Goal: Information Seeking & Learning: Check status

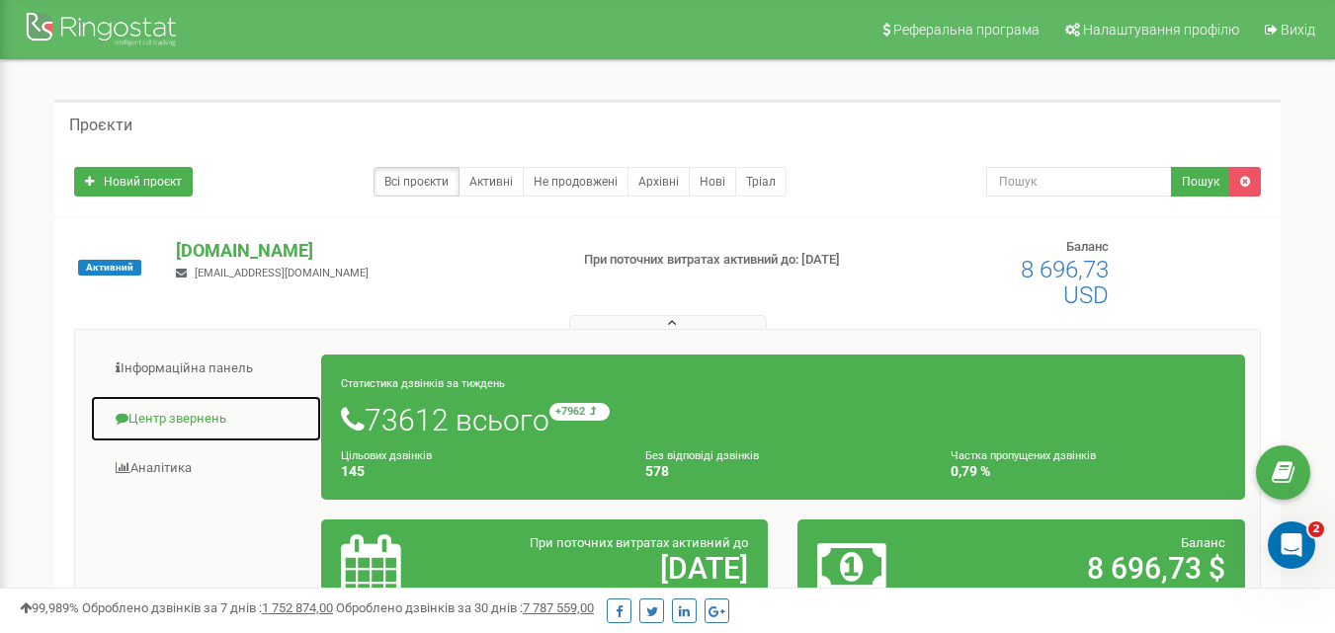
click at [192, 421] on link "Центр звернень" at bounding box center [206, 419] width 232 height 48
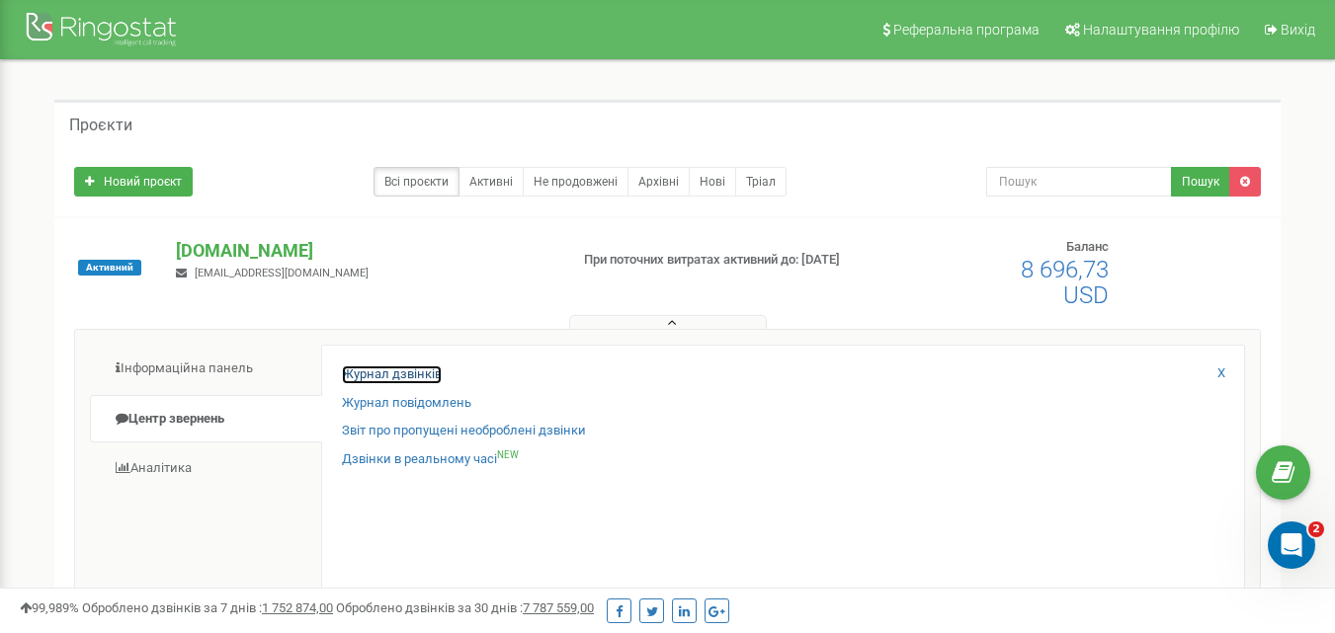
click at [407, 377] on link "Журнал дзвінків" at bounding box center [392, 375] width 100 height 19
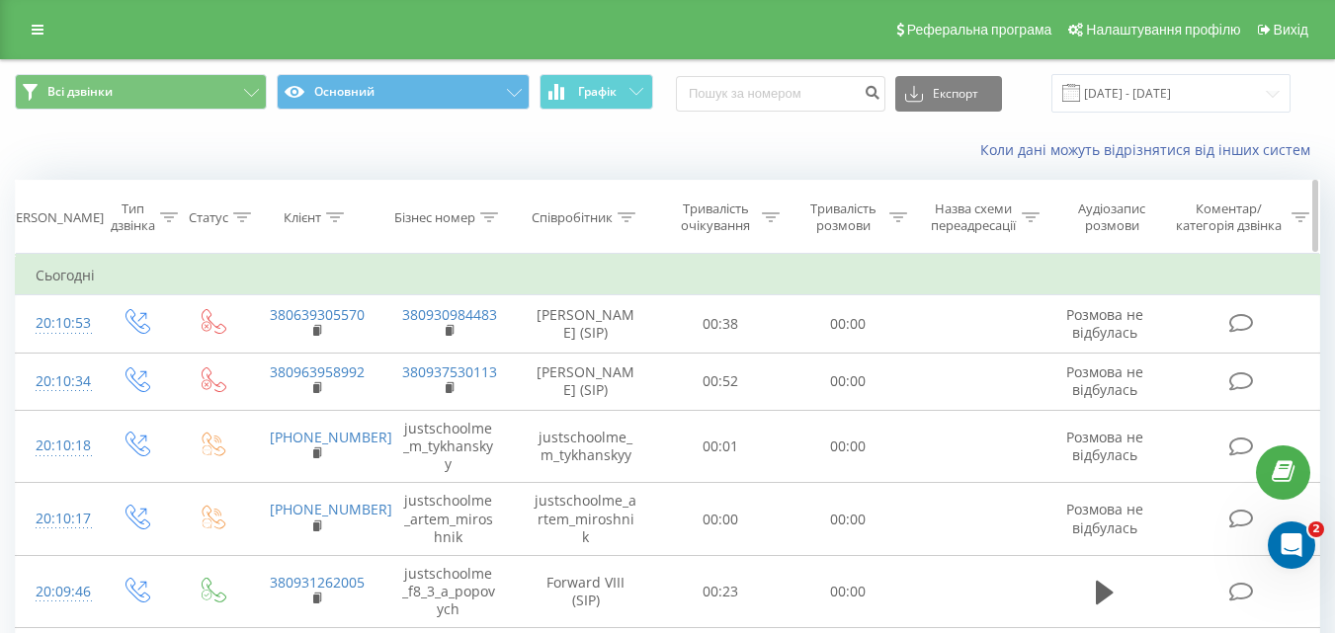
click at [628, 221] on icon at bounding box center [627, 217] width 18 height 10
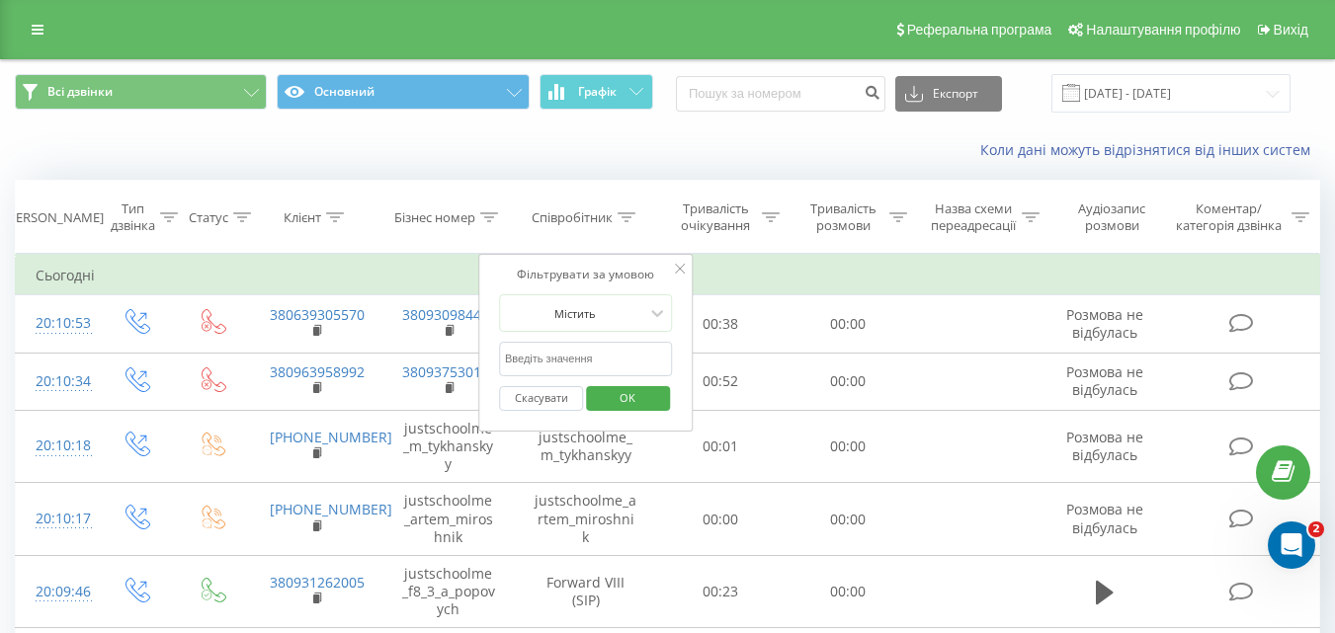
click at [574, 365] on input "text" at bounding box center [586, 359] width 174 height 35
type input "Александров"
click at [638, 404] on span "OK" at bounding box center [627, 397] width 55 height 31
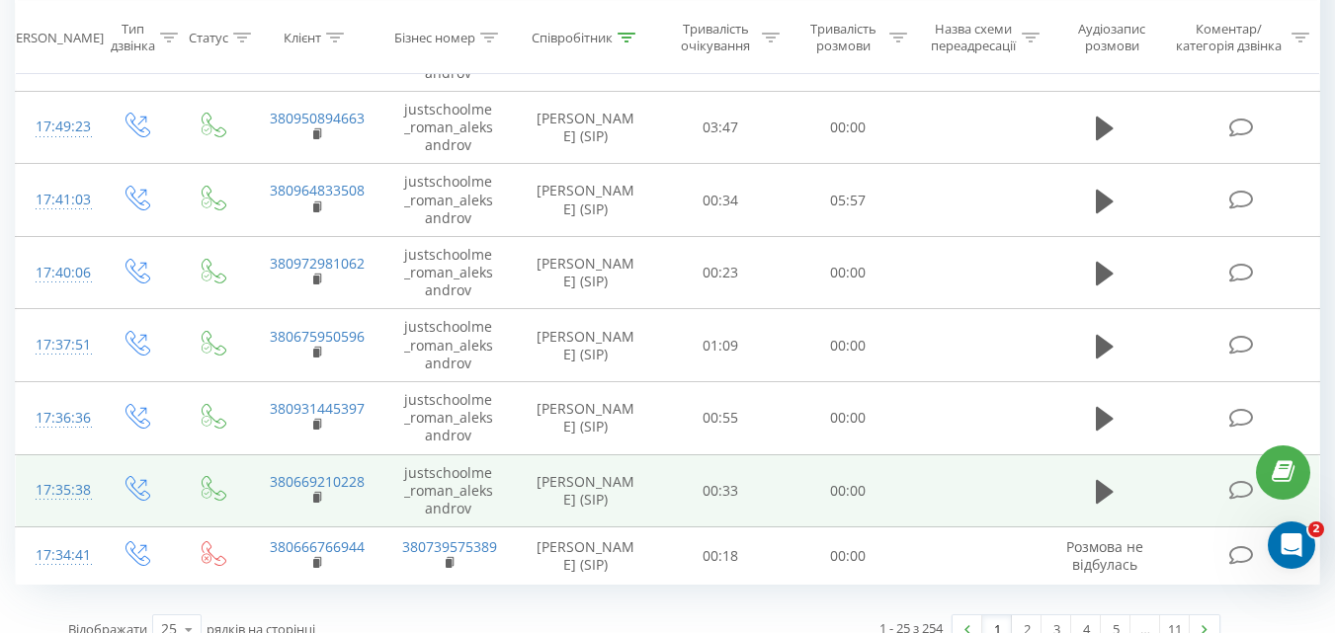
scroll to position [1508, 0]
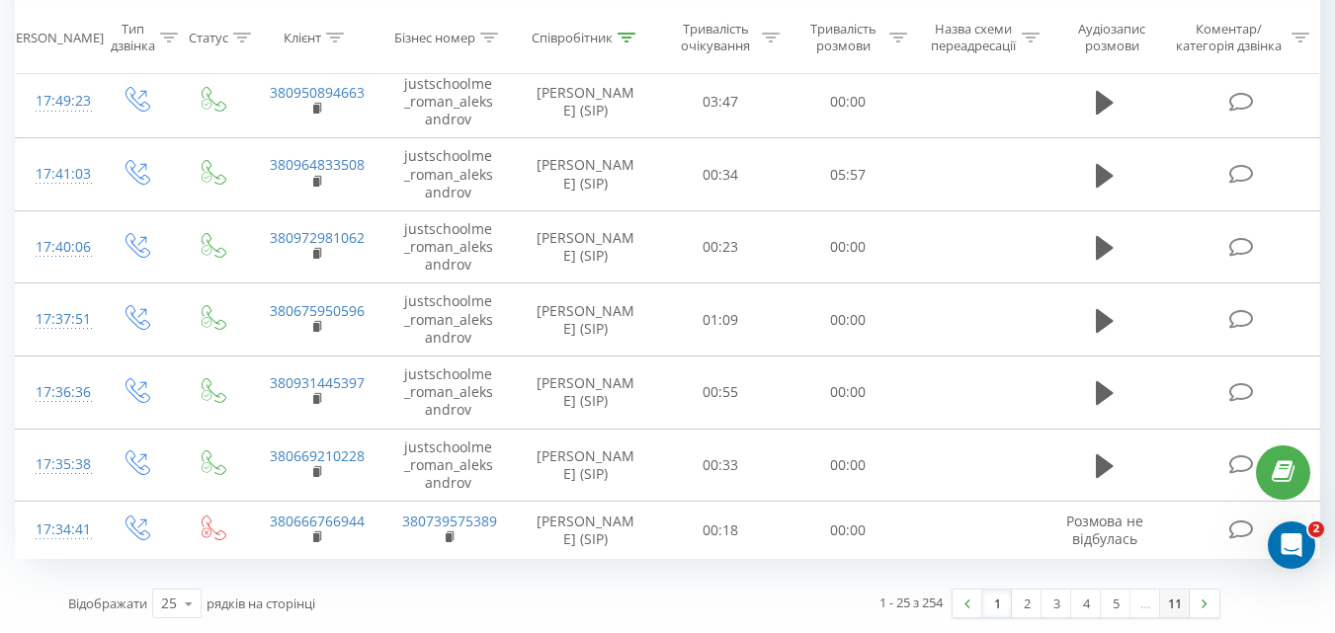
click at [1180, 611] on link "11" at bounding box center [1175, 604] width 30 height 28
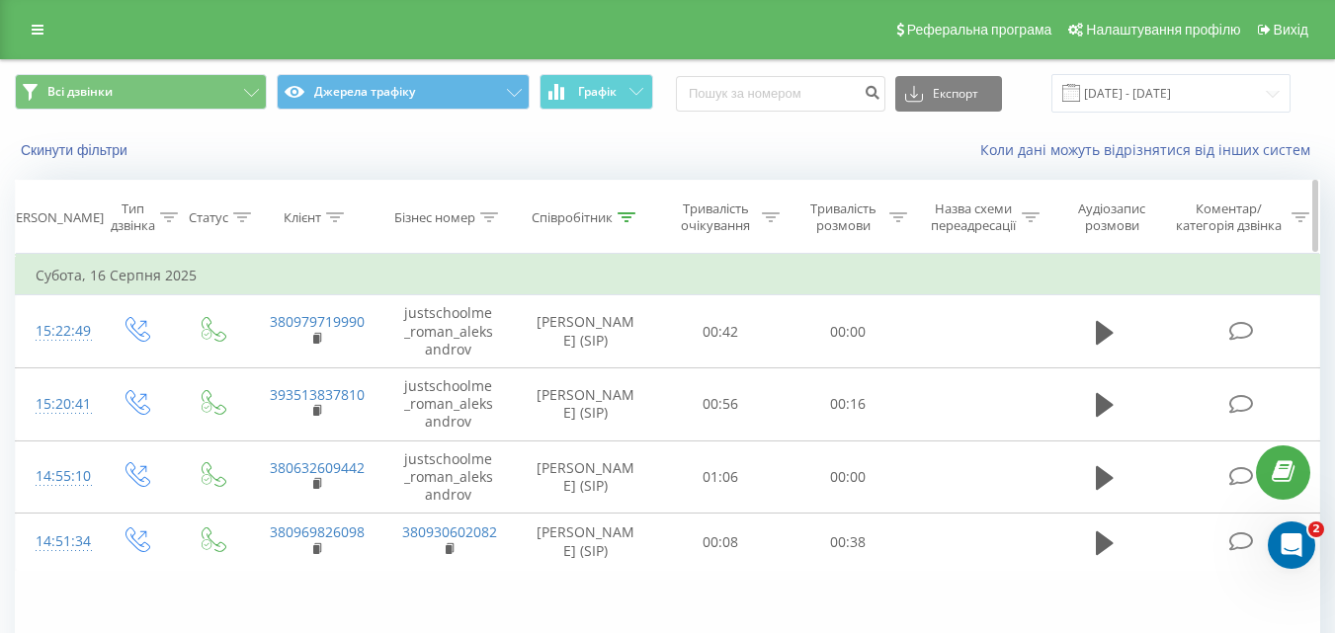
click at [621, 219] on icon at bounding box center [627, 217] width 18 height 10
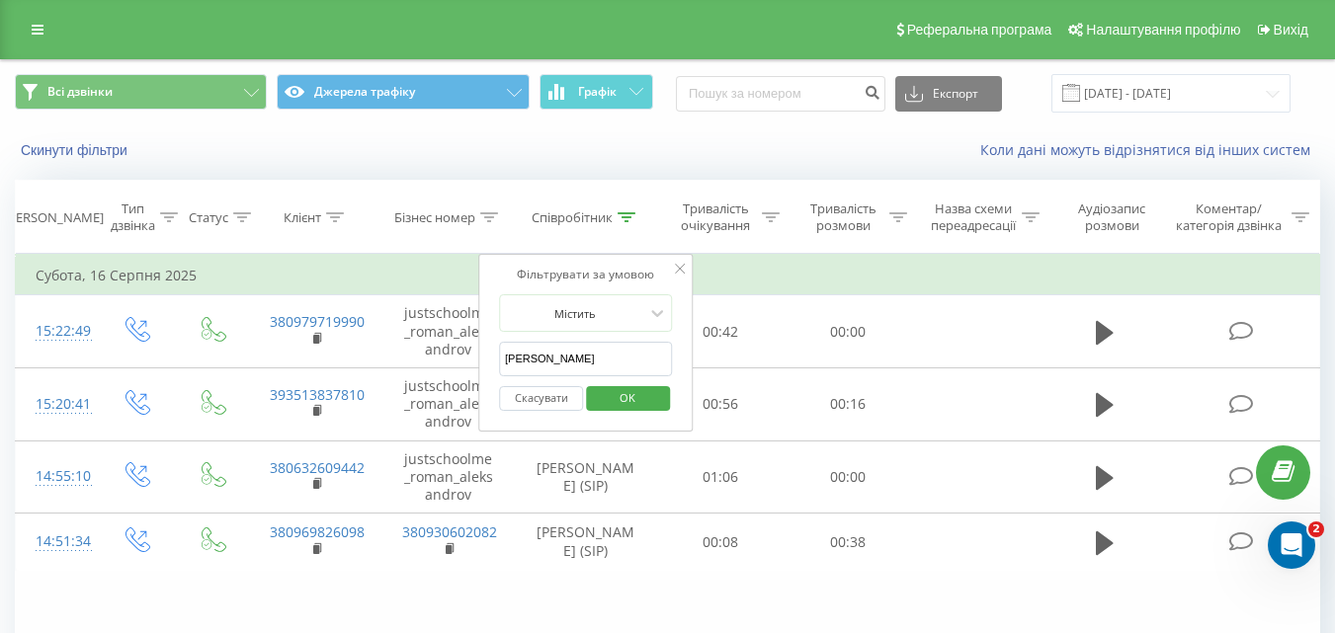
click at [594, 348] on input "Александров" at bounding box center [586, 359] width 174 height 35
type input "А"
type input "Клименко"
click at [609, 395] on span "OK" at bounding box center [627, 397] width 55 height 31
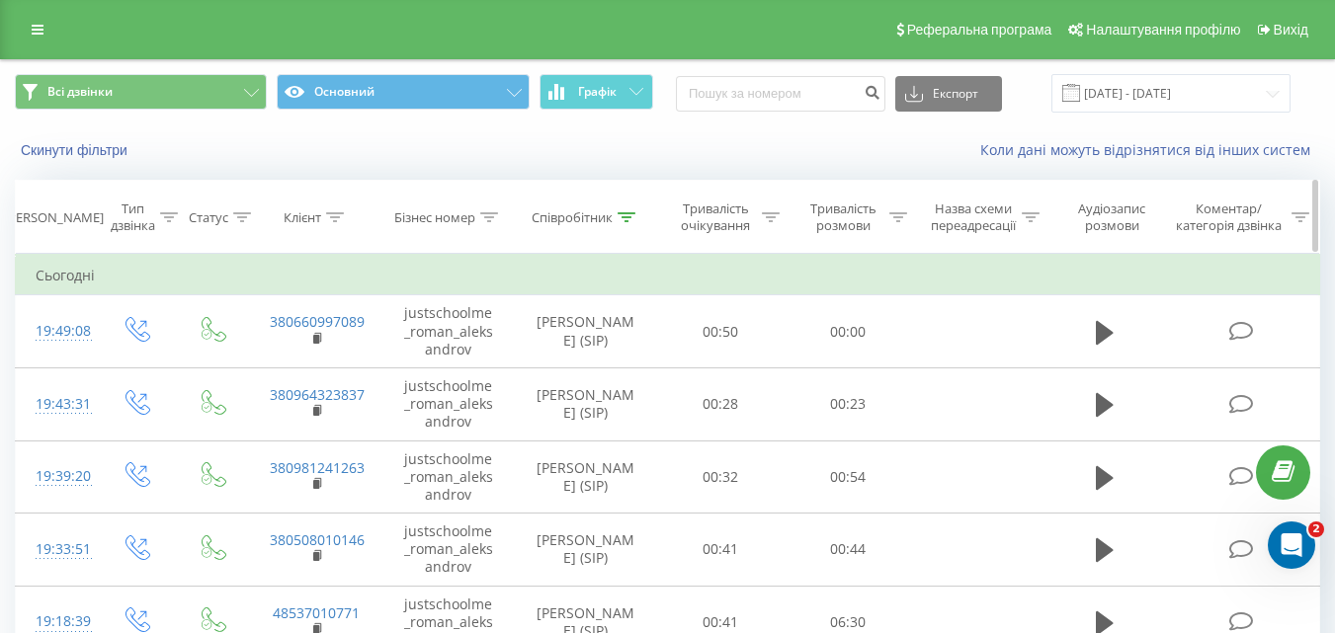
click at [630, 214] on icon at bounding box center [627, 217] width 18 height 10
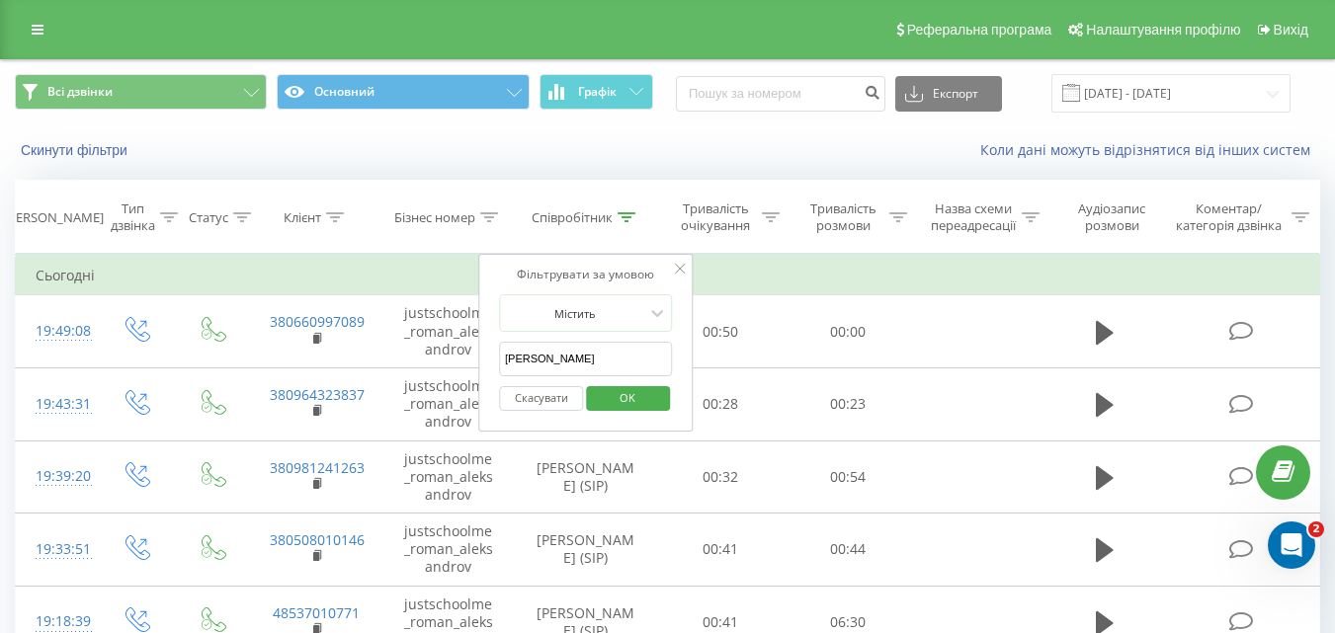
click at [596, 363] on input "Александров" at bounding box center [586, 359] width 174 height 35
type input "А"
type input "Клименко Ананстасія"
click at [645, 412] on span "OK" at bounding box center [627, 397] width 55 height 31
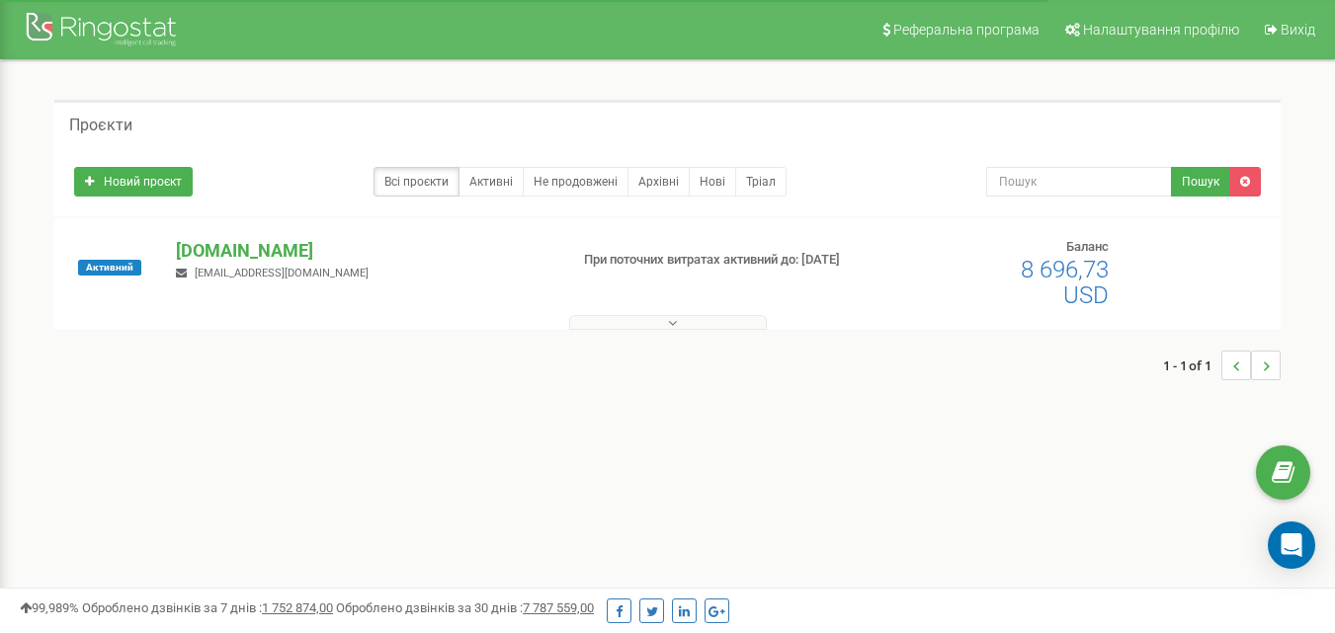
click at [677, 319] on button at bounding box center [668, 322] width 198 height 15
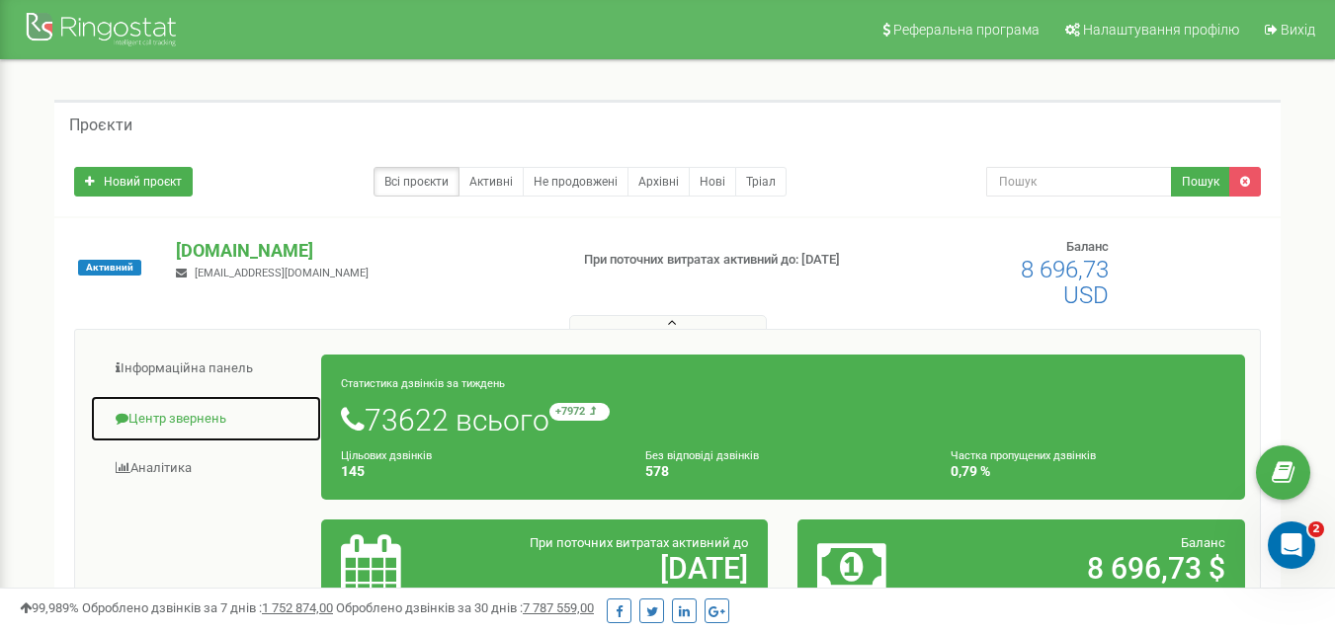
click at [160, 413] on link "Центр звернень" at bounding box center [206, 419] width 232 height 48
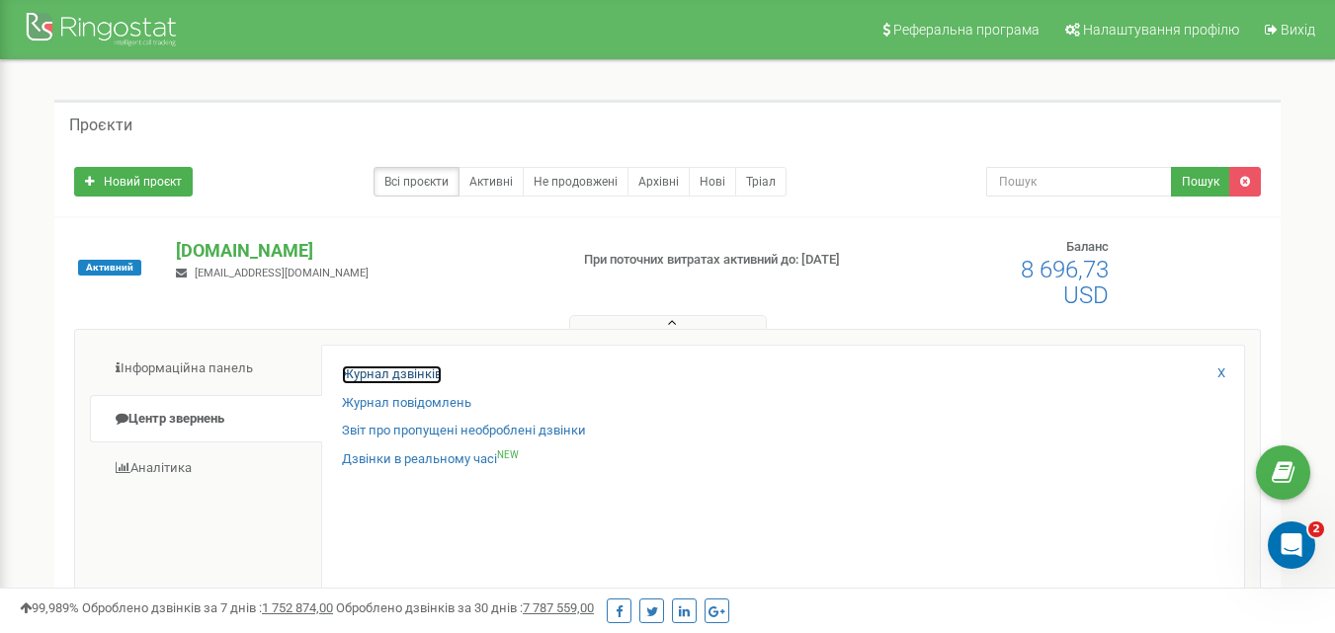
click at [399, 376] on link "Журнал дзвінків" at bounding box center [392, 375] width 100 height 19
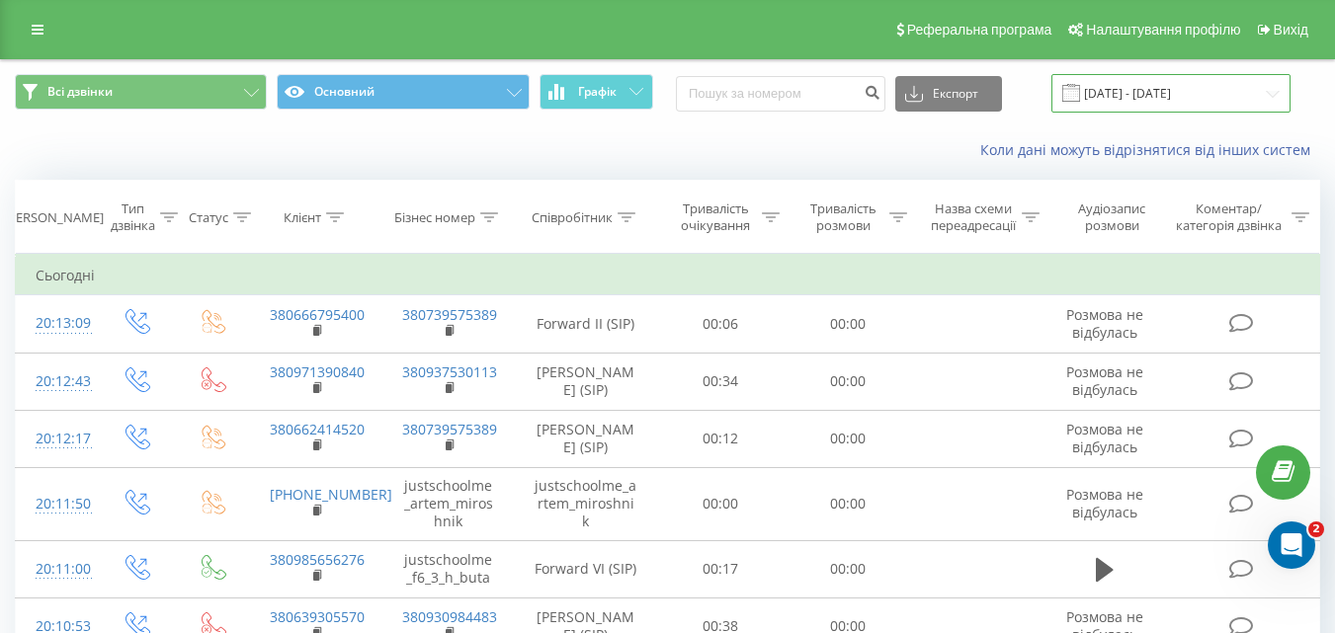
click at [1268, 93] on input "[DATE] - [DATE]" at bounding box center [1171, 93] width 239 height 39
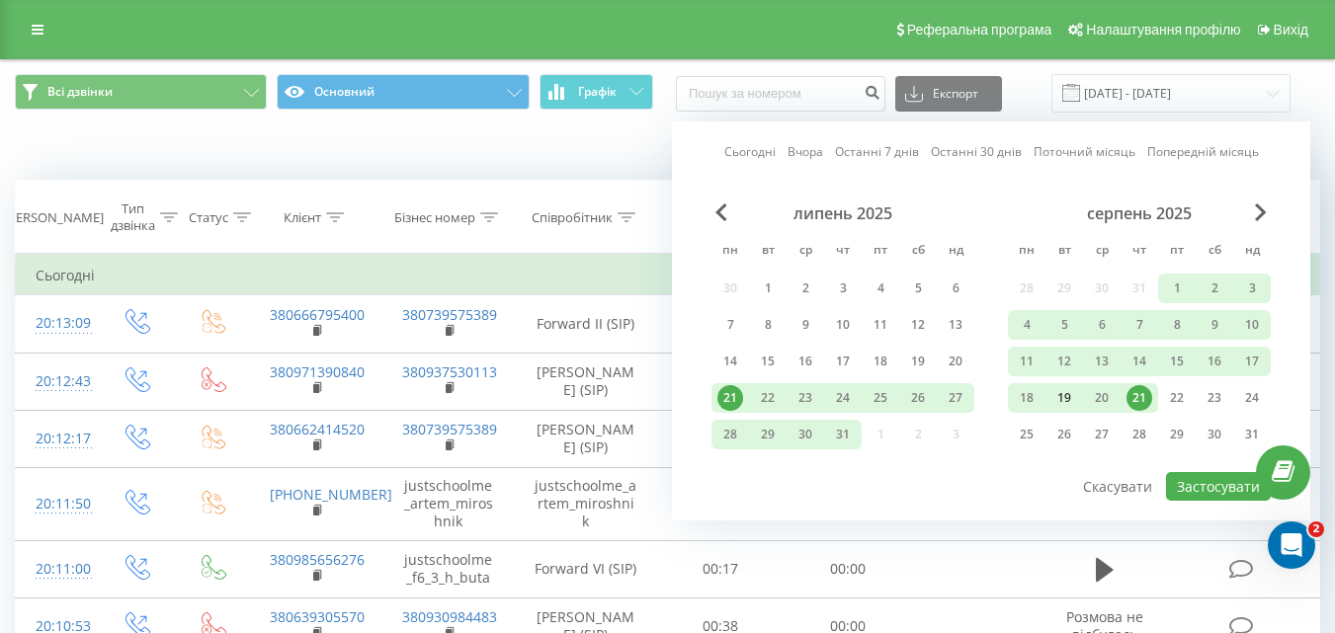
click at [1063, 397] on div "19" at bounding box center [1065, 398] width 26 height 26
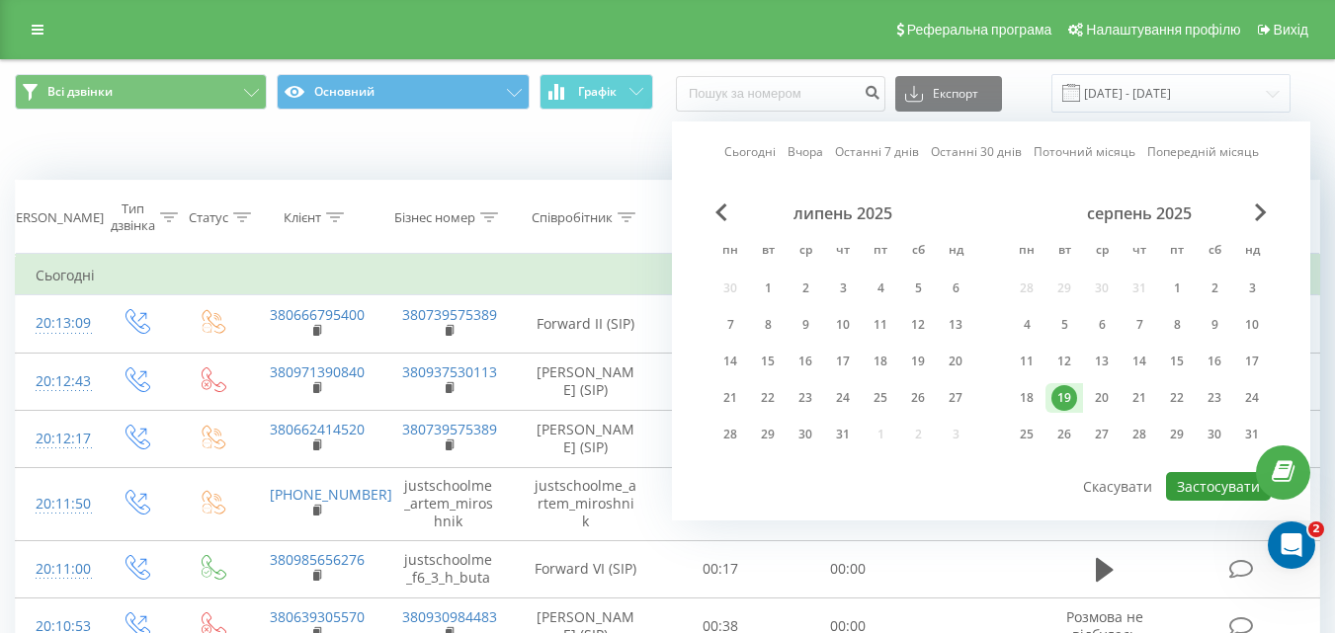
click at [1201, 487] on button "Застосувати" at bounding box center [1218, 486] width 105 height 29
type input "19.08.2025 - 19.08.2025"
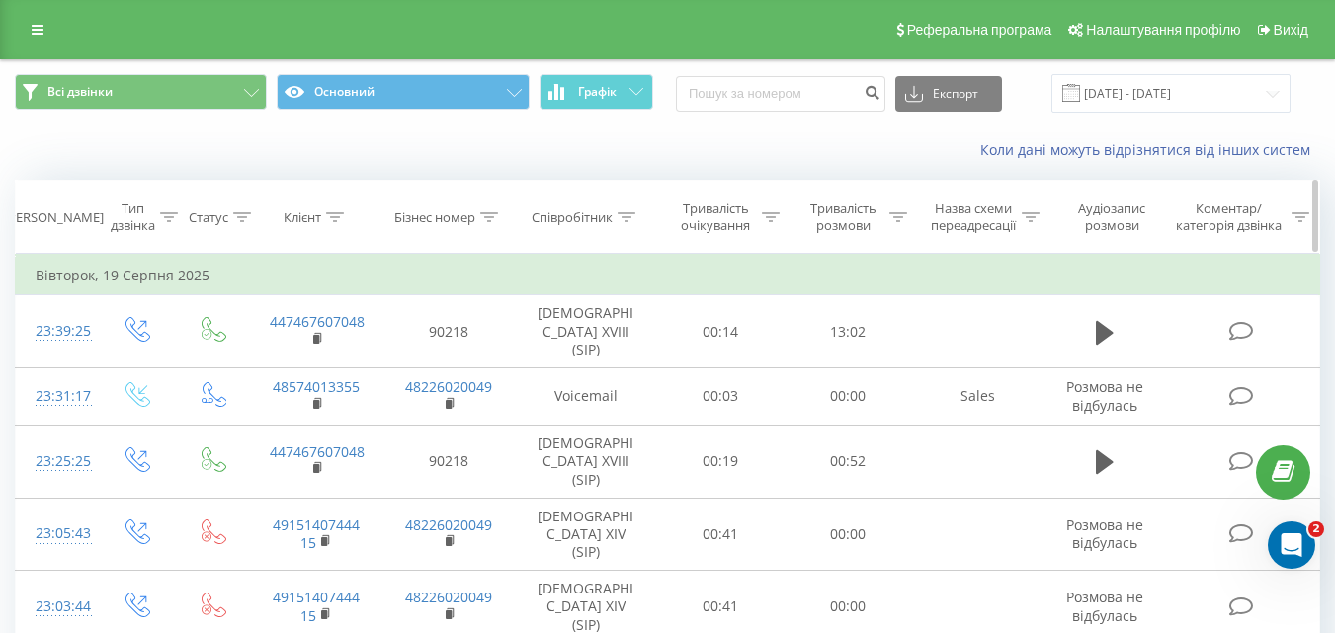
click at [626, 210] on div at bounding box center [627, 218] width 18 height 17
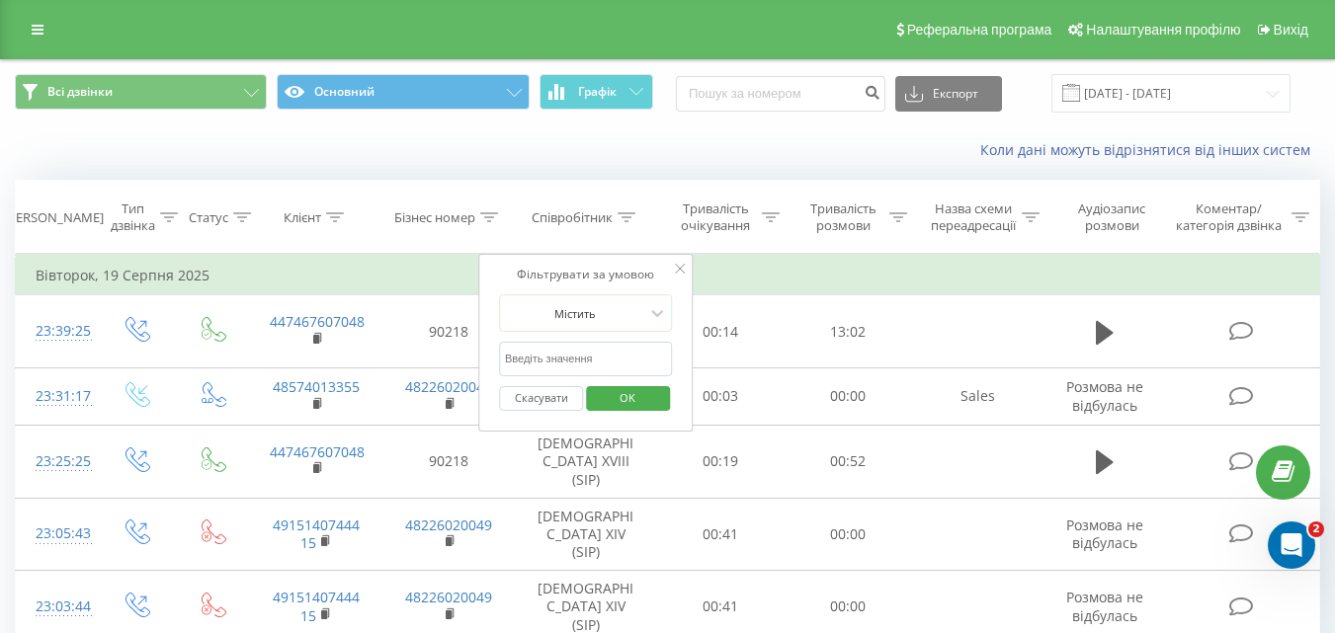
click at [594, 353] on input "text" at bounding box center [586, 359] width 174 height 35
type input "Александров"
click at [627, 395] on span "OK" at bounding box center [627, 397] width 55 height 31
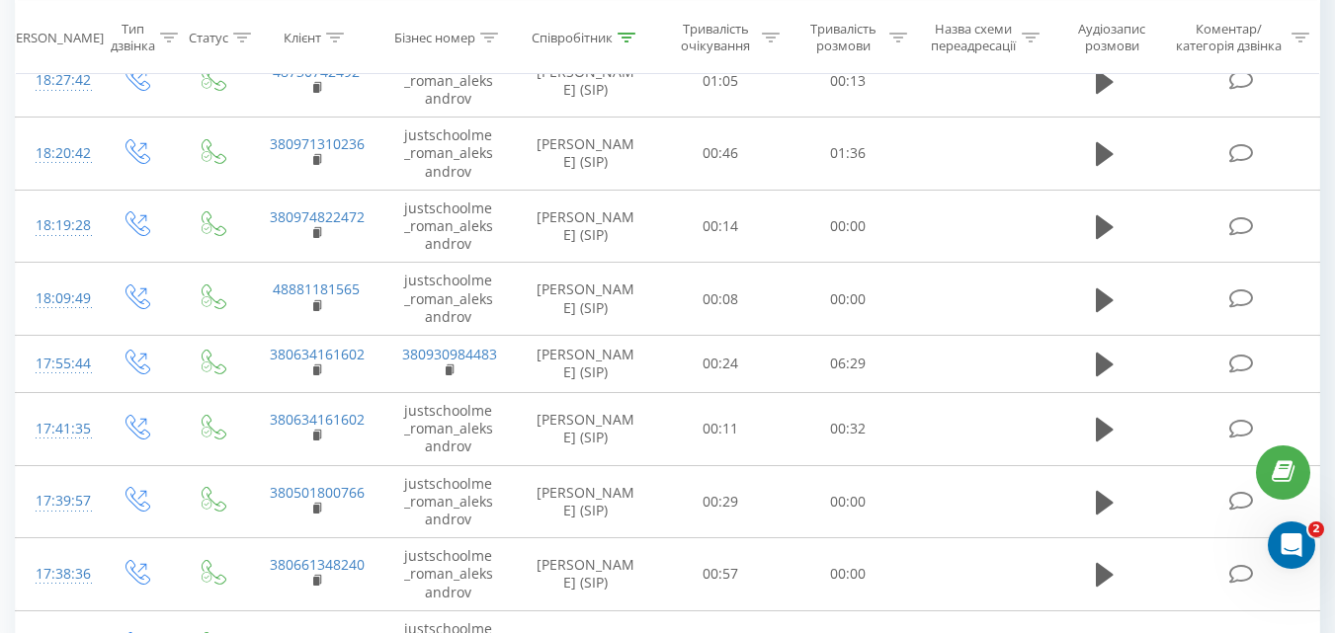
scroll to position [1508, 0]
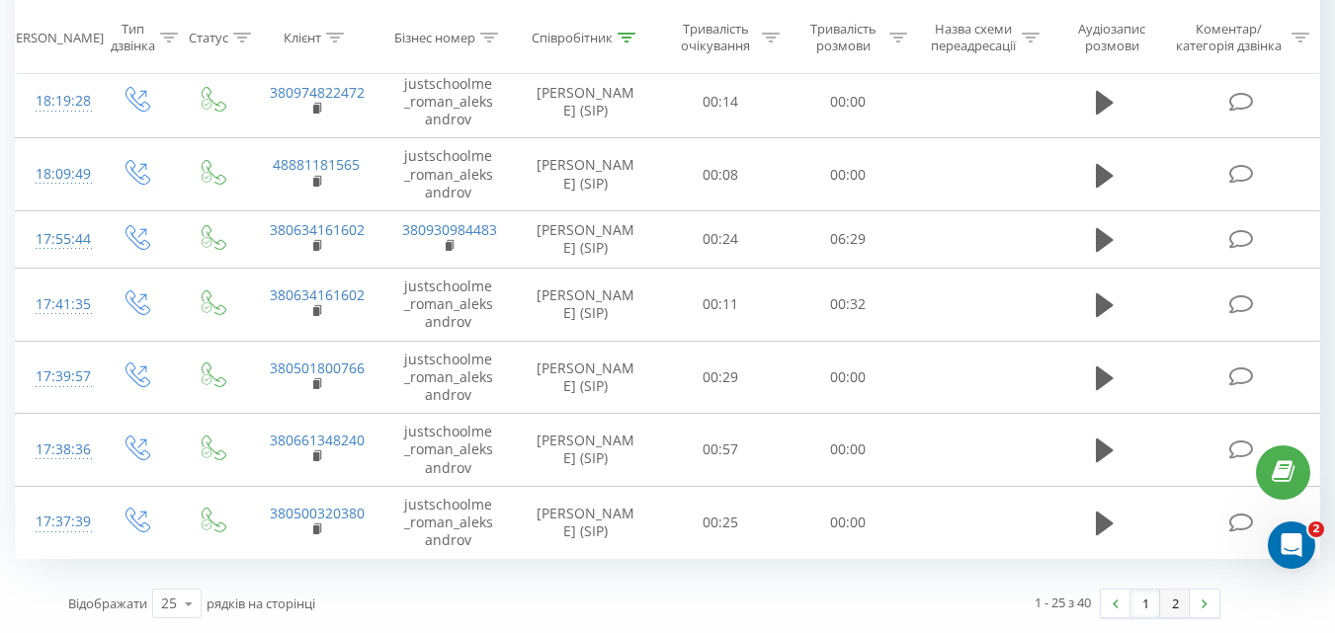
click at [1173, 608] on link "2" at bounding box center [1175, 604] width 30 height 28
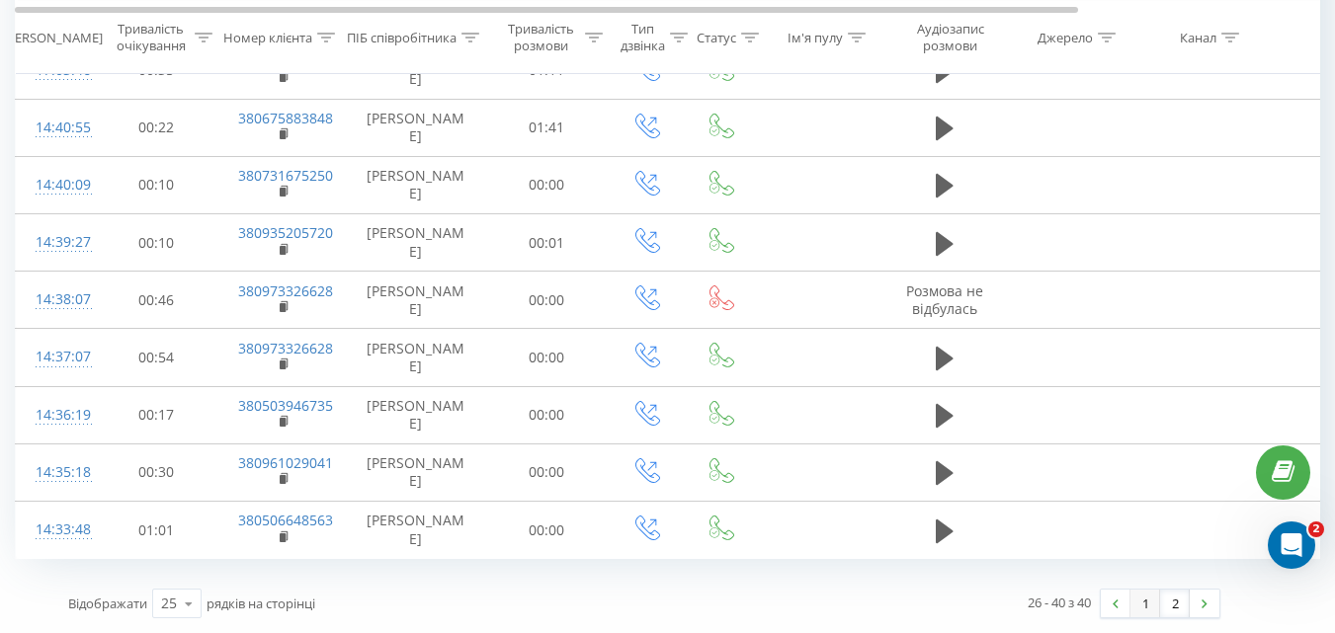
click at [1145, 602] on link "1" at bounding box center [1146, 604] width 30 height 28
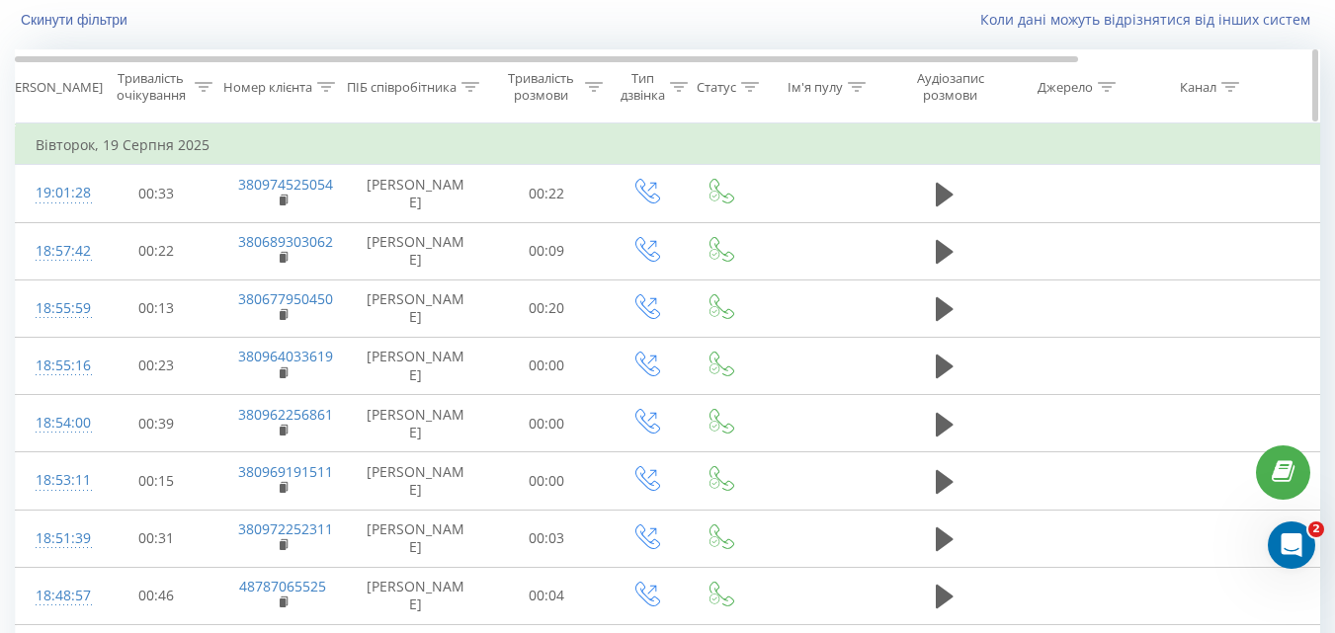
click at [473, 86] on icon at bounding box center [471, 87] width 18 height 10
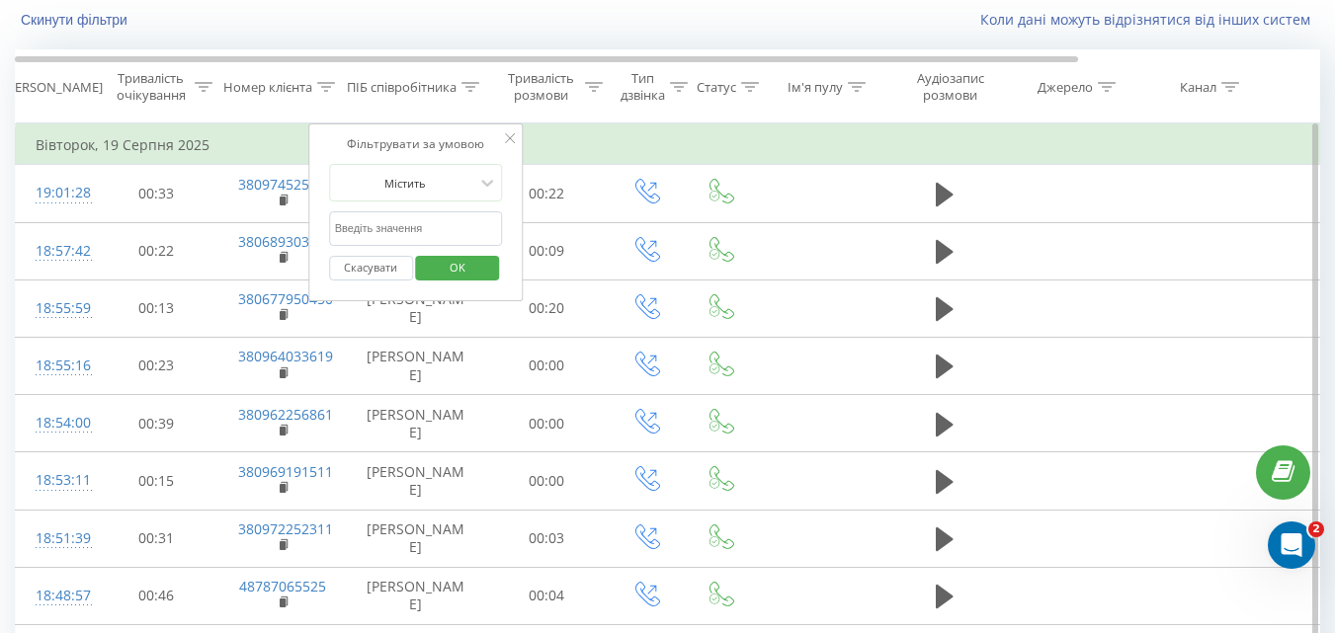
click at [424, 229] on input "text" at bounding box center [416, 228] width 174 height 35
type input "Клименко"
click at [442, 272] on span "OK" at bounding box center [457, 267] width 55 height 31
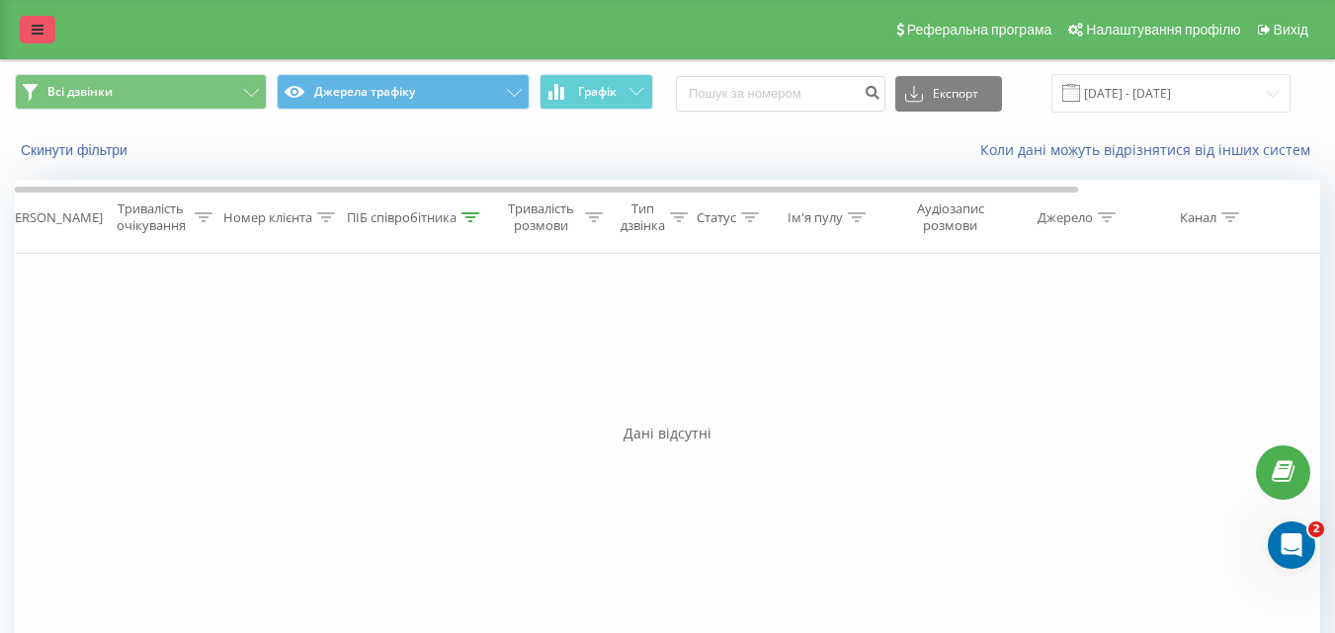
click at [42, 27] on icon at bounding box center [38, 30] width 12 height 14
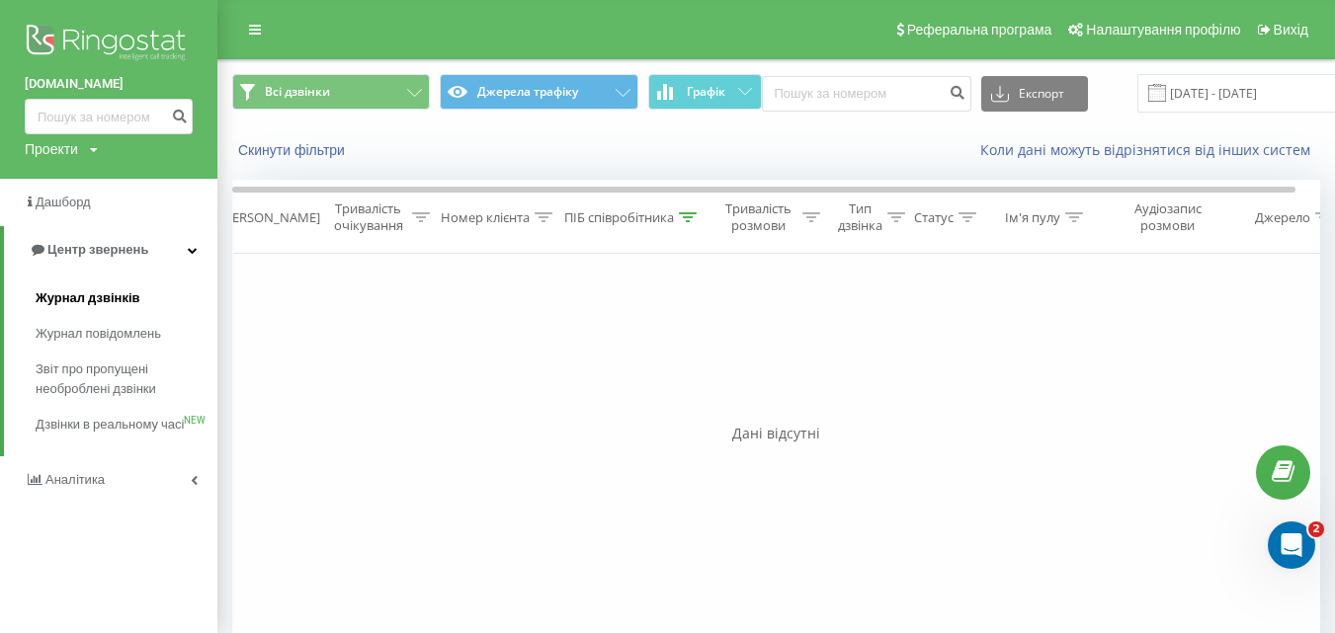
click at [70, 288] on link "Журнал дзвінків" at bounding box center [127, 299] width 182 height 36
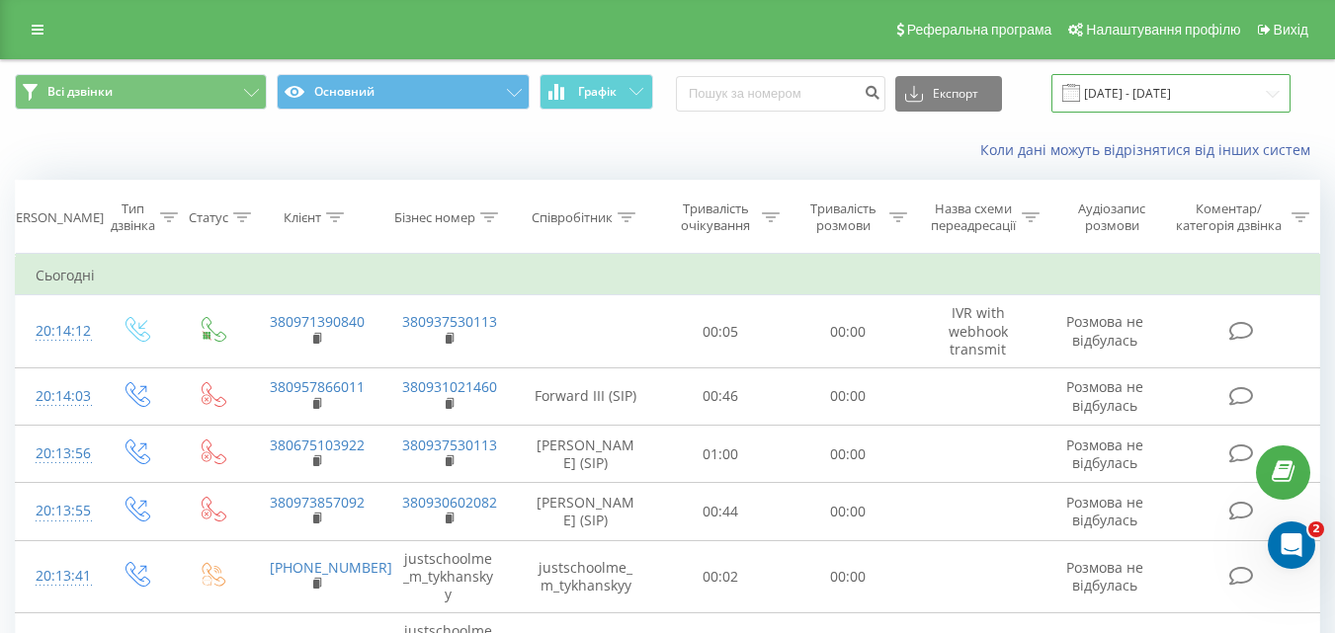
click at [1261, 93] on input "[DATE] - [DATE]" at bounding box center [1171, 93] width 239 height 39
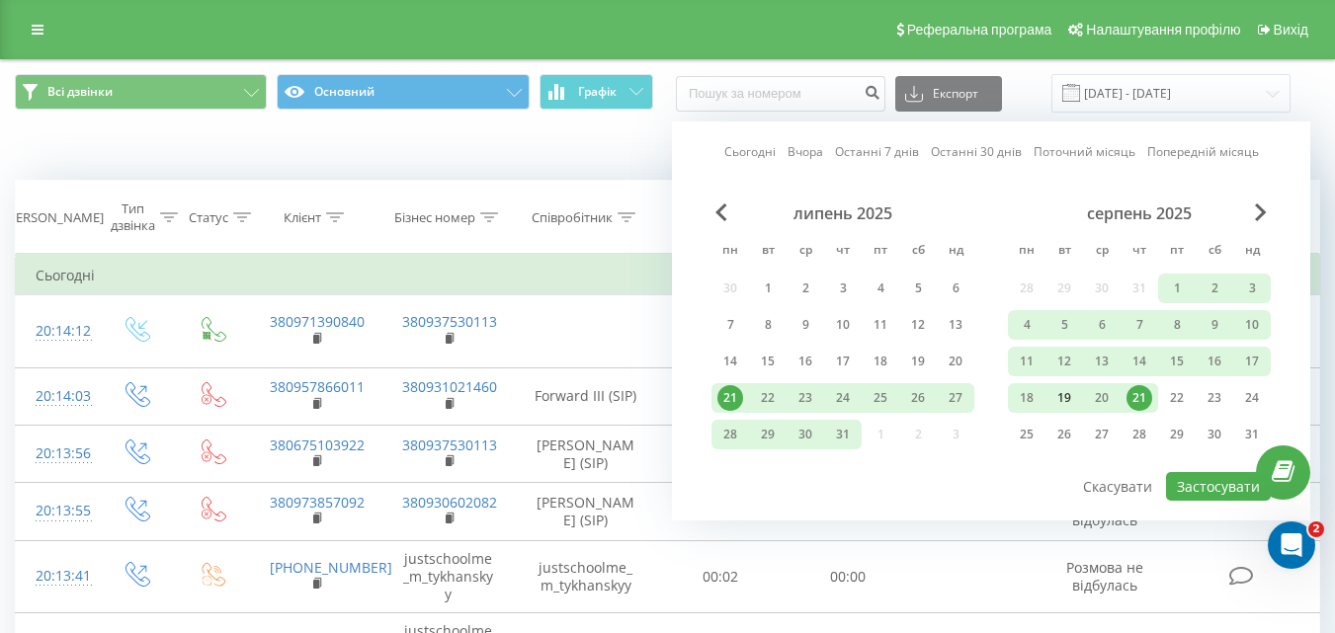
click at [1064, 391] on div "19" at bounding box center [1065, 398] width 26 height 26
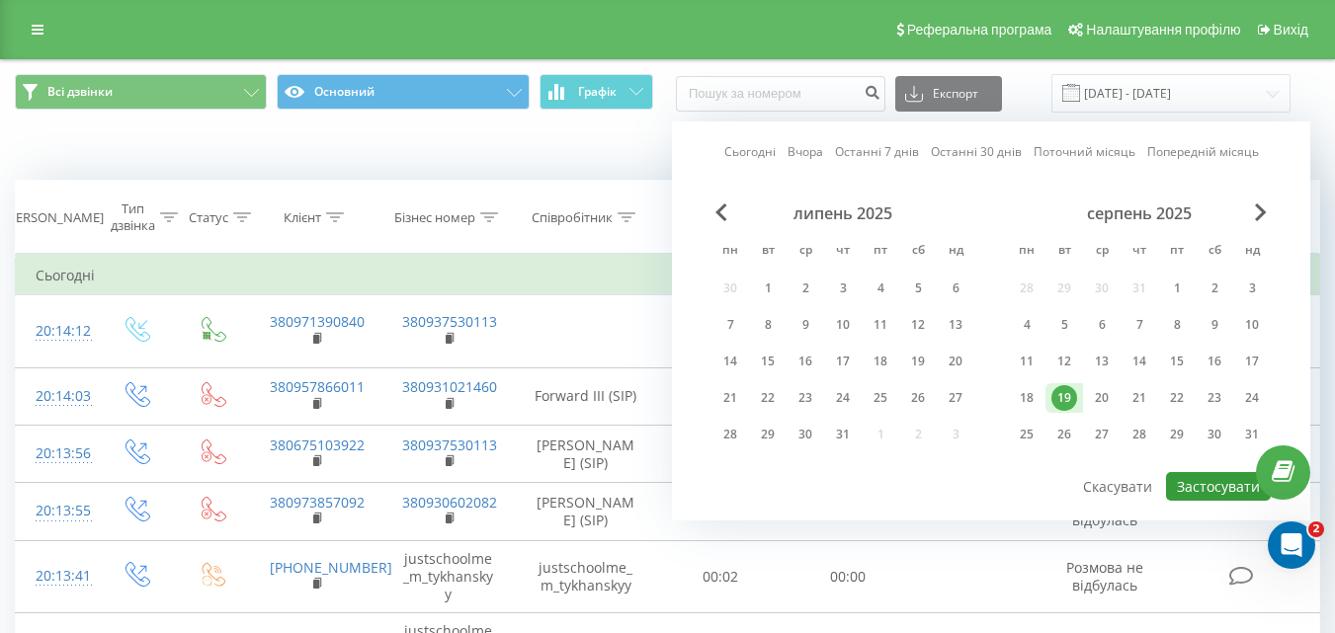
click at [1222, 488] on button "Застосувати" at bounding box center [1218, 486] width 105 height 29
type input "19.08.2025 - 19.08.2025"
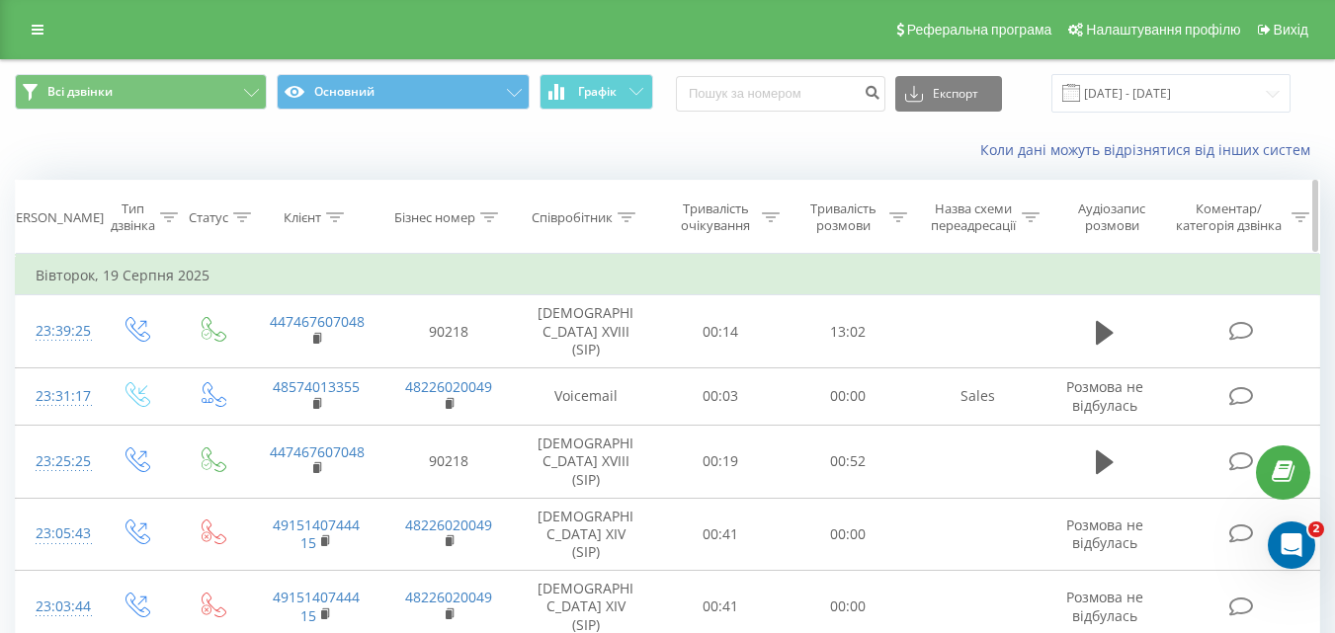
click at [628, 213] on icon at bounding box center [627, 217] width 18 height 10
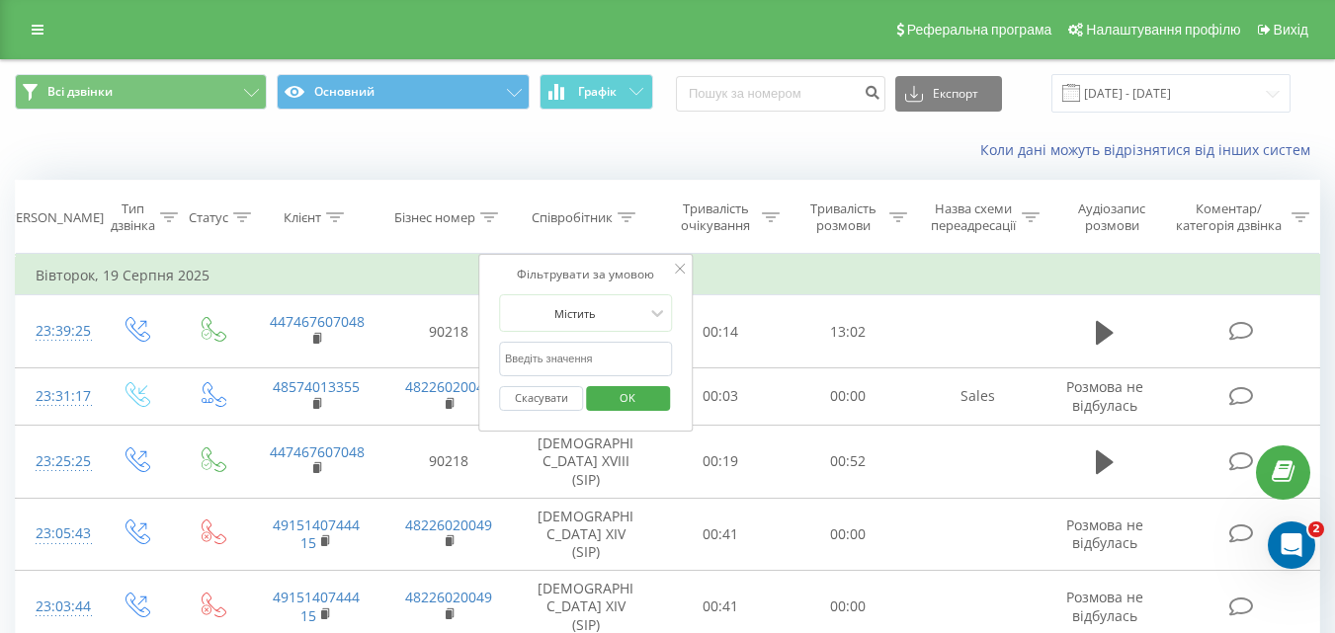
click at [555, 356] on input "text" at bounding box center [586, 359] width 174 height 35
type input "Клименко"
click at [636, 399] on span "OK" at bounding box center [627, 397] width 55 height 31
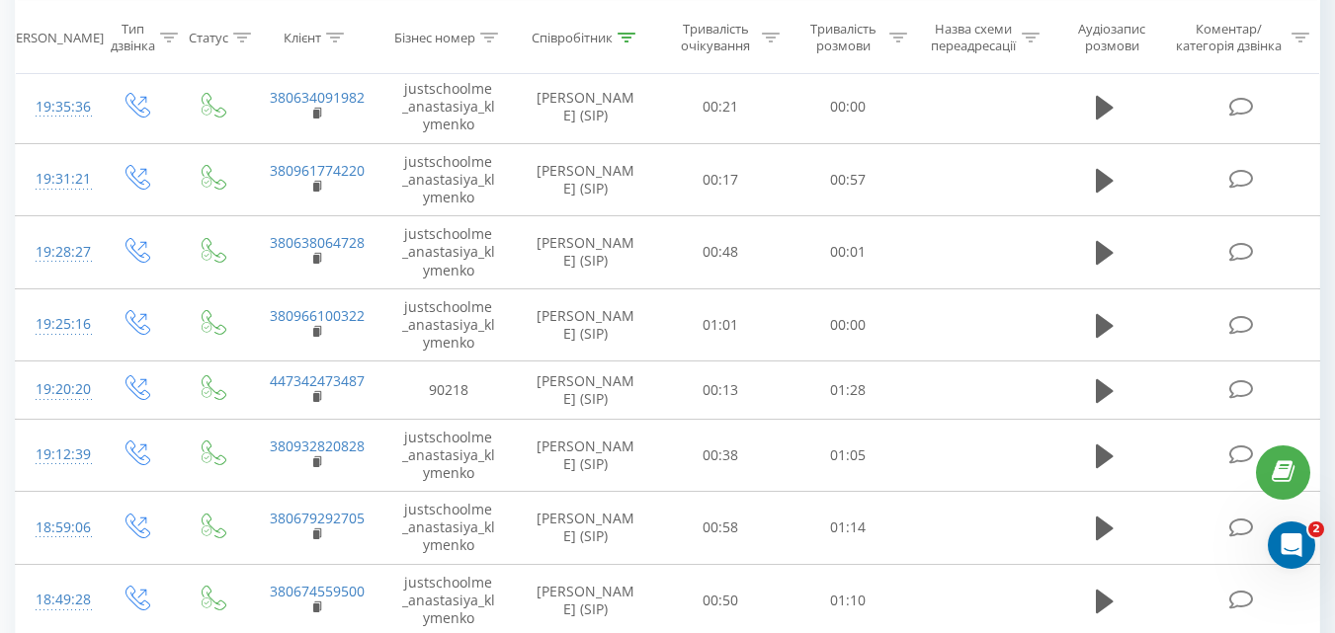
scroll to position [1508, 0]
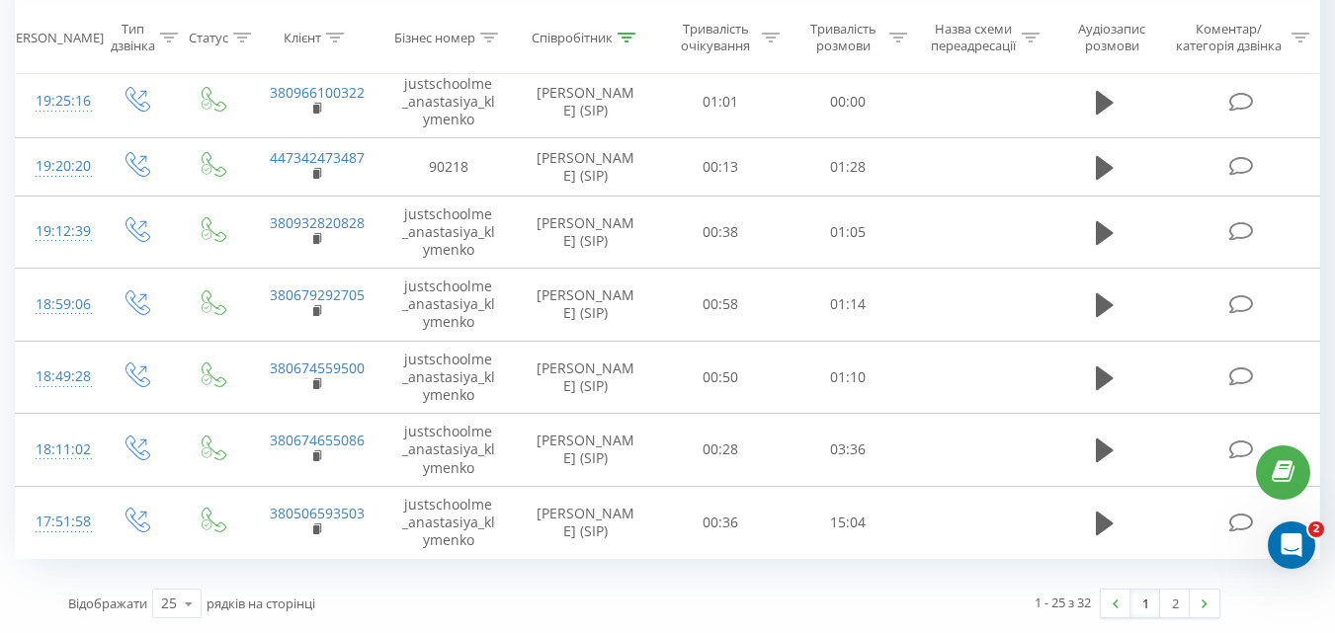
click at [1148, 607] on link "1" at bounding box center [1146, 604] width 30 height 28
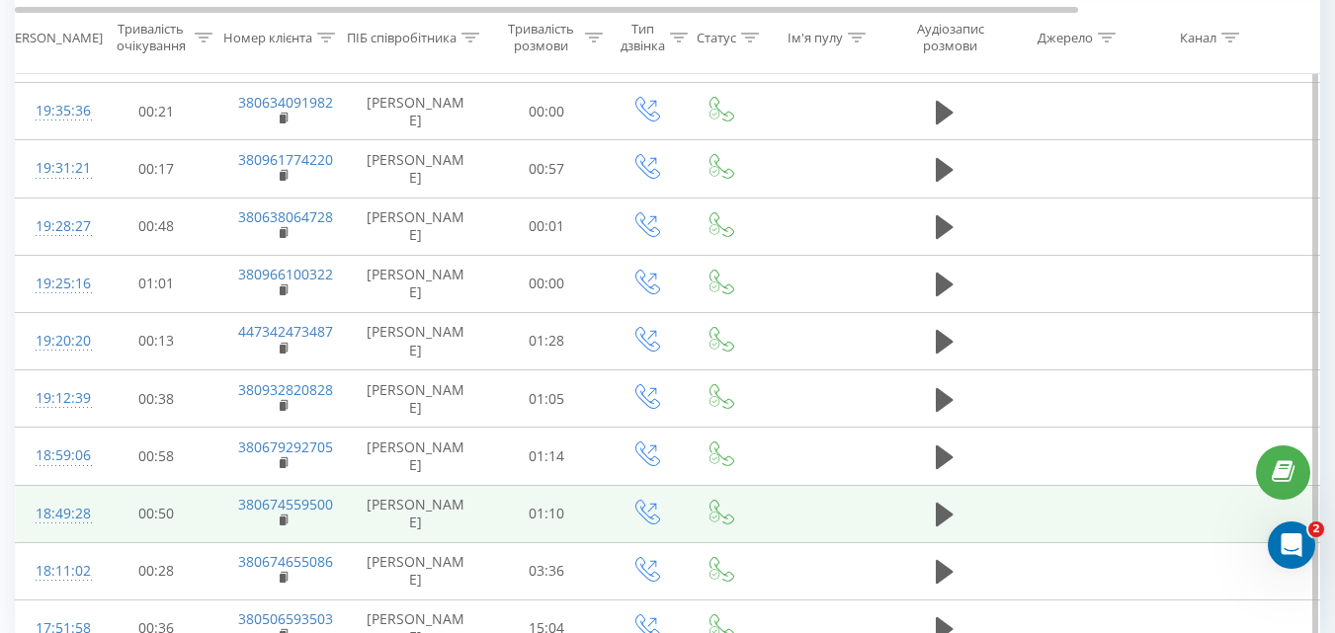
scroll to position [1174, 0]
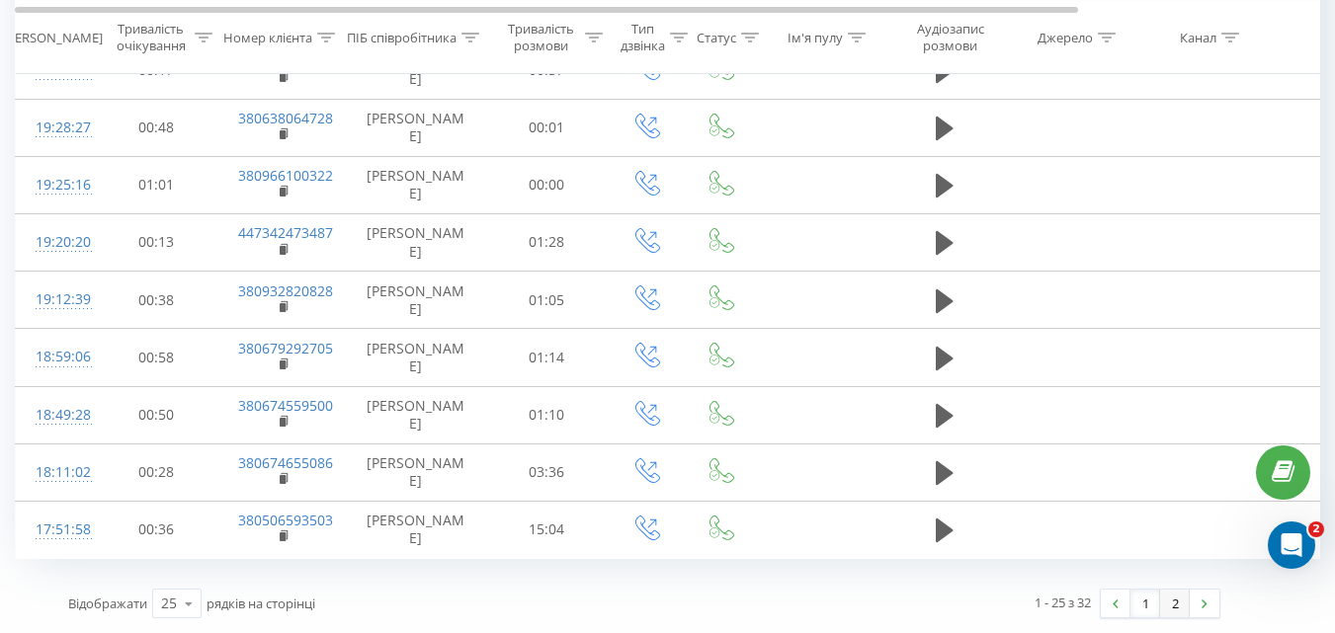
click at [1176, 603] on link "2" at bounding box center [1175, 604] width 30 height 28
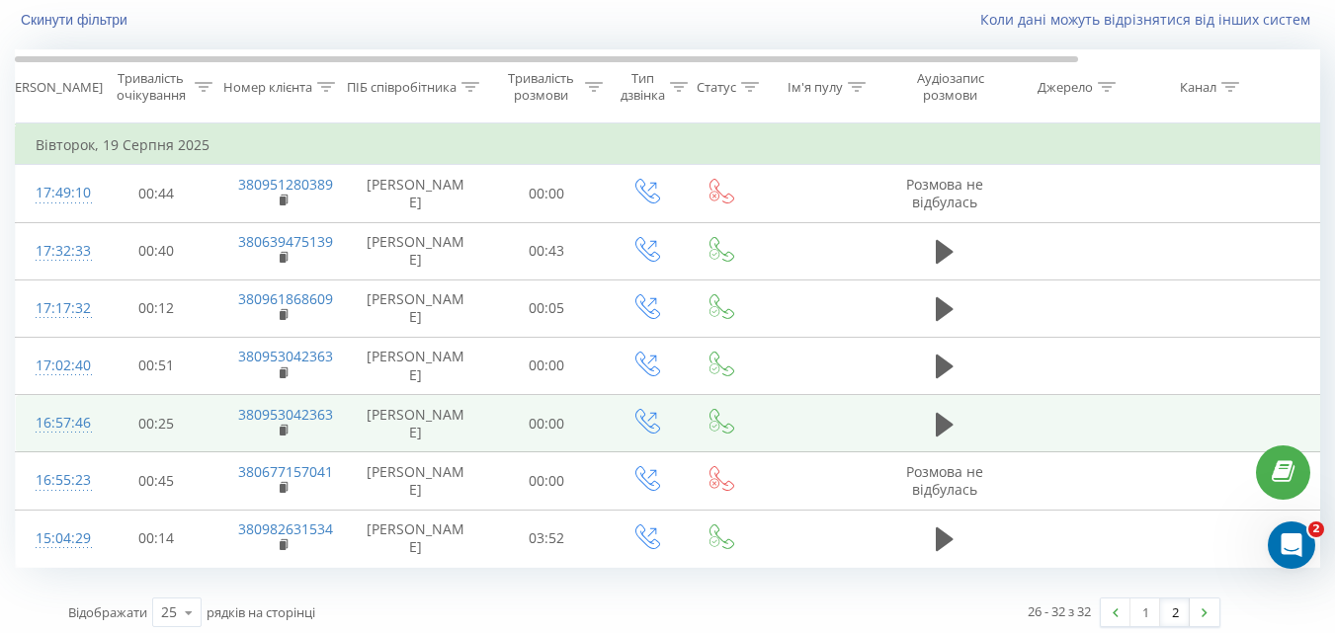
scroll to position [139, 0]
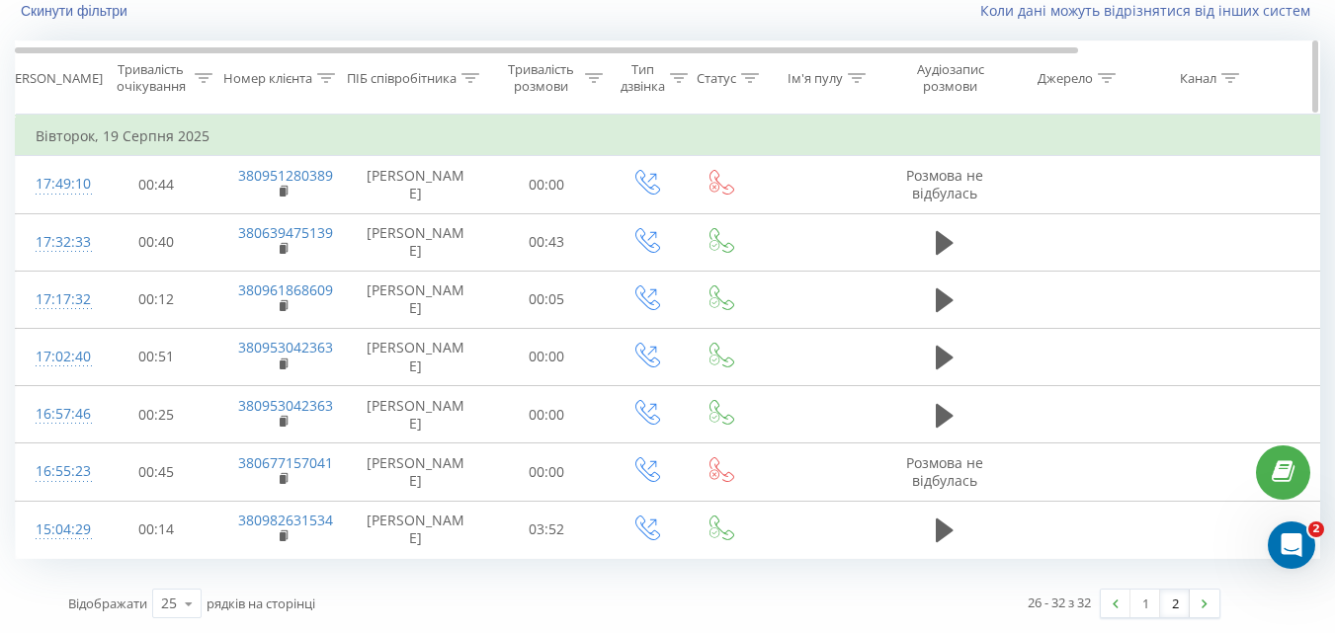
click at [472, 75] on icon at bounding box center [471, 78] width 18 height 10
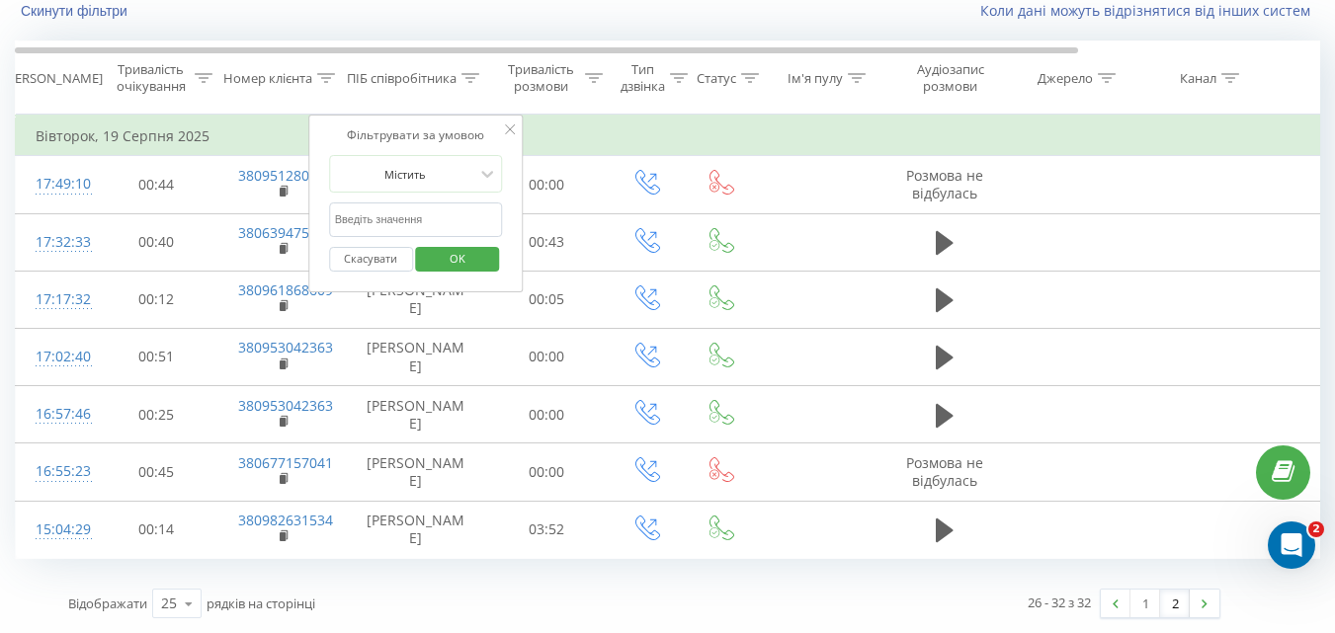
click at [432, 221] on input "text" at bounding box center [416, 220] width 174 height 35
type input "Черуха"
click at [463, 263] on span "OK" at bounding box center [457, 258] width 55 height 31
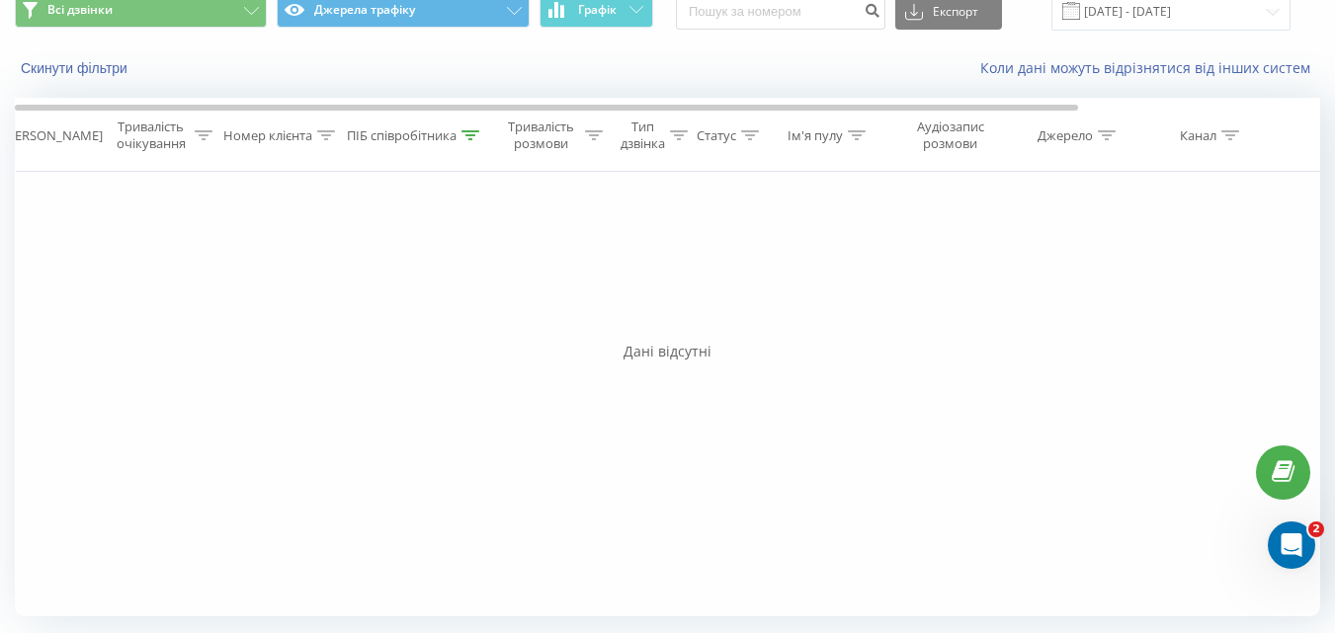
scroll to position [82, 0]
click at [474, 130] on icon at bounding box center [471, 135] width 18 height 10
click at [416, 281] on input "Черуха" at bounding box center [416, 277] width 174 height 35
click at [430, 329] on span "OK" at bounding box center [457, 315] width 55 height 31
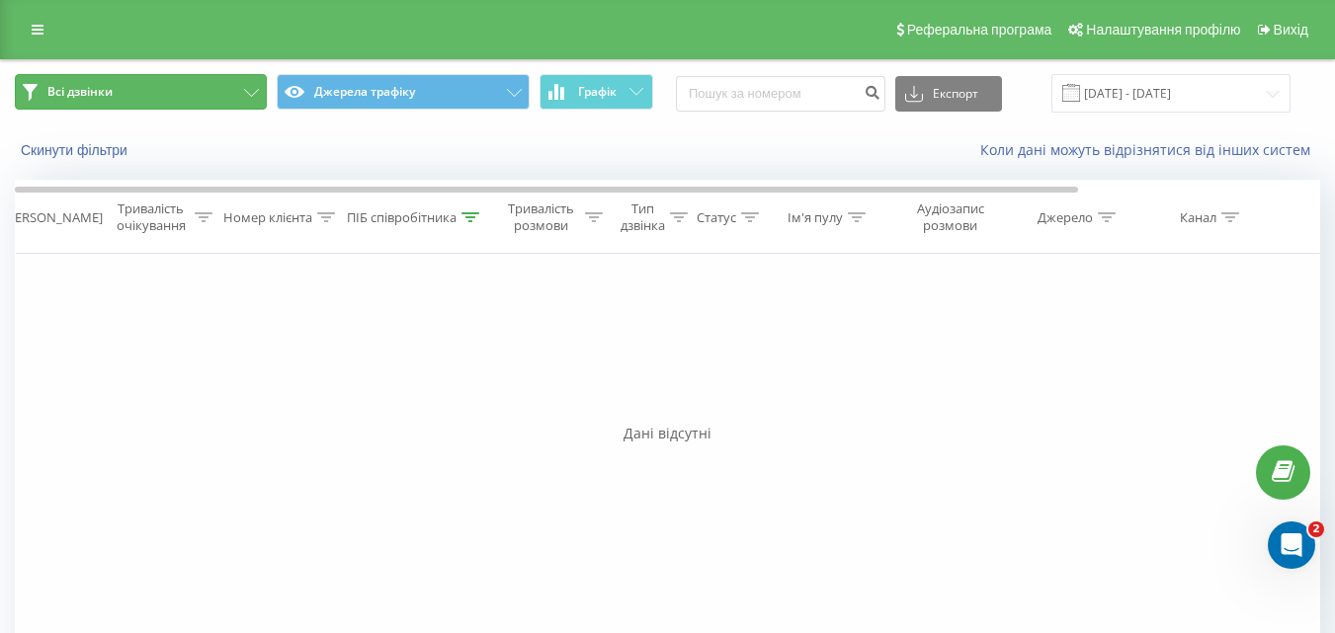
click at [248, 92] on icon at bounding box center [251, 93] width 15 height 8
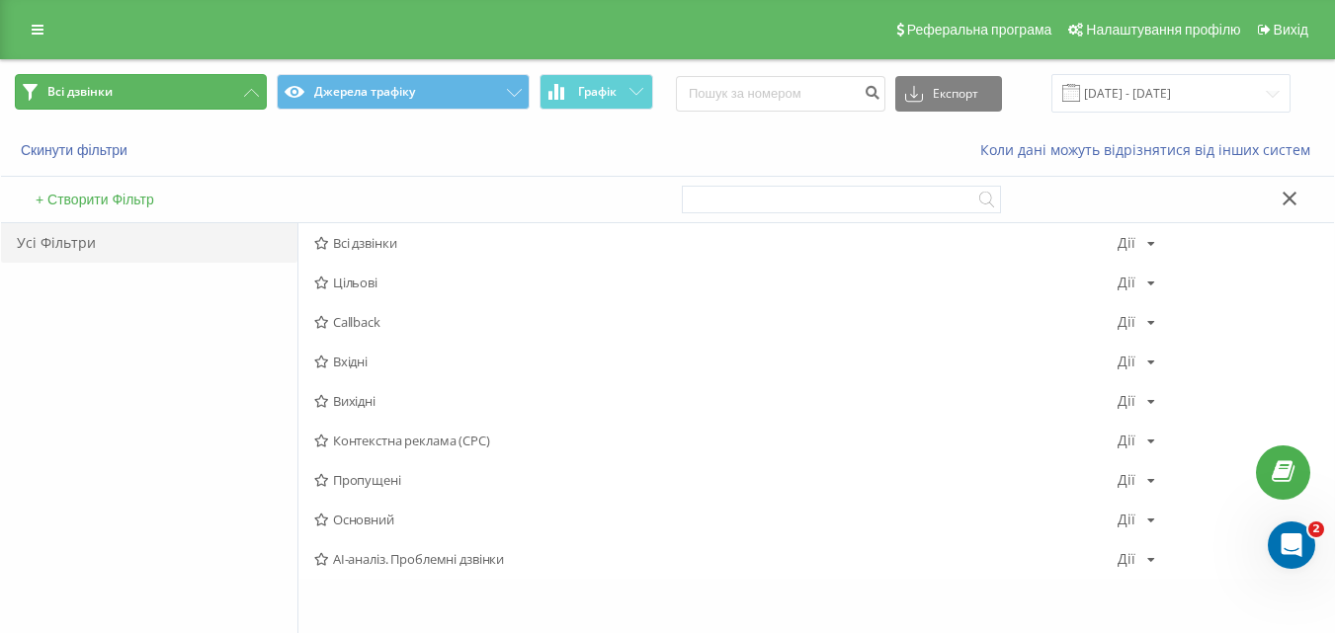
click at [248, 92] on icon at bounding box center [251, 93] width 15 height 8
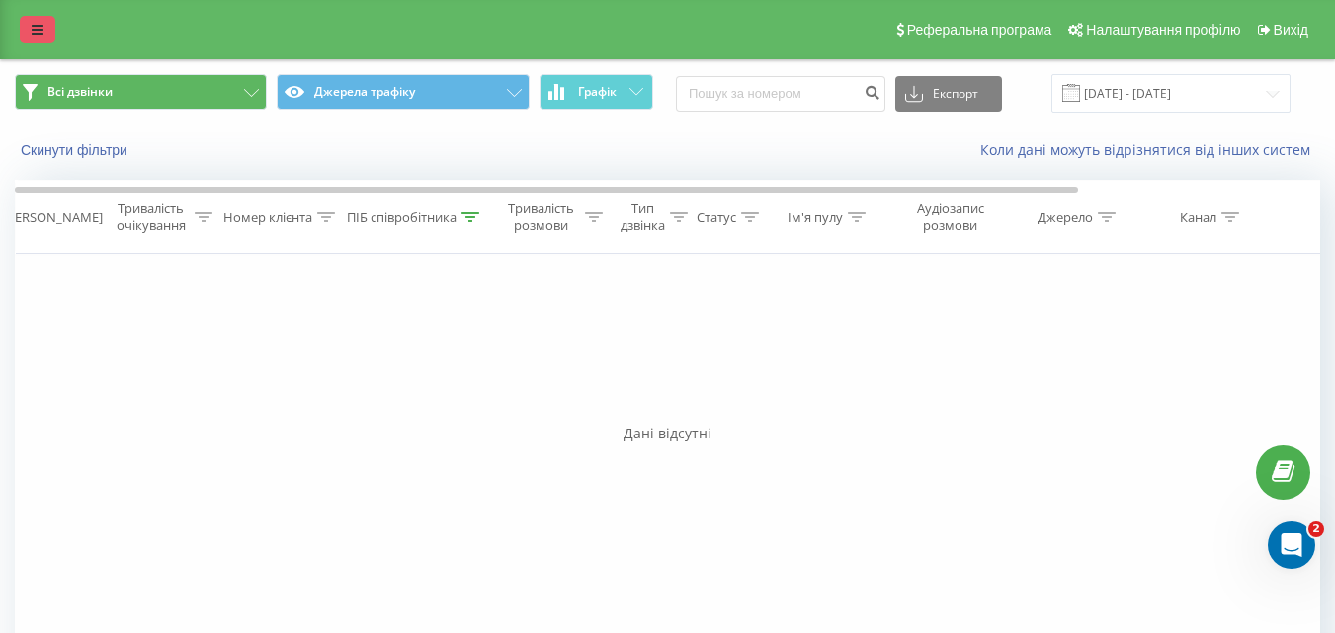
click at [41, 32] on icon at bounding box center [38, 30] width 12 height 14
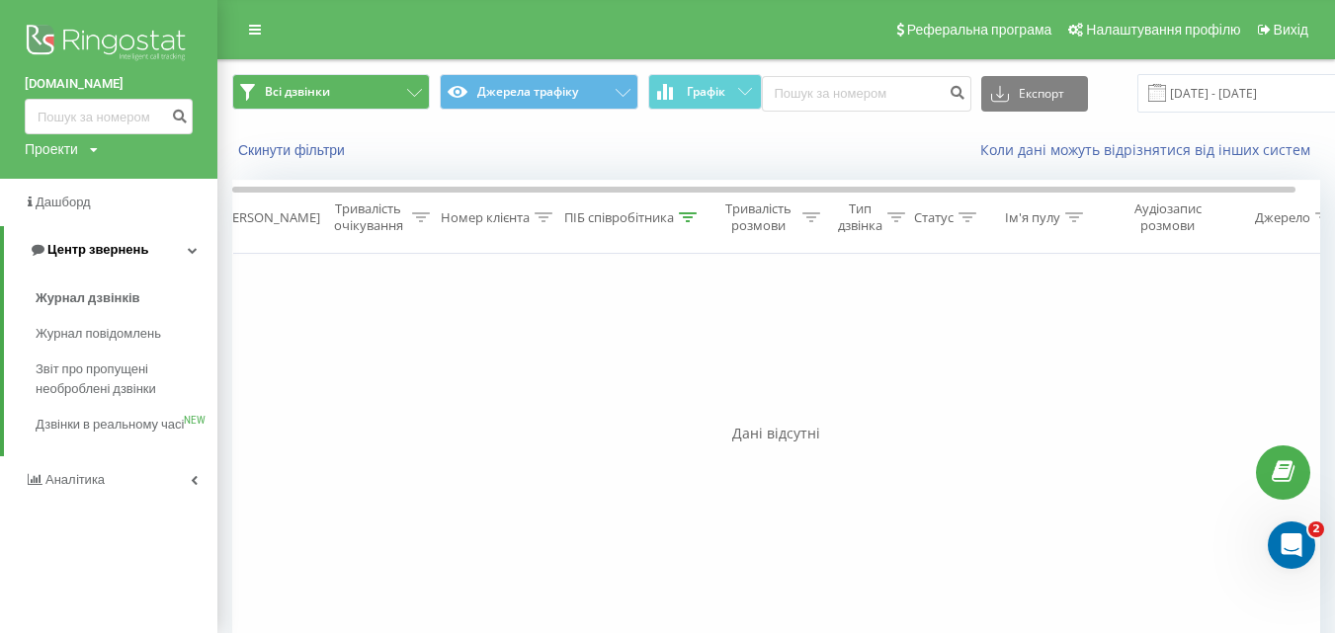
click at [122, 248] on span "Центр звернень" at bounding box center [97, 249] width 101 height 15
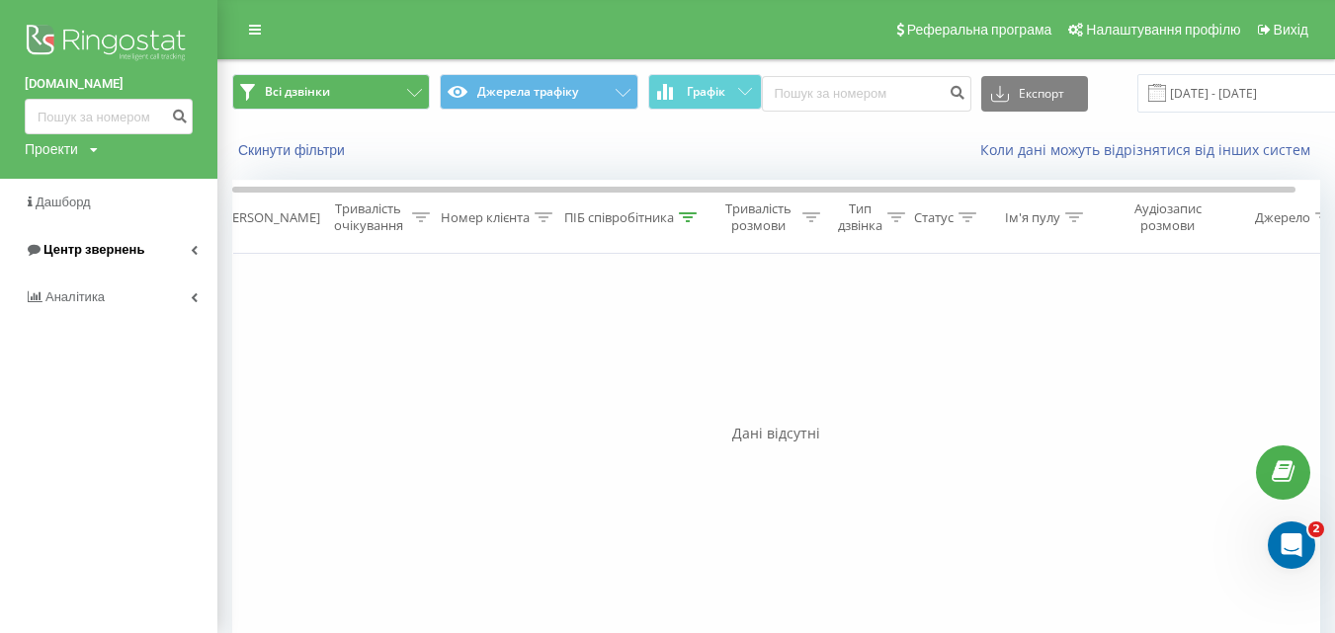
click at [122, 248] on span "Центр звернень" at bounding box center [93, 249] width 101 height 15
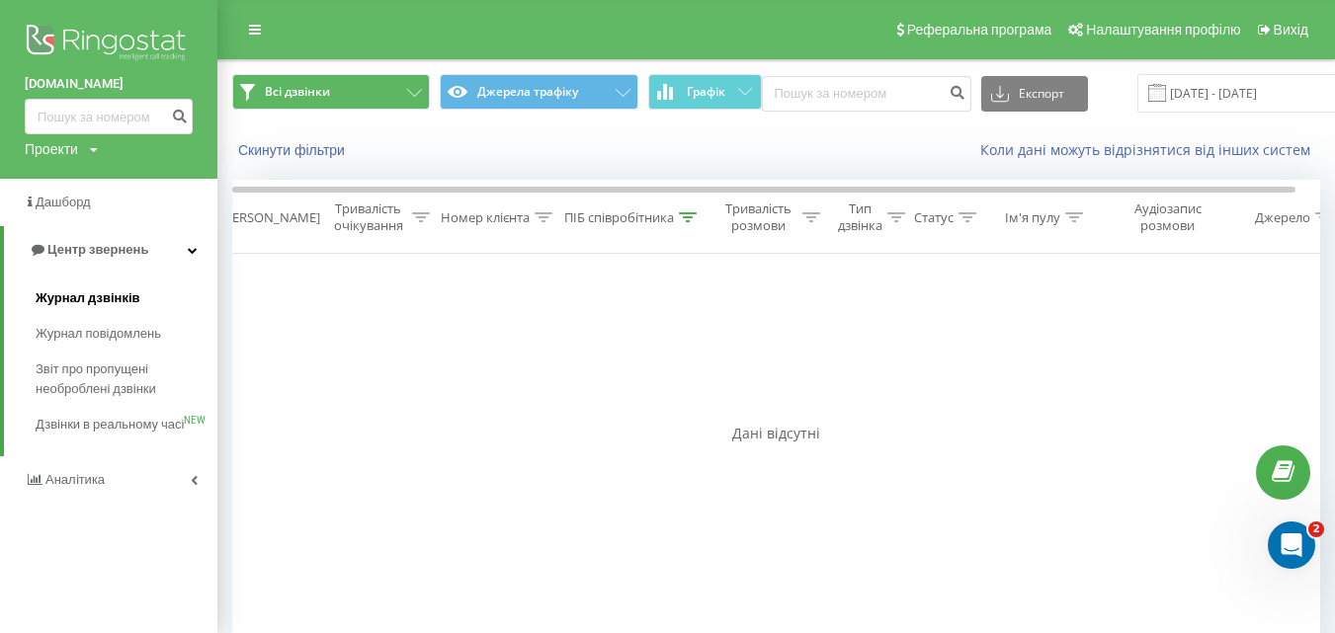
click at [94, 295] on span "Журнал дзвінків" at bounding box center [88, 299] width 105 height 20
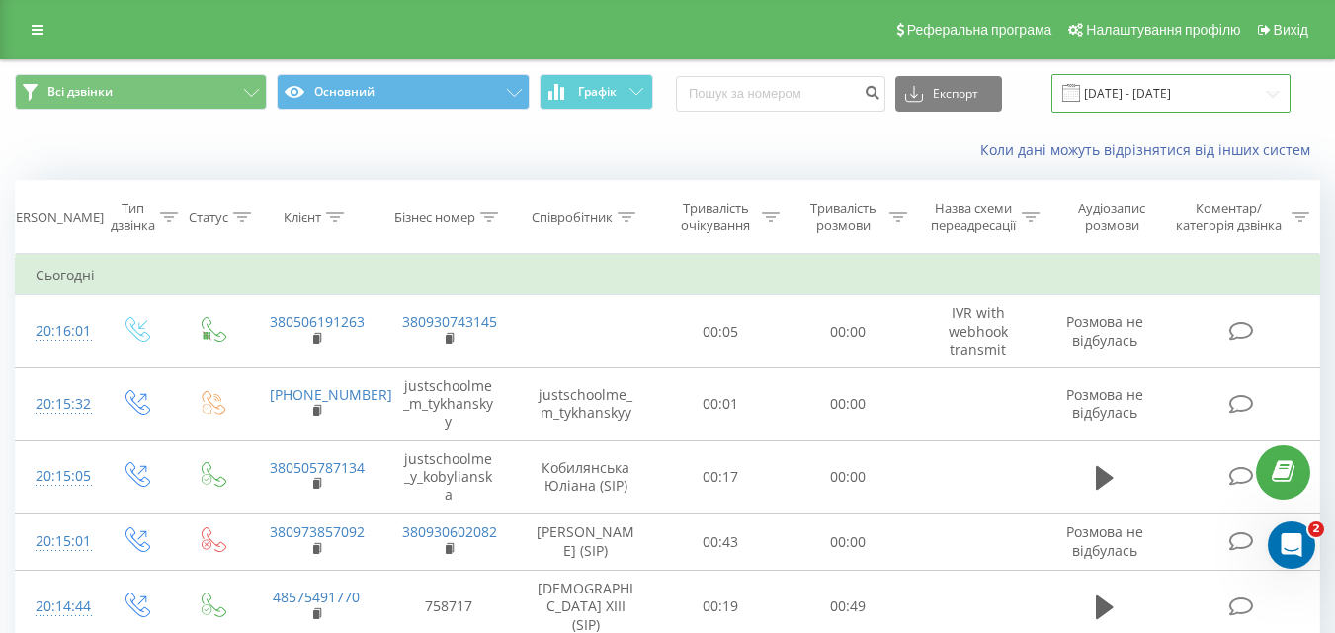
click at [1228, 94] on input "[DATE] - [DATE]" at bounding box center [1171, 93] width 239 height 39
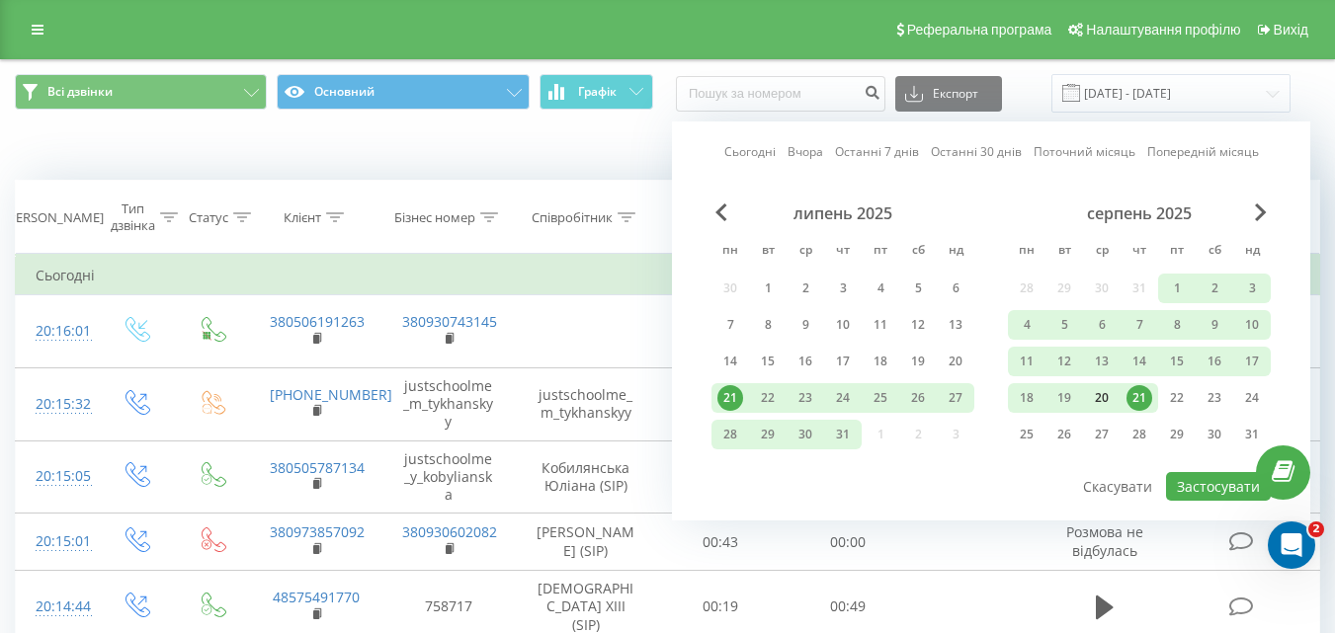
click at [1105, 398] on div "20" at bounding box center [1102, 398] width 26 height 26
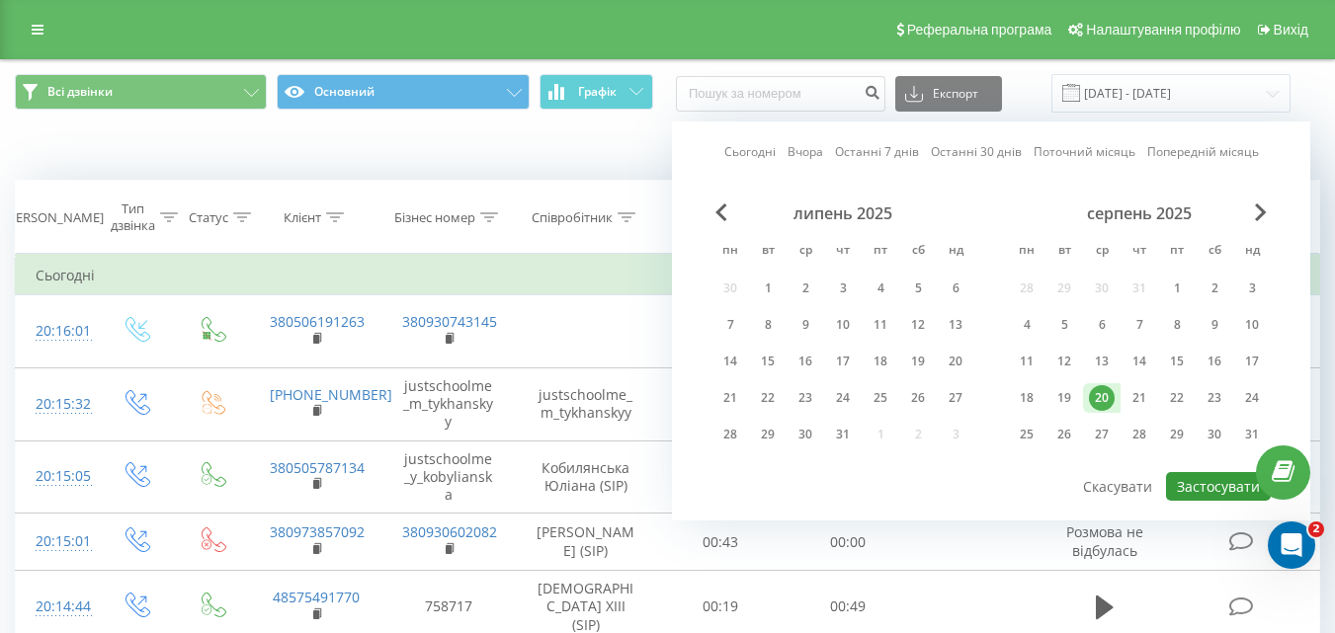
click at [1200, 491] on button "Застосувати" at bounding box center [1218, 486] width 105 height 29
type input "[DATE] - [DATE]"
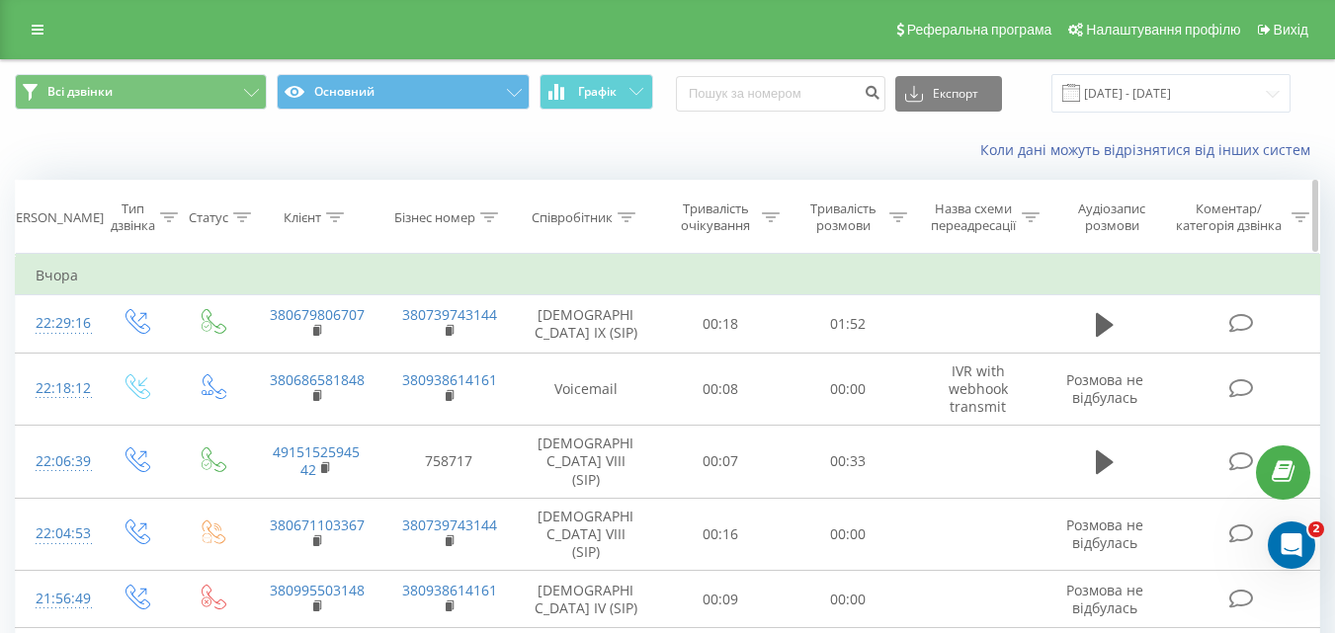
click at [624, 215] on icon at bounding box center [627, 217] width 18 height 10
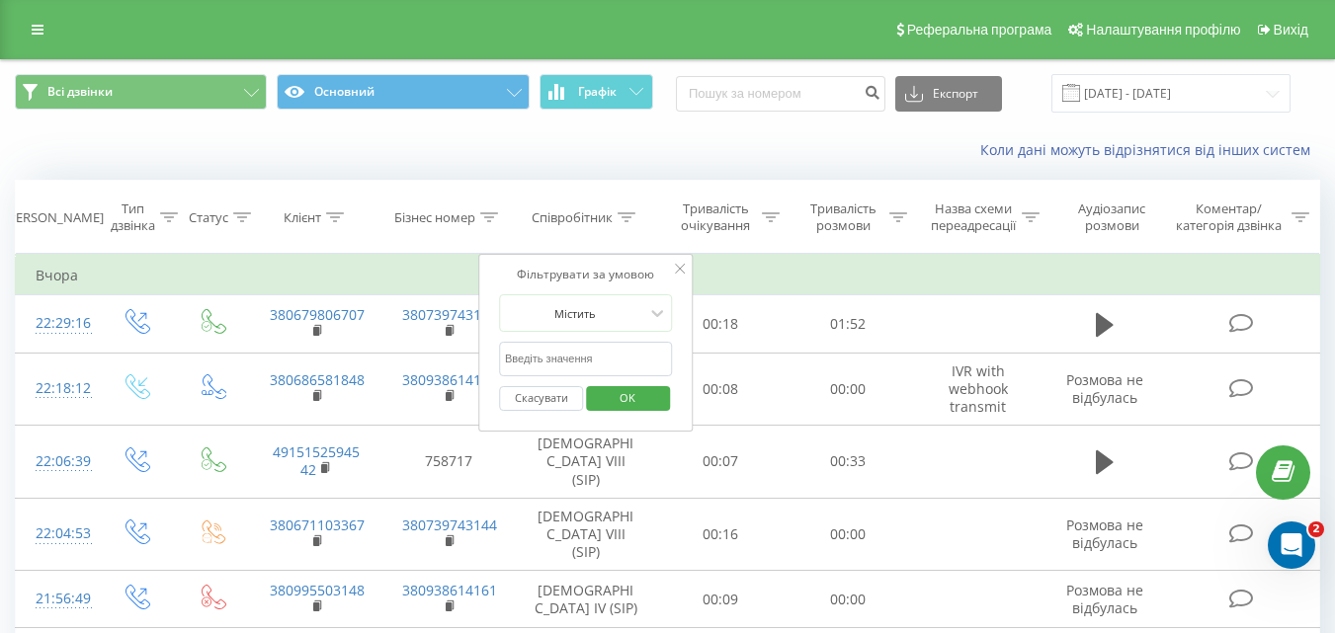
click at [591, 357] on input "text" at bounding box center [586, 359] width 174 height 35
type input "Божик"
click at [636, 398] on span "OK" at bounding box center [627, 397] width 55 height 31
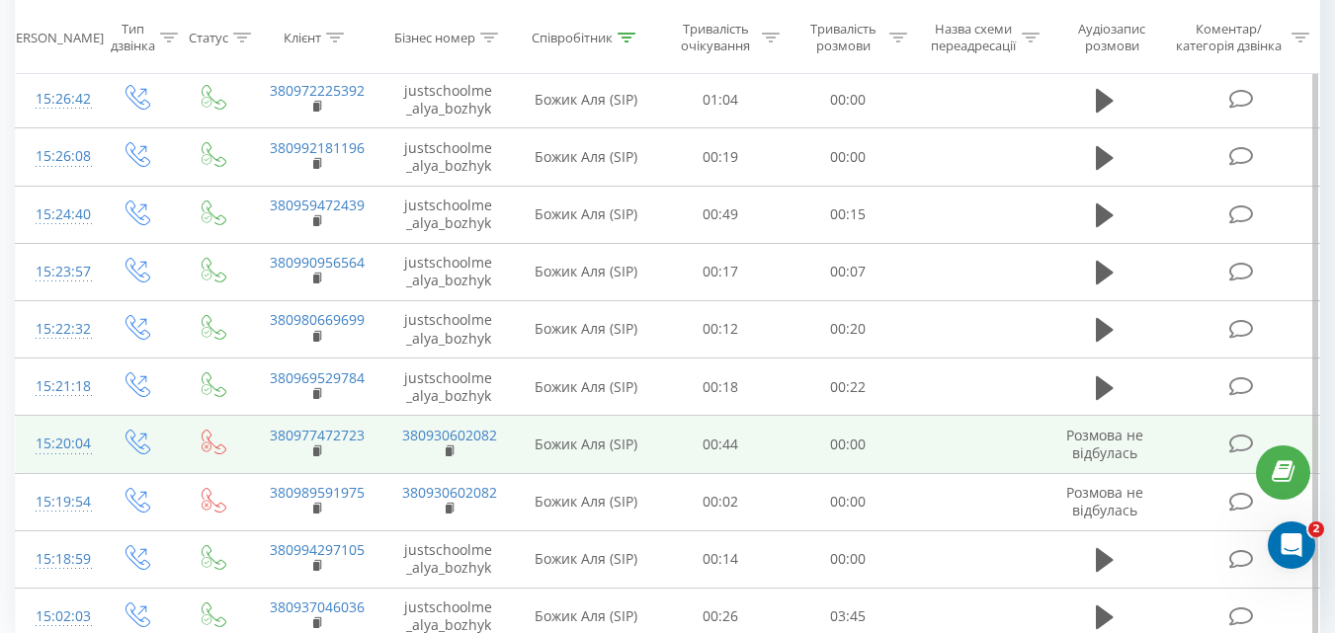
scroll to position [1174, 0]
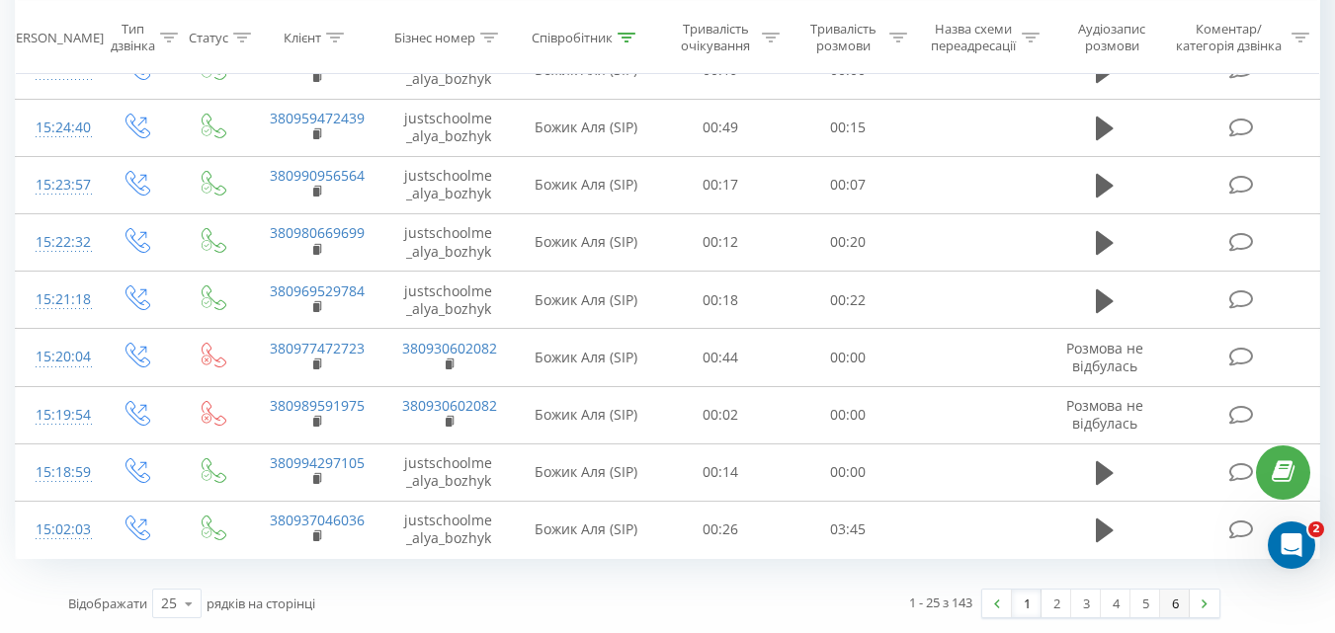
click at [1176, 603] on link "6" at bounding box center [1175, 604] width 30 height 28
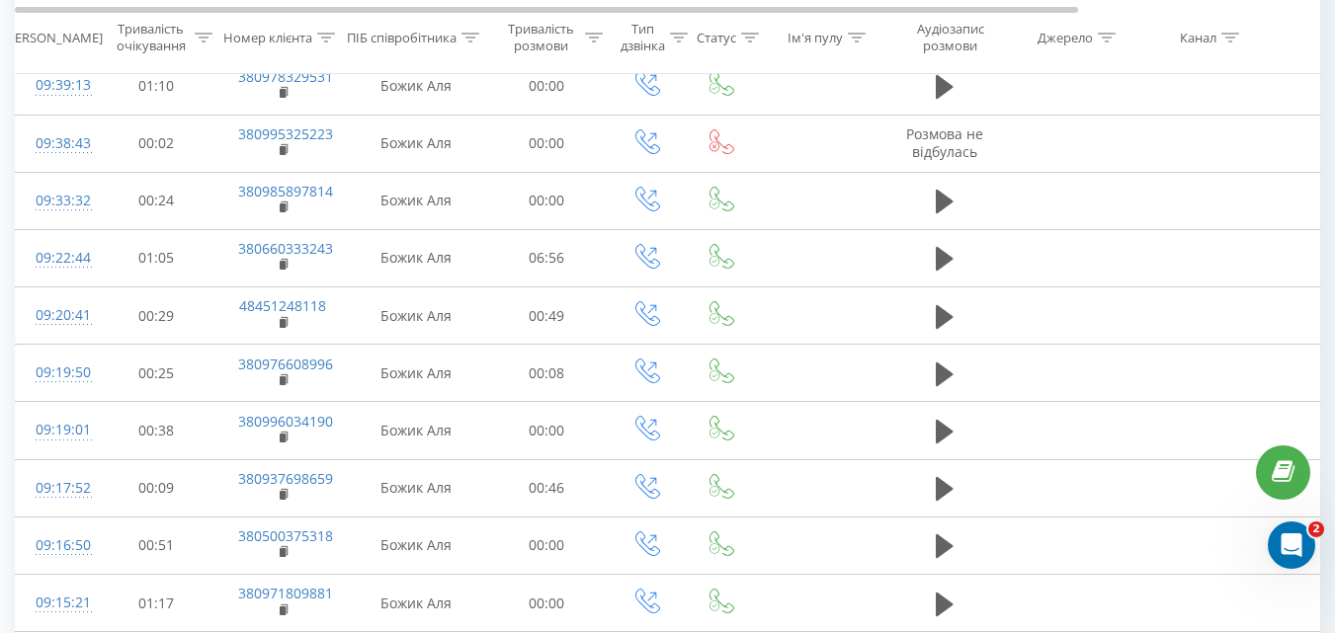
scroll to position [772, 0]
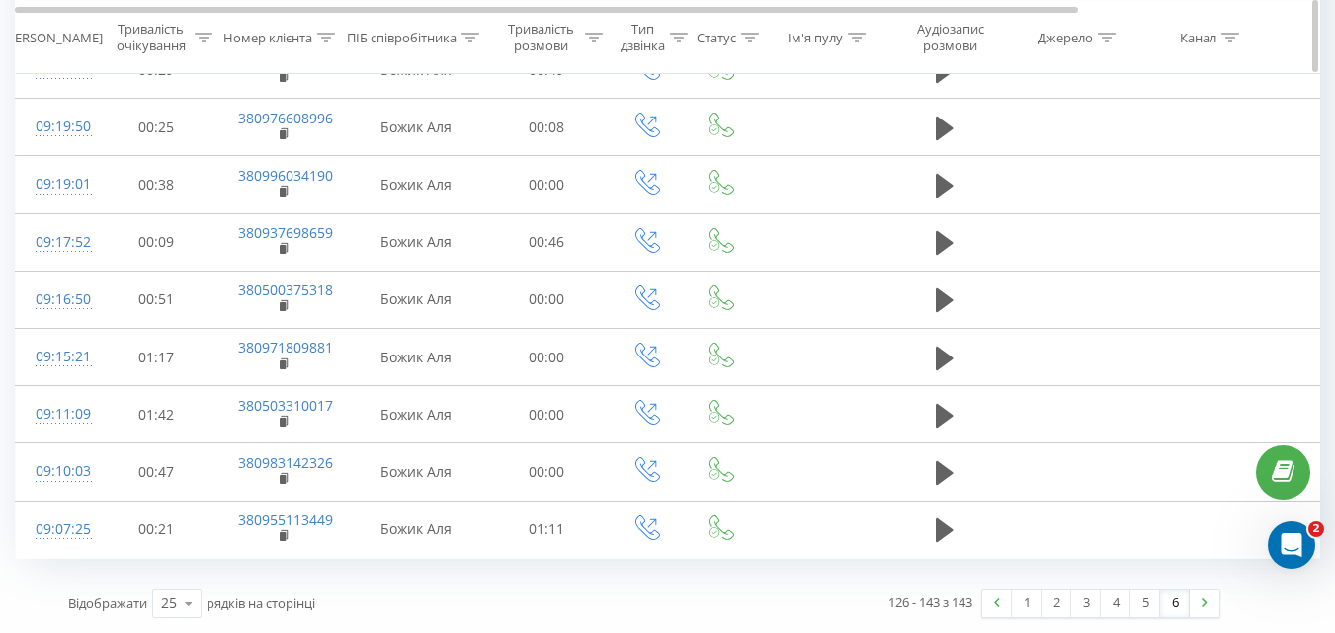
click at [462, 33] on icon at bounding box center [471, 37] width 18 height 10
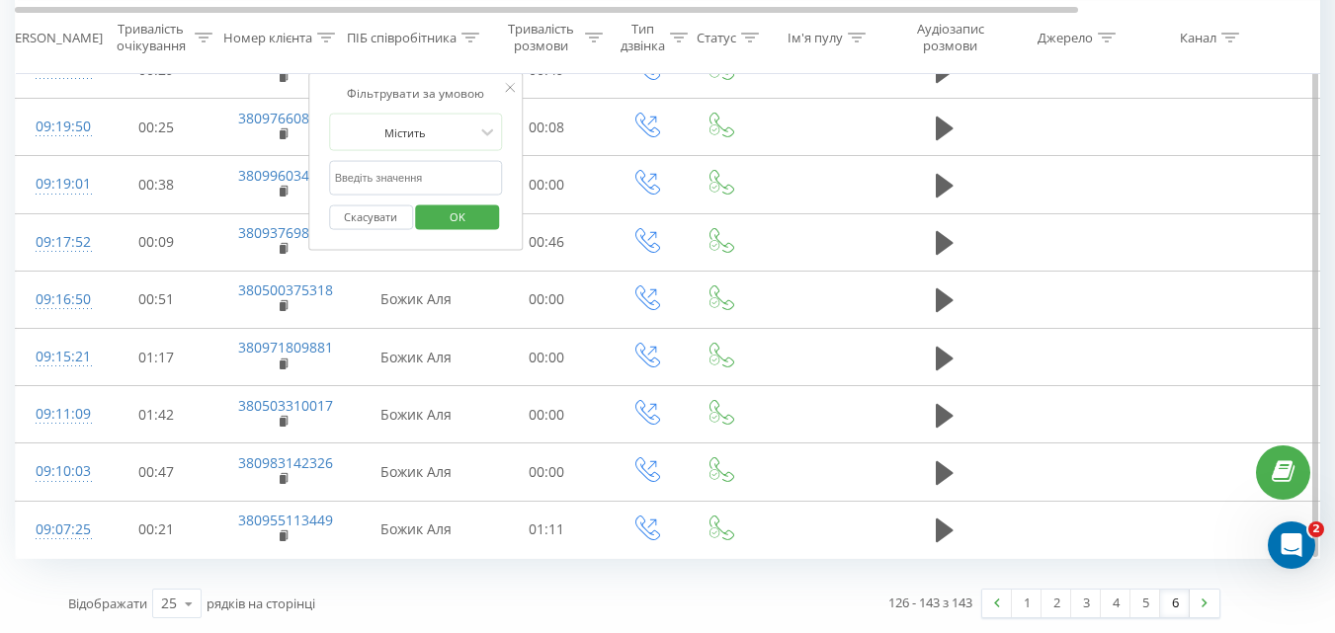
click at [431, 168] on input "text" at bounding box center [416, 178] width 174 height 35
type input "Головченко"
click at [457, 211] on span "OK" at bounding box center [457, 216] width 55 height 31
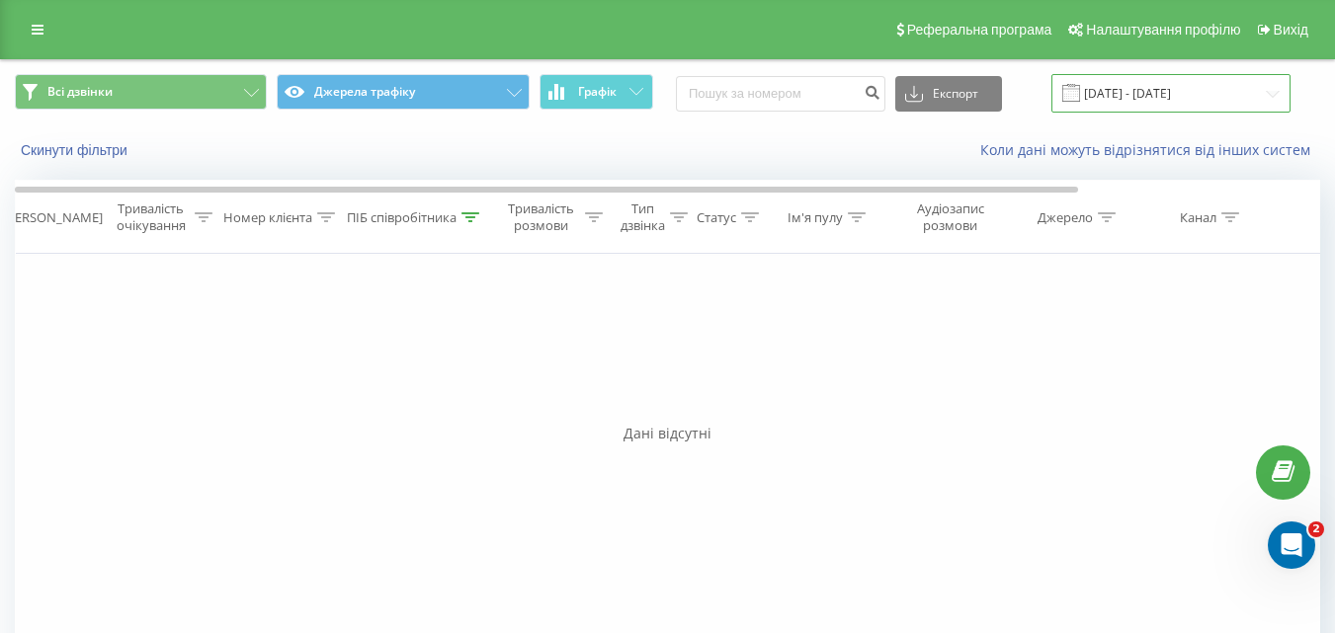
click at [1270, 89] on input "[DATE] - [DATE]" at bounding box center [1171, 93] width 239 height 39
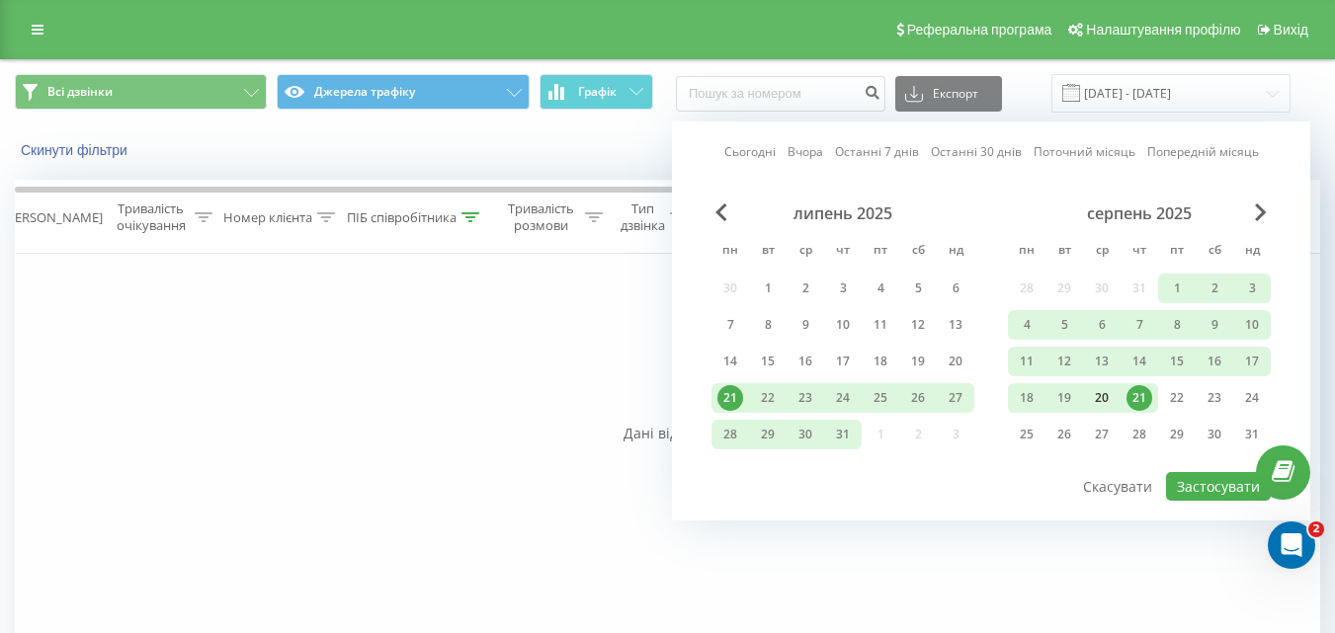
click at [1099, 397] on div "20" at bounding box center [1102, 398] width 26 height 26
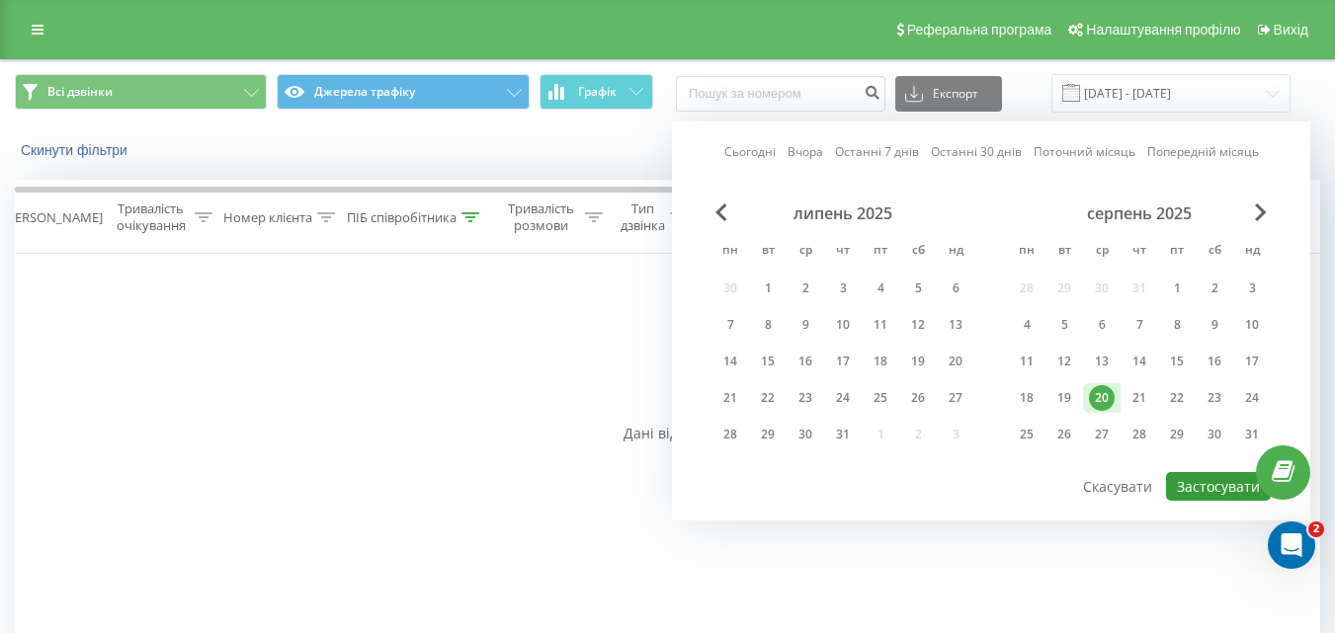
click at [1206, 480] on button "Застосувати" at bounding box center [1218, 486] width 105 height 29
type input "[DATE] - [DATE]"
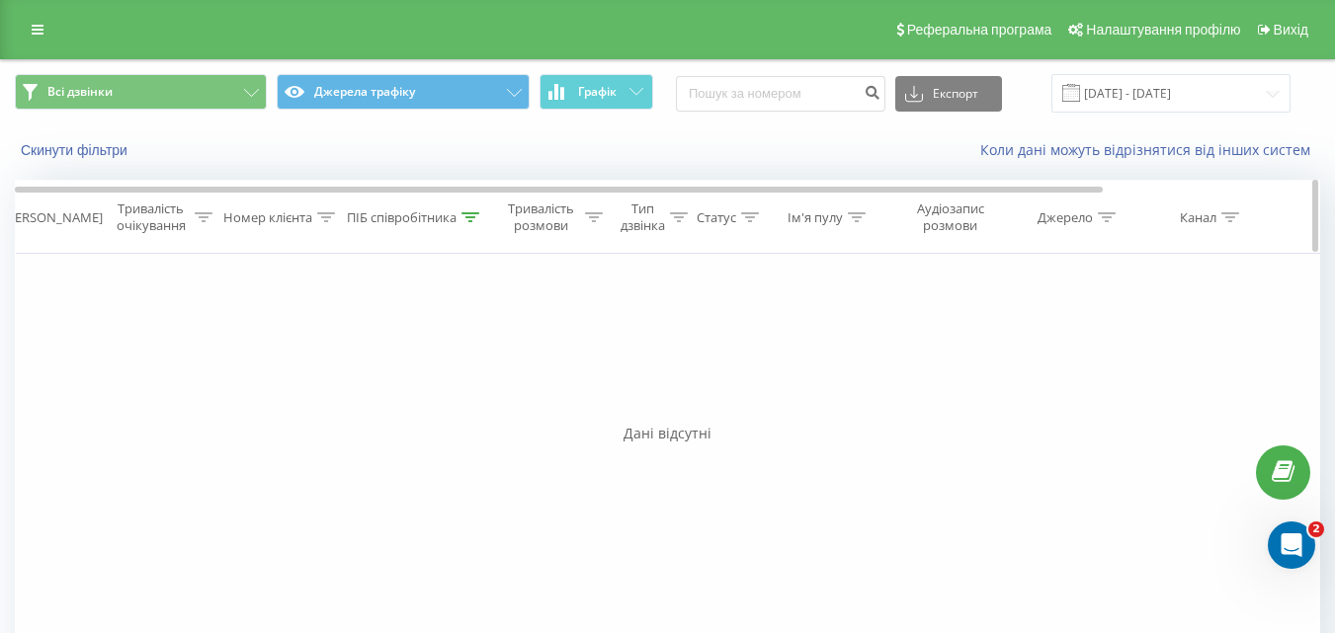
click at [466, 218] on icon at bounding box center [471, 217] width 18 height 10
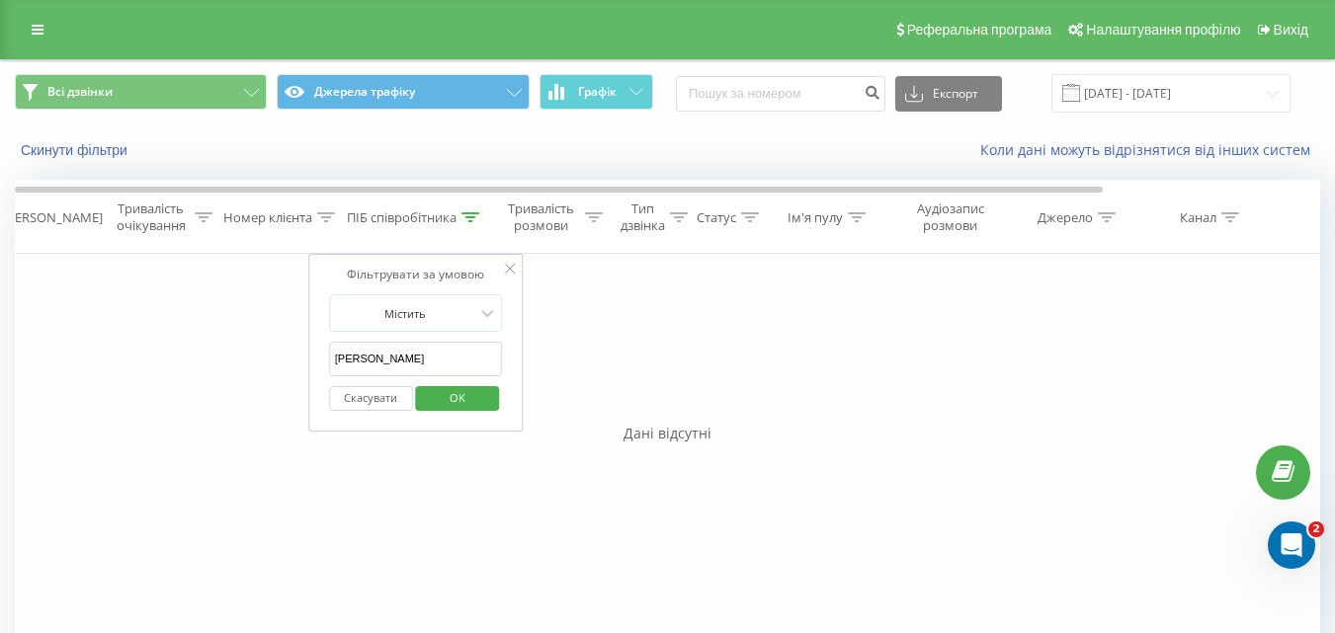
click at [409, 361] on input "Головченко" at bounding box center [416, 359] width 174 height 35
type input "Г"
type input "Стецюк Віктор"
click at [450, 397] on span "OK" at bounding box center [457, 397] width 55 height 31
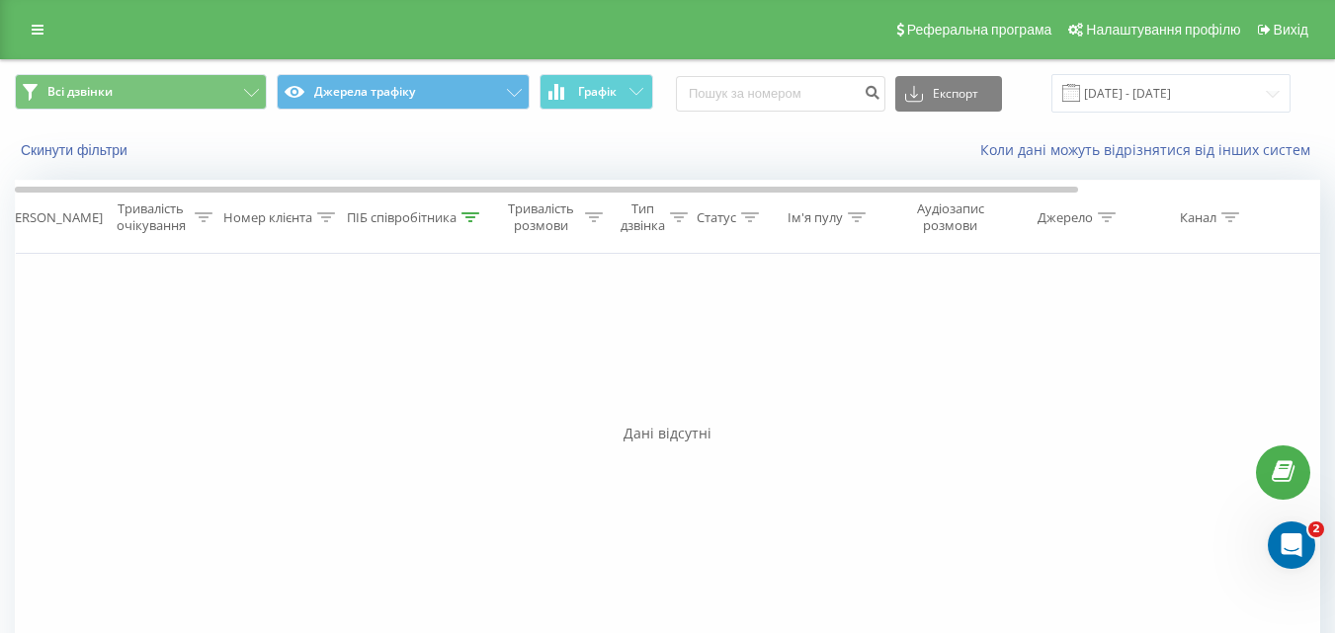
click at [35, 43] on div "Реферальна програма Налаштування профілю Вихід" at bounding box center [667, 29] width 1335 height 59
click at [37, 35] on icon at bounding box center [38, 30] width 12 height 14
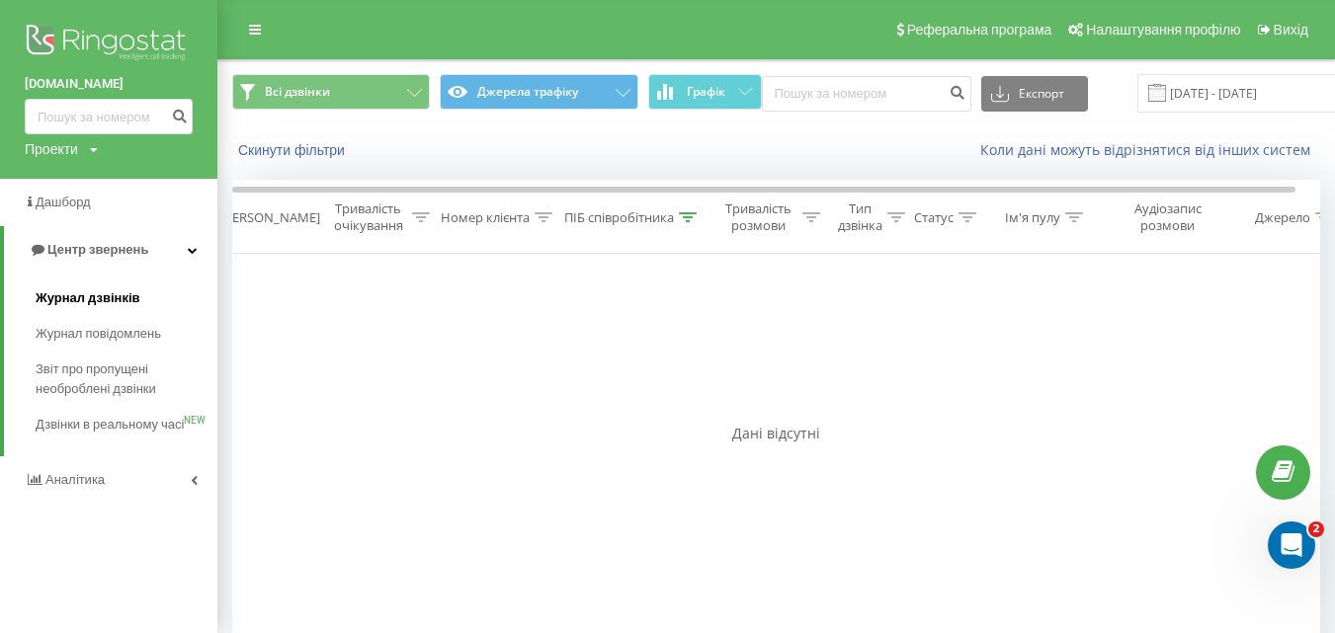
click at [112, 304] on span "Журнал дзвінків" at bounding box center [88, 299] width 105 height 20
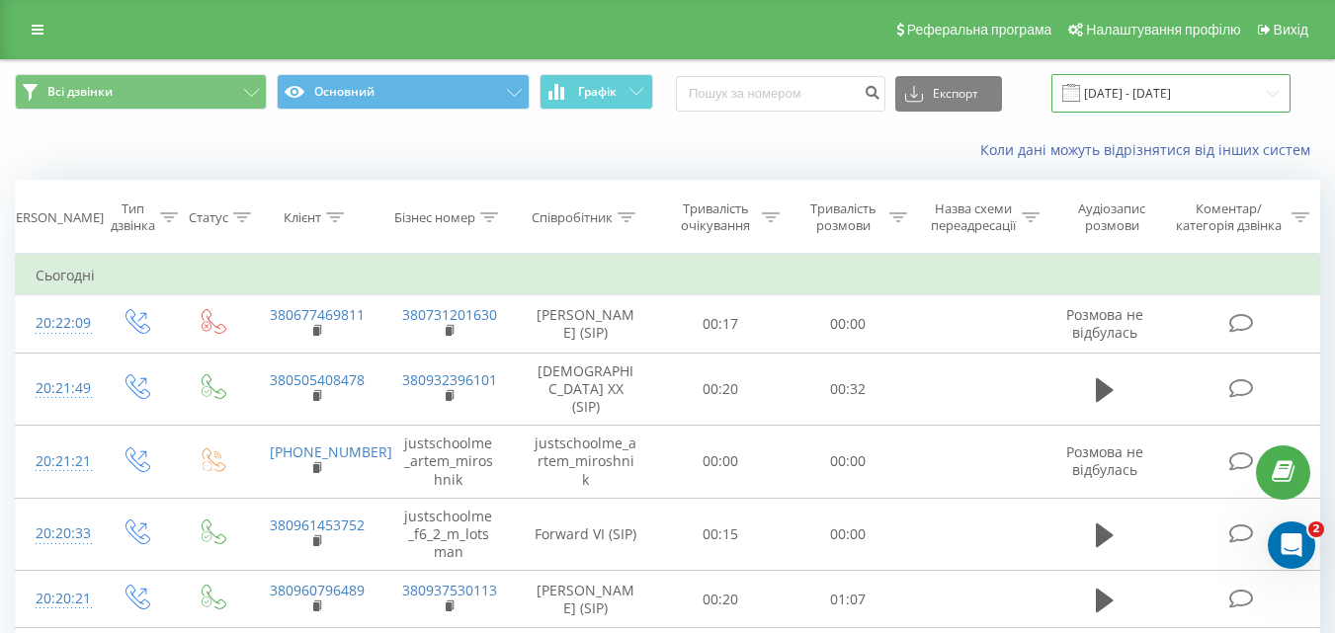
click at [1270, 88] on input "[DATE] - [DATE]" at bounding box center [1171, 93] width 239 height 39
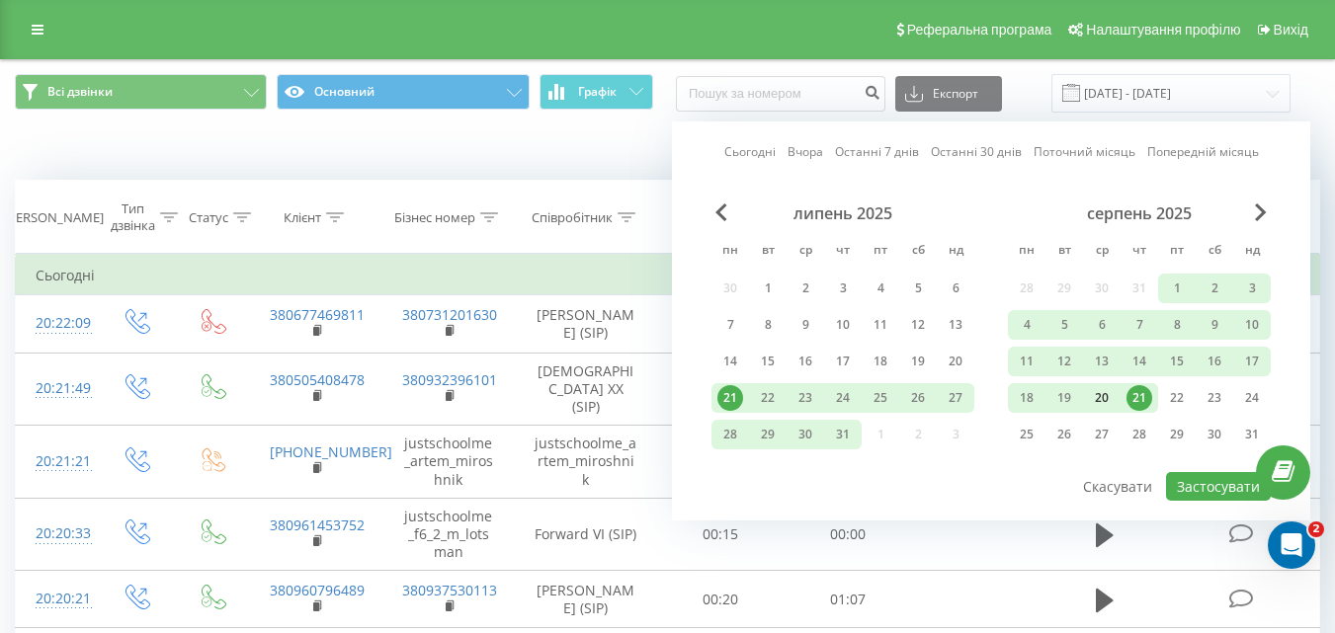
click at [1108, 401] on div "20" at bounding box center [1102, 398] width 26 height 26
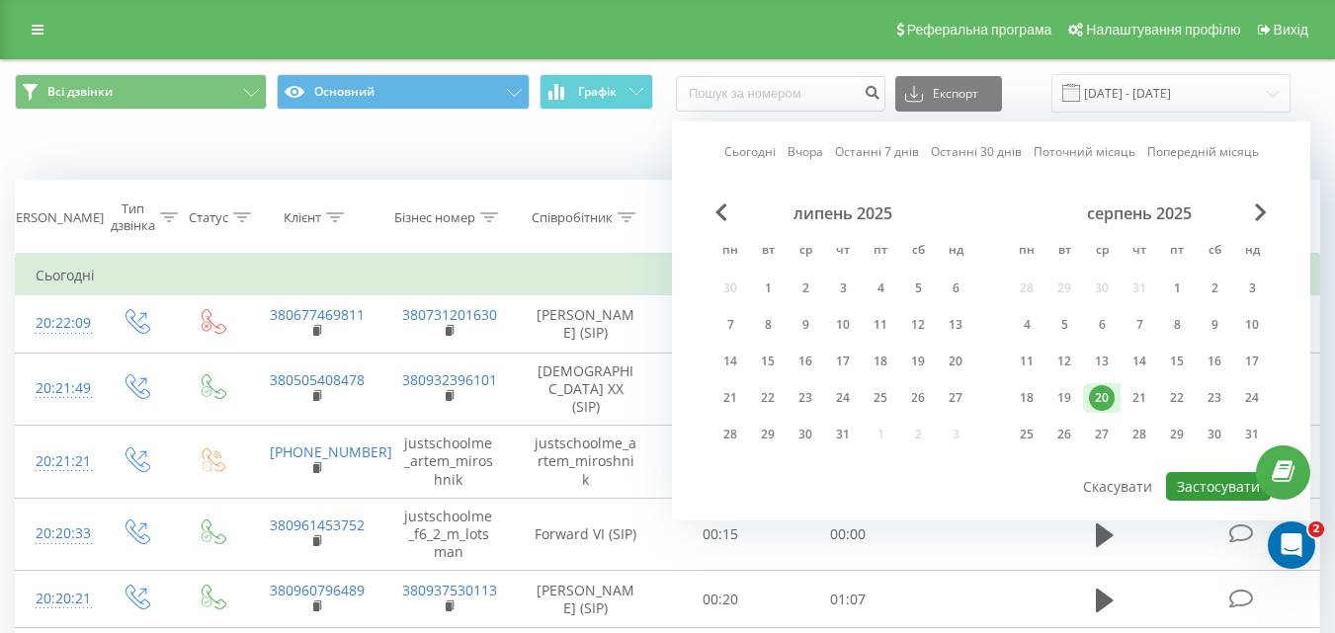
click at [1212, 486] on button "Застосувати" at bounding box center [1218, 486] width 105 height 29
type input "[DATE] - [DATE]"
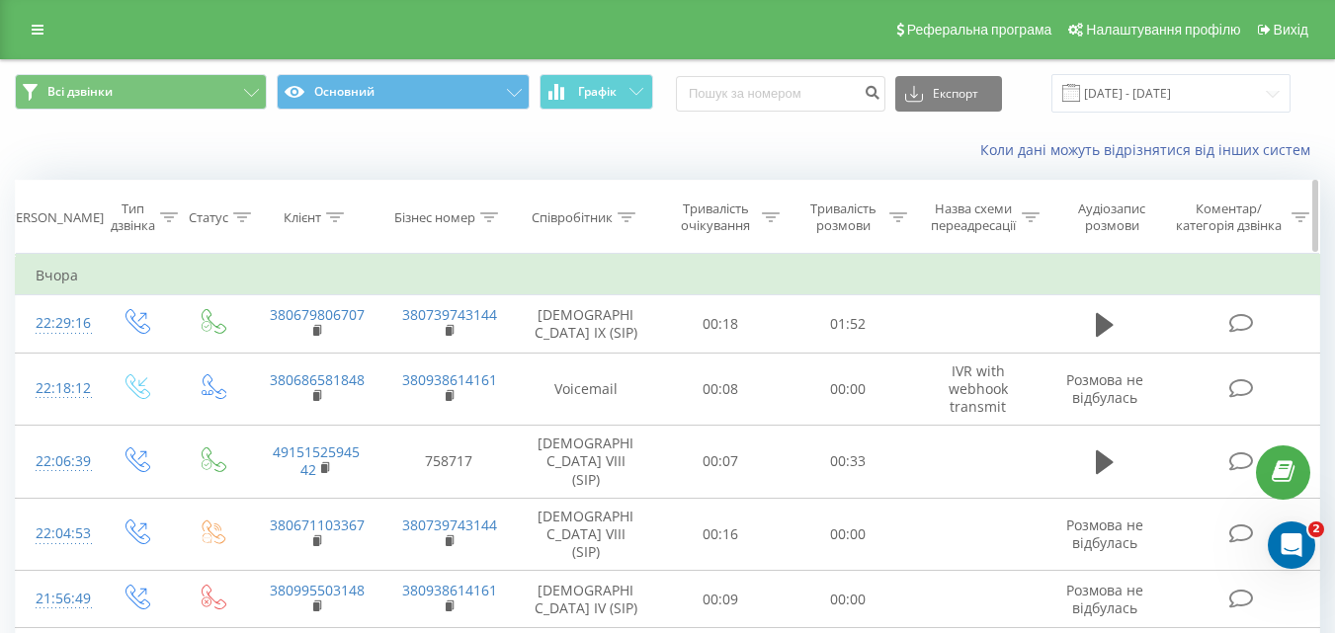
click at [628, 214] on icon at bounding box center [627, 217] width 18 height 10
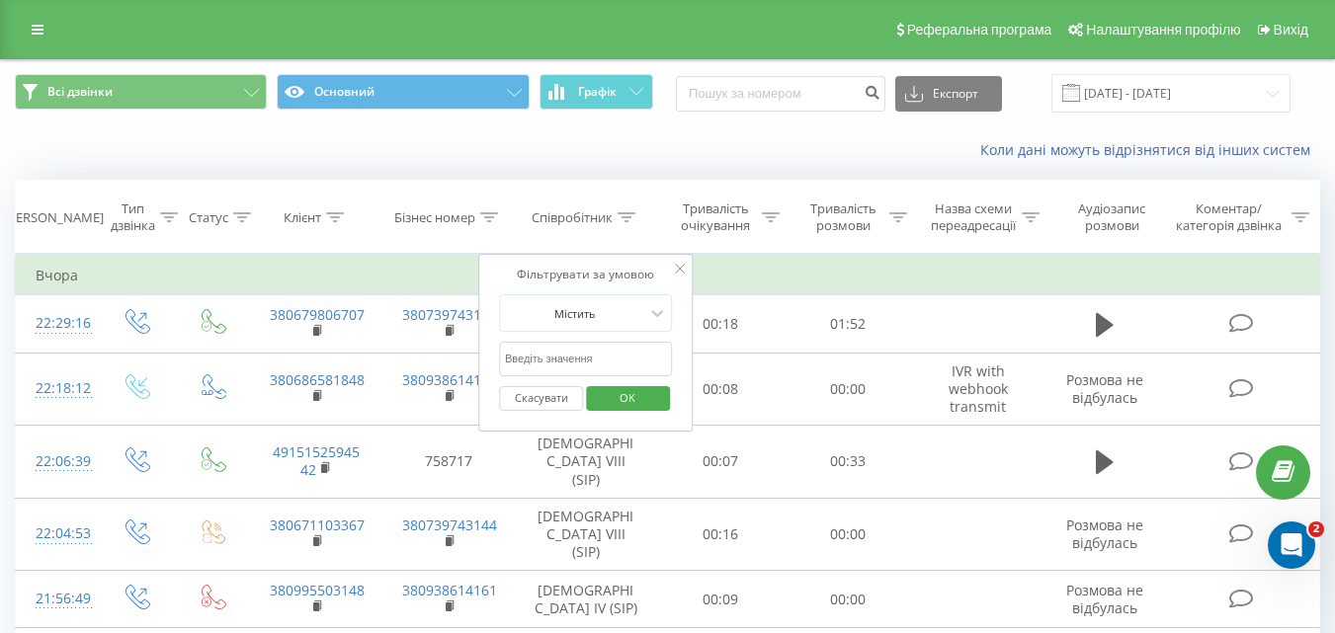
click at [608, 356] on input "text" at bounding box center [586, 359] width 174 height 35
click at [624, 403] on span "OK" at bounding box center [627, 397] width 55 height 31
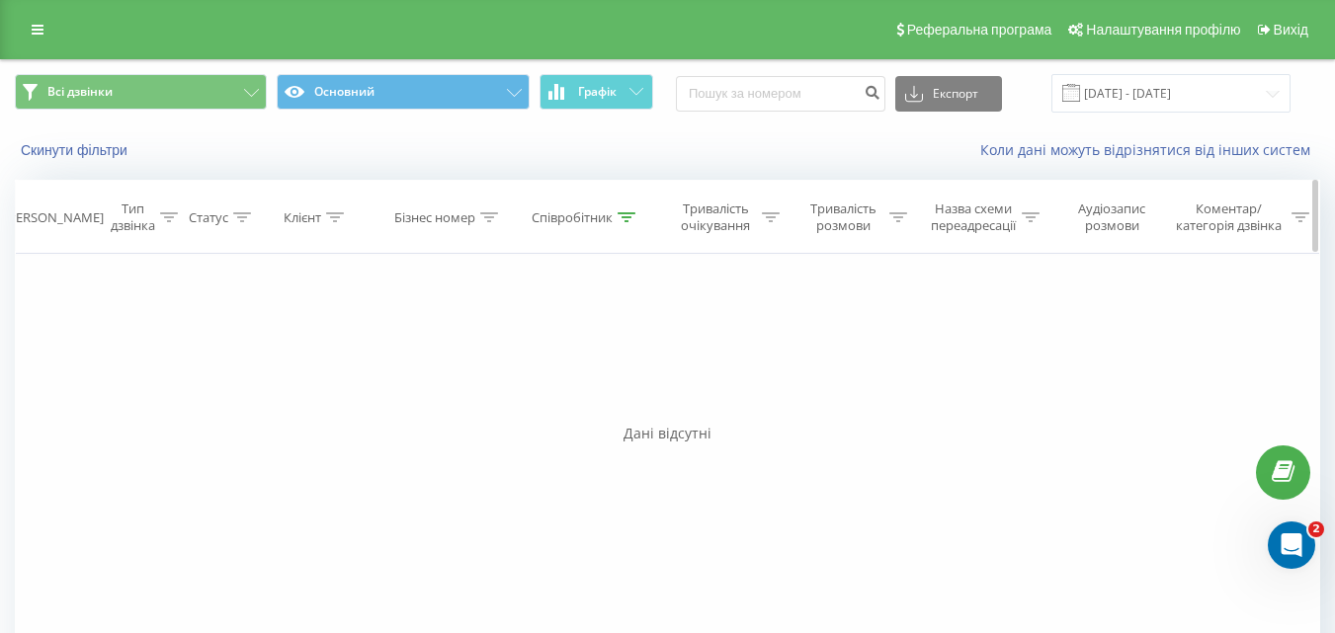
click at [628, 218] on icon at bounding box center [627, 217] width 18 height 10
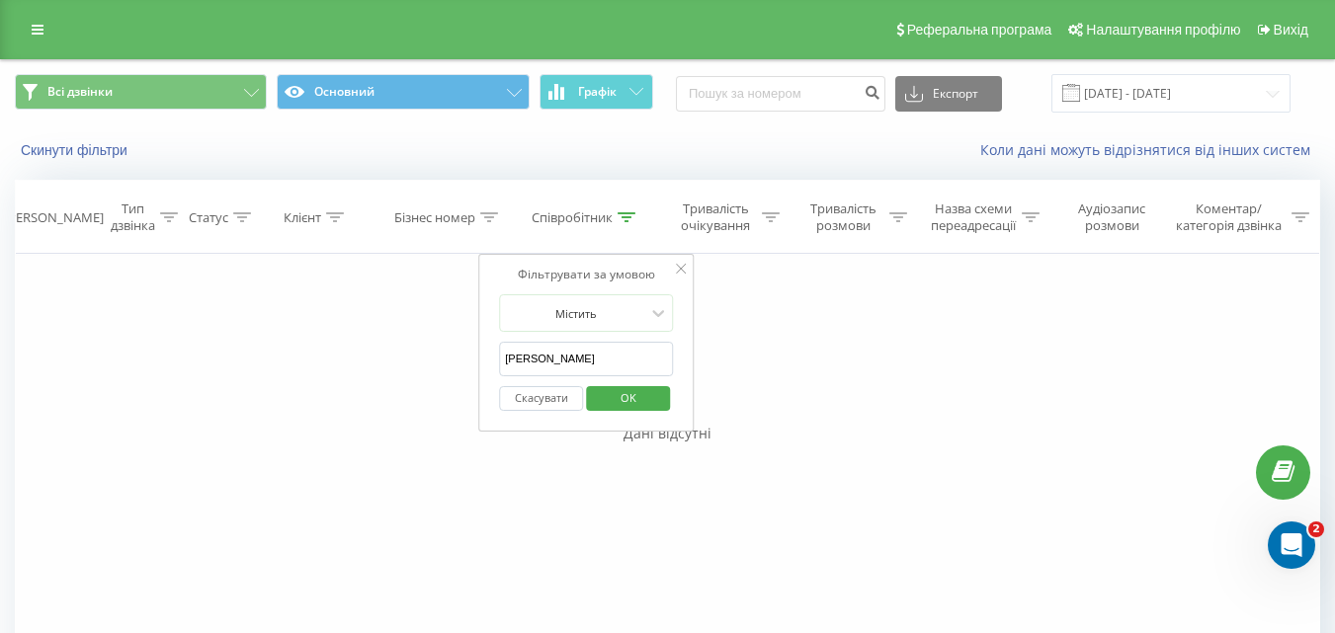
click at [600, 360] on input "[PERSON_NAME]" at bounding box center [586, 359] width 174 height 35
type input "Стецюк"
click at [628, 404] on span "OK" at bounding box center [628, 397] width 55 height 31
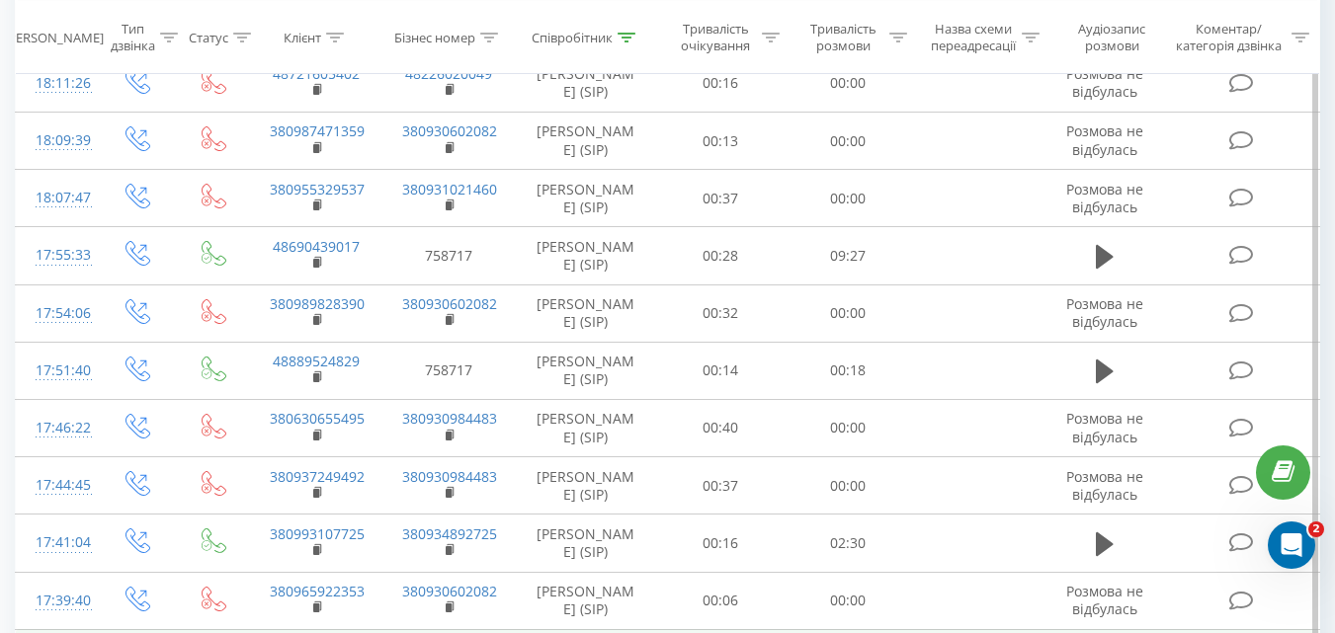
scroll to position [1174, 0]
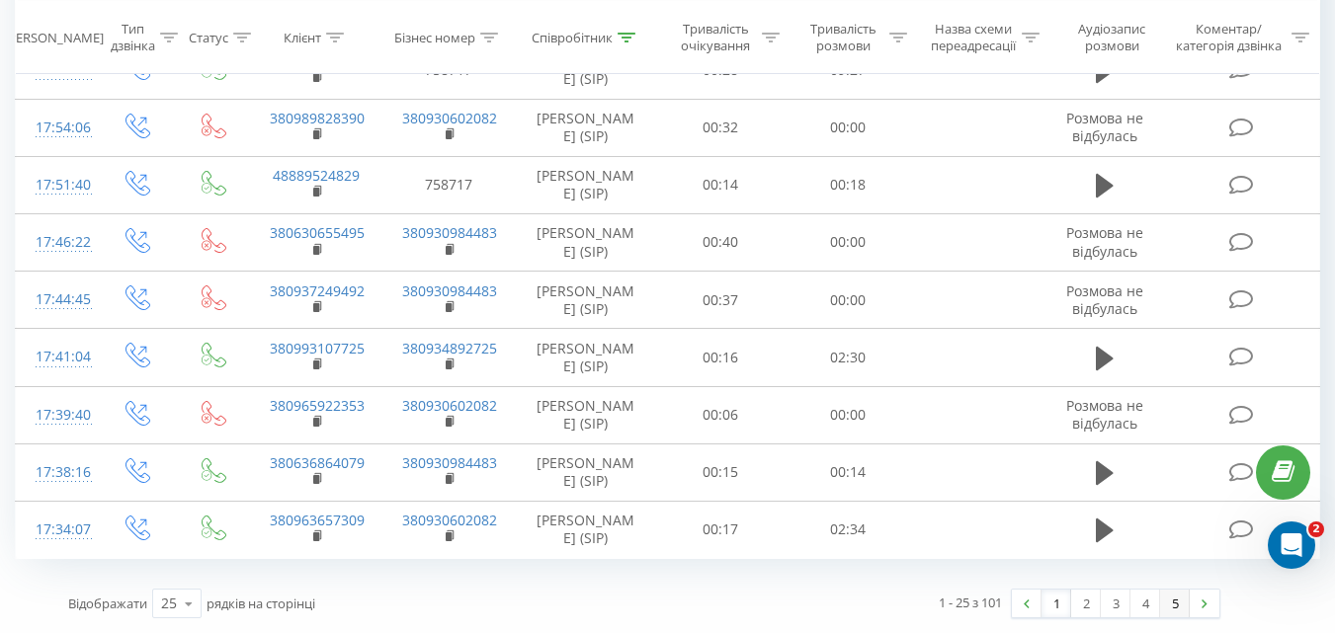
click at [1175, 601] on link "5" at bounding box center [1175, 604] width 30 height 28
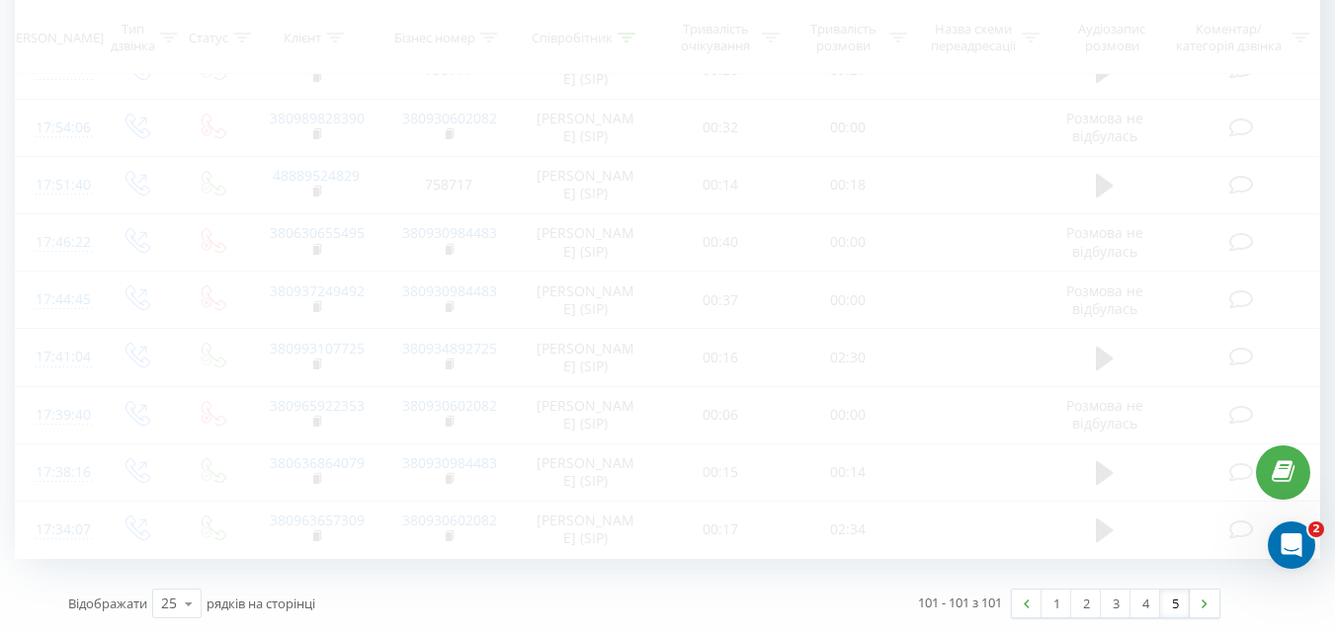
scroll to position [130, 0]
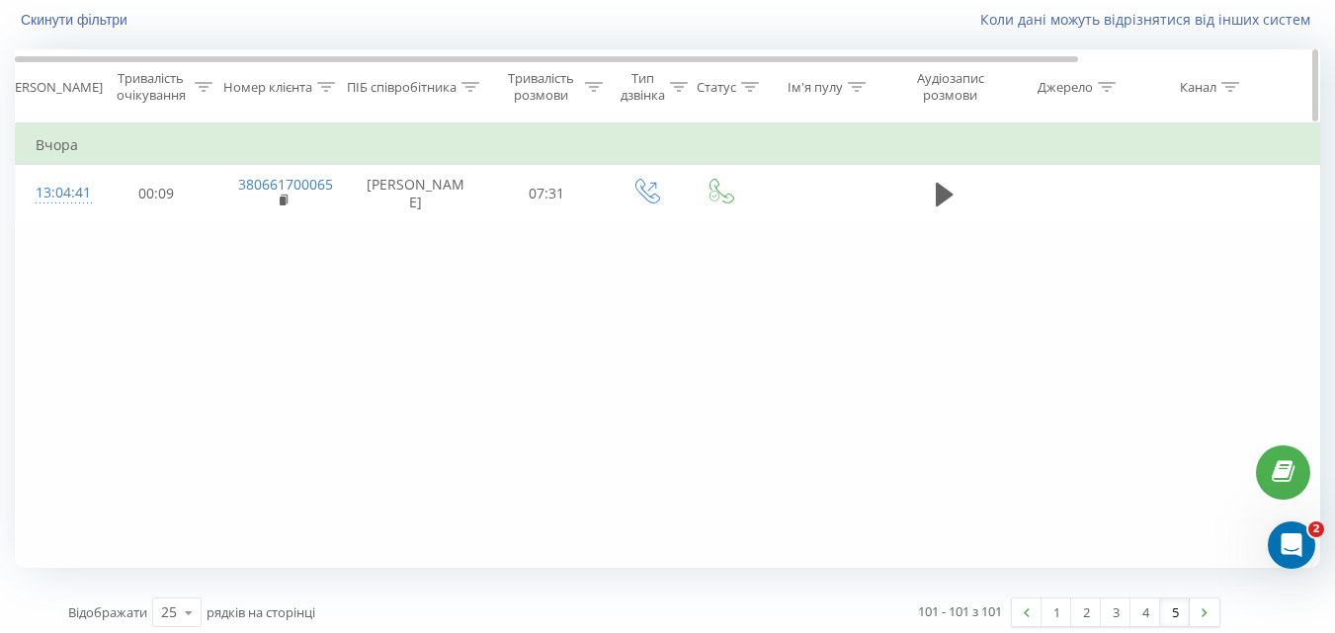
click at [468, 88] on icon at bounding box center [471, 87] width 18 height 10
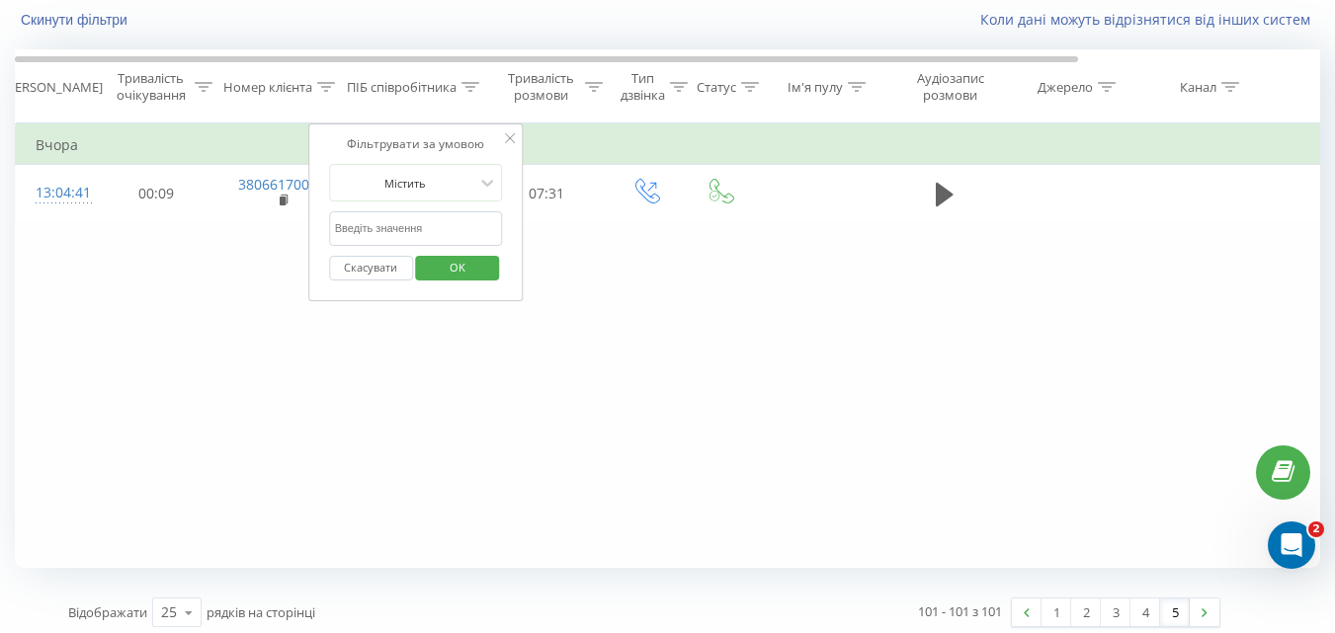
click at [460, 226] on input "text" at bounding box center [416, 228] width 174 height 35
type input "R"
type input "[PERSON_NAME]"
click at [426, 267] on button "OK" at bounding box center [458, 268] width 84 height 25
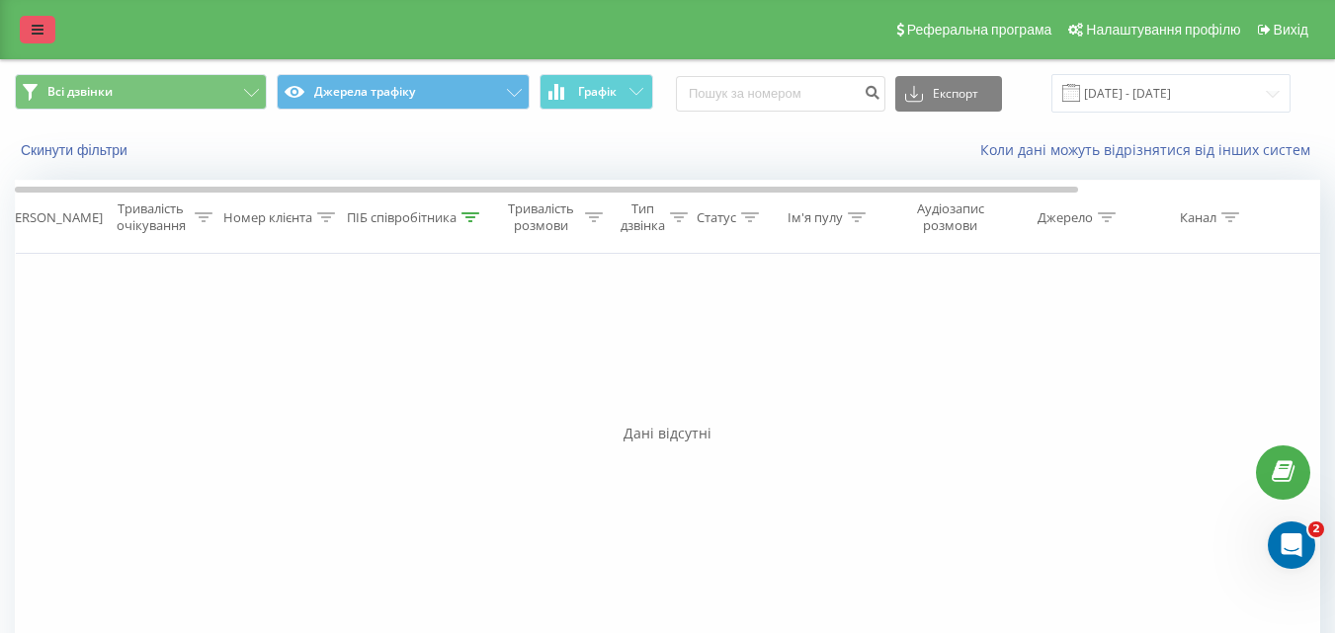
click at [34, 23] on icon at bounding box center [38, 30] width 12 height 14
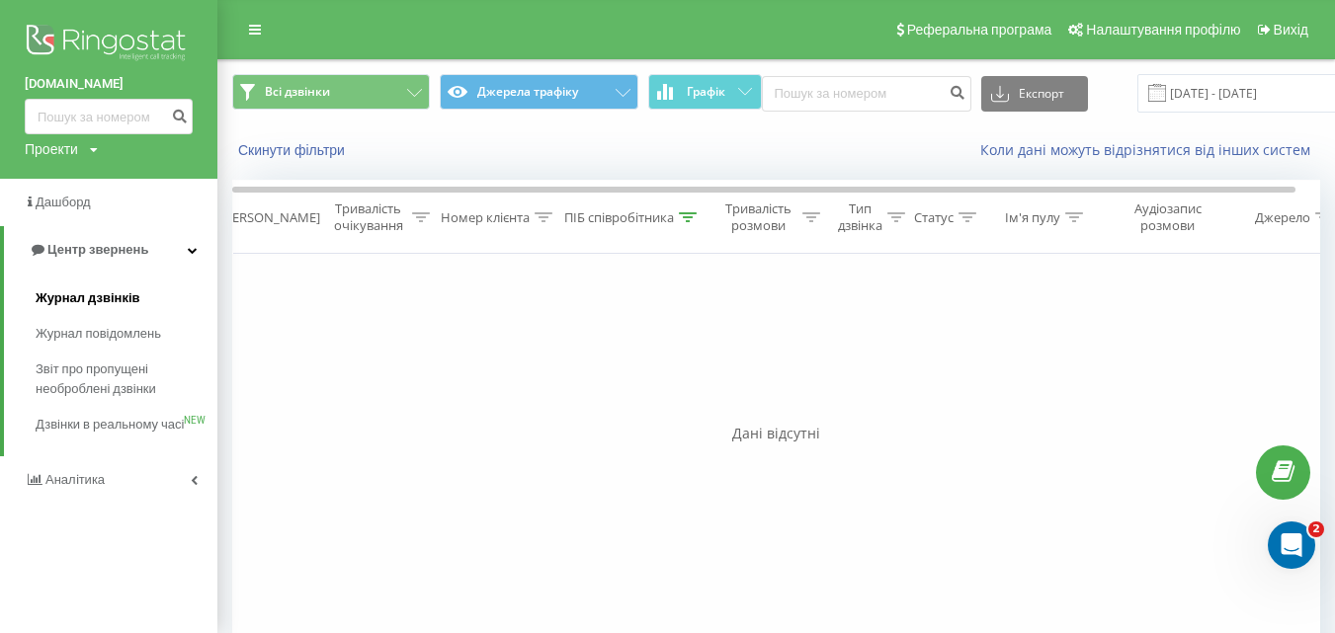
click at [125, 300] on span "Журнал дзвінків" at bounding box center [88, 299] width 105 height 20
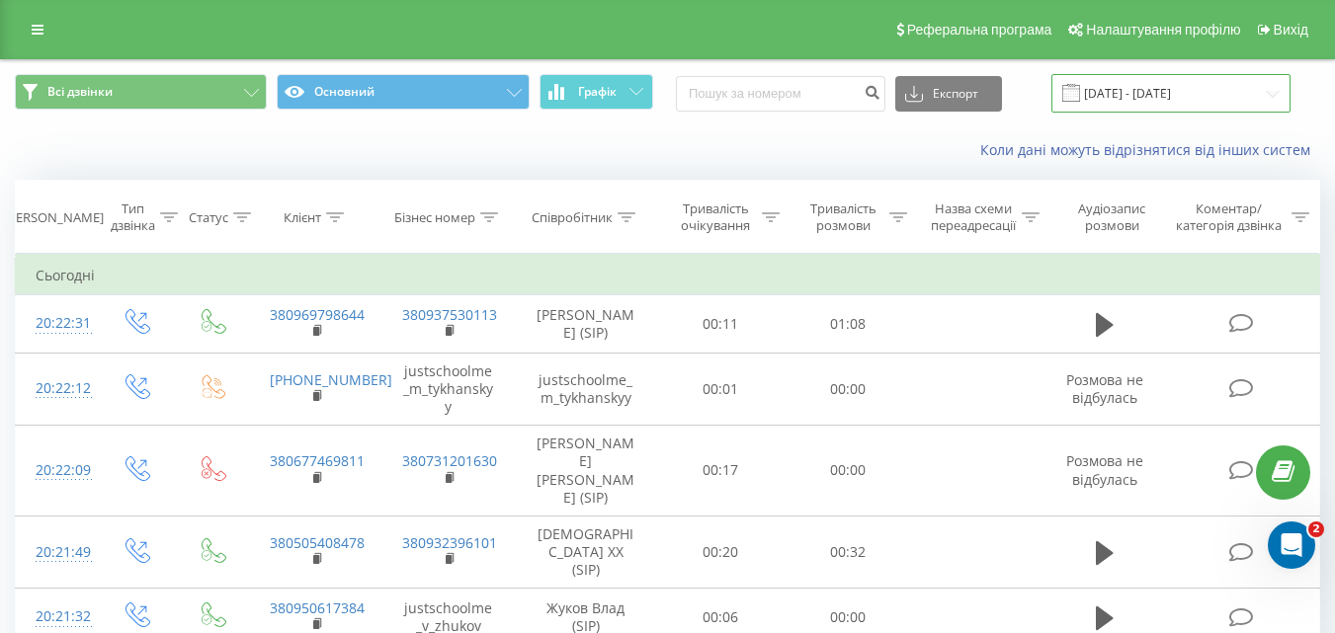
click at [1248, 89] on input "[DATE] - [DATE]" at bounding box center [1171, 93] width 239 height 39
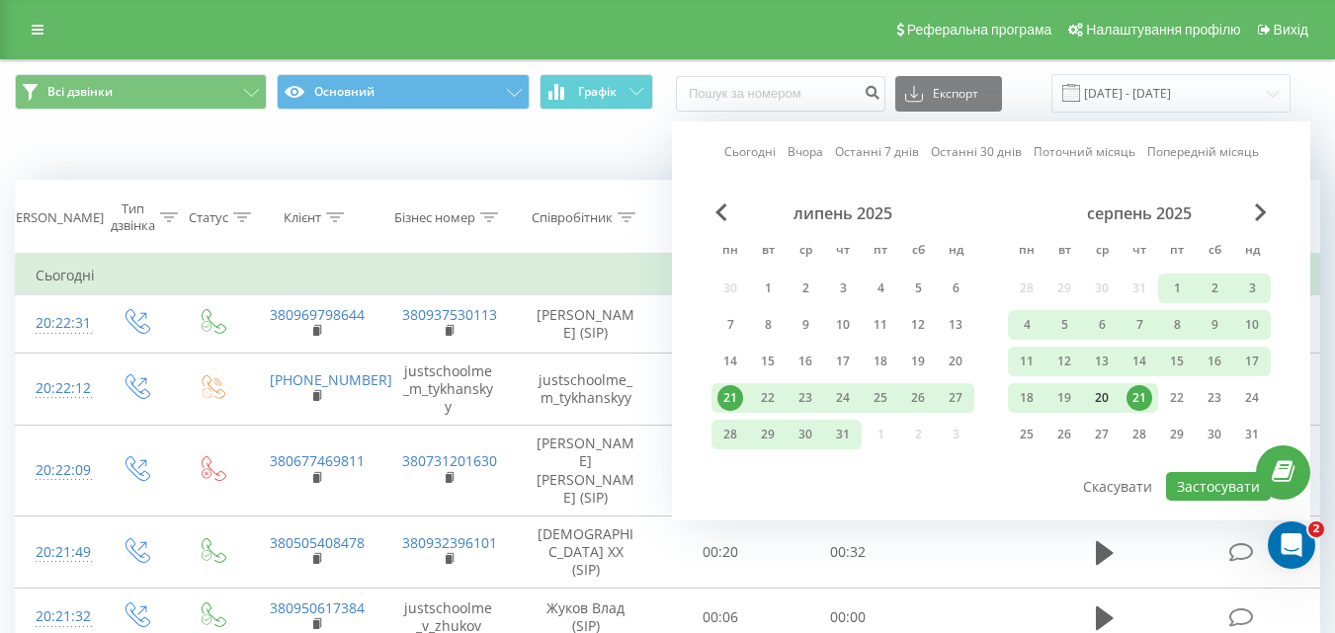
click at [1103, 394] on div "20" at bounding box center [1102, 398] width 26 height 26
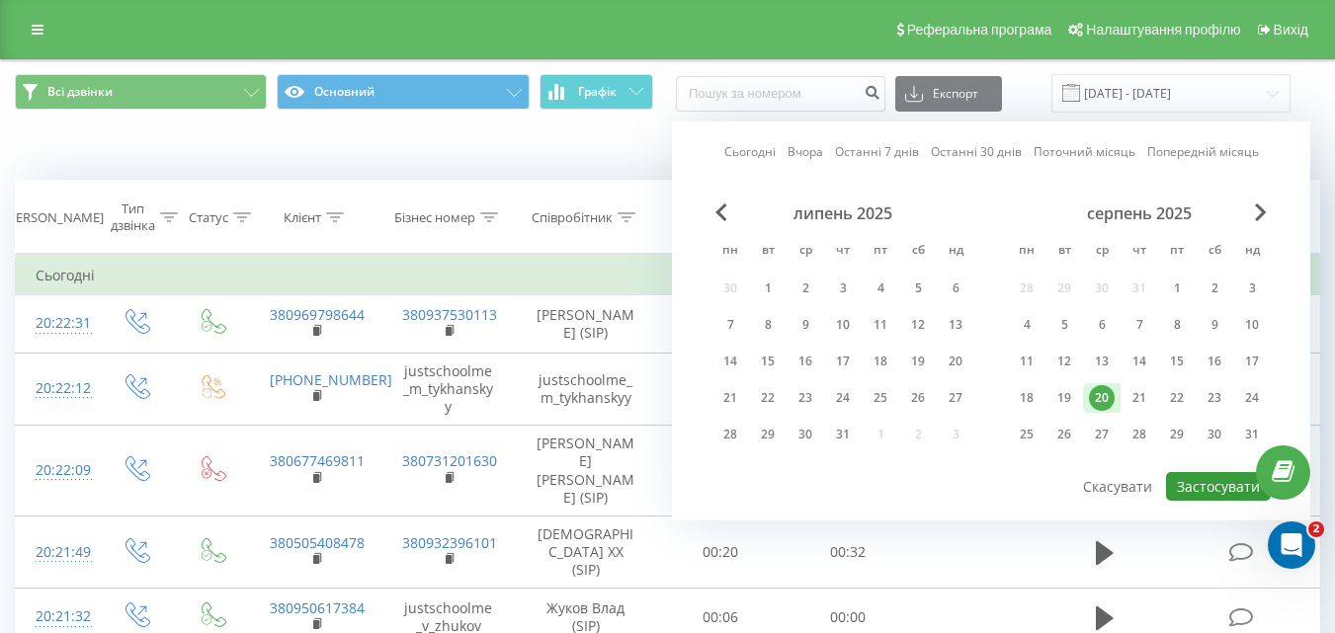
click at [1197, 493] on button "Застосувати" at bounding box center [1218, 486] width 105 height 29
type input "[DATE] - [DATE]"
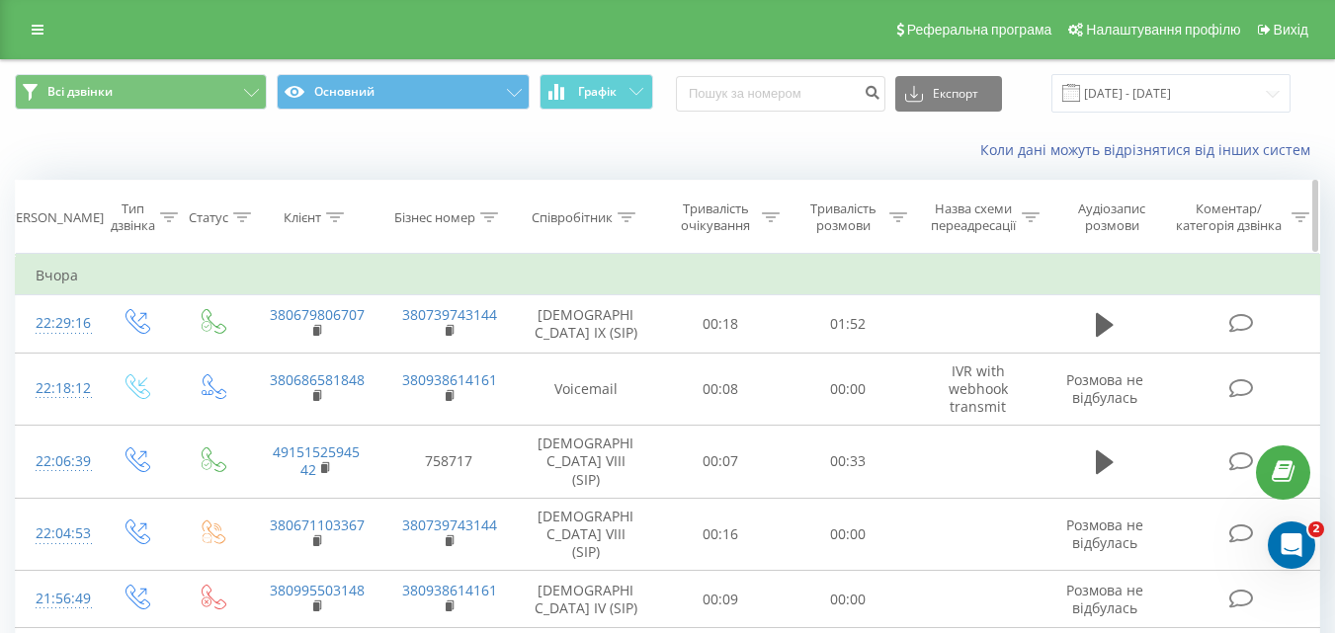
click at [621, 216] on icon at bounding box center [627, 217] width 18 height 10
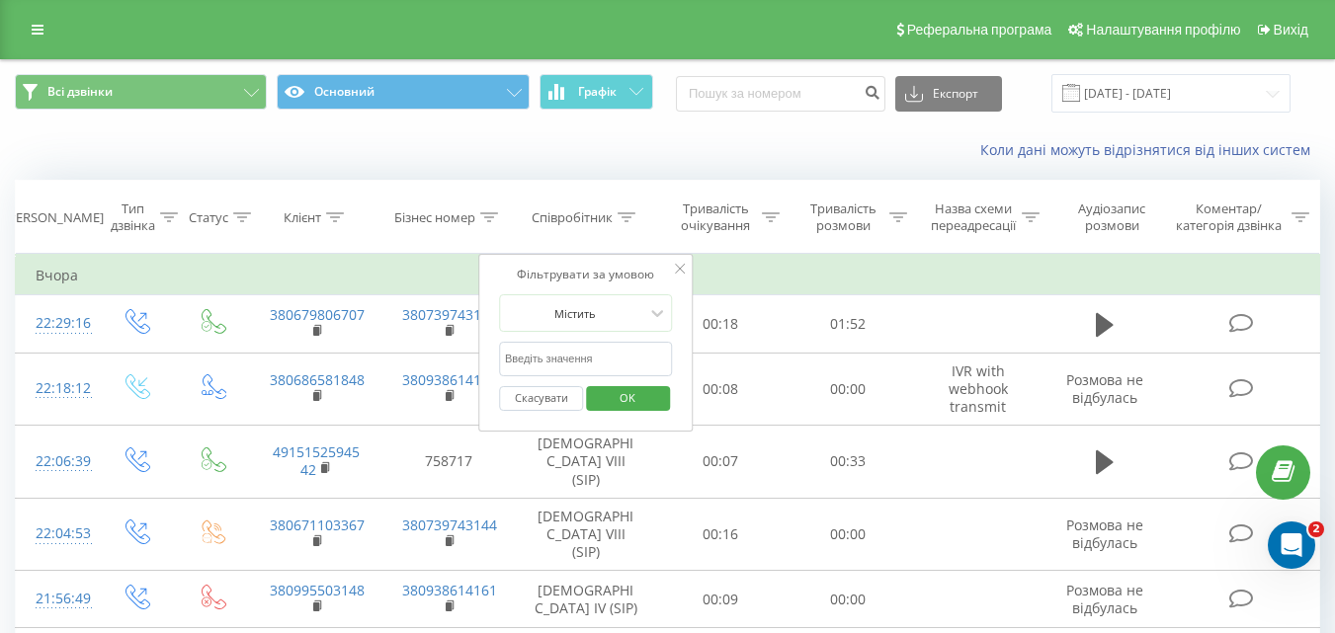
click at [588, 363] on input "text" at bounding box center [586, 359] width 174 height 35
type input "Кононенко"
click at [605, 406] on span "OK" at bounding box center [627, 397] width 55 height 31
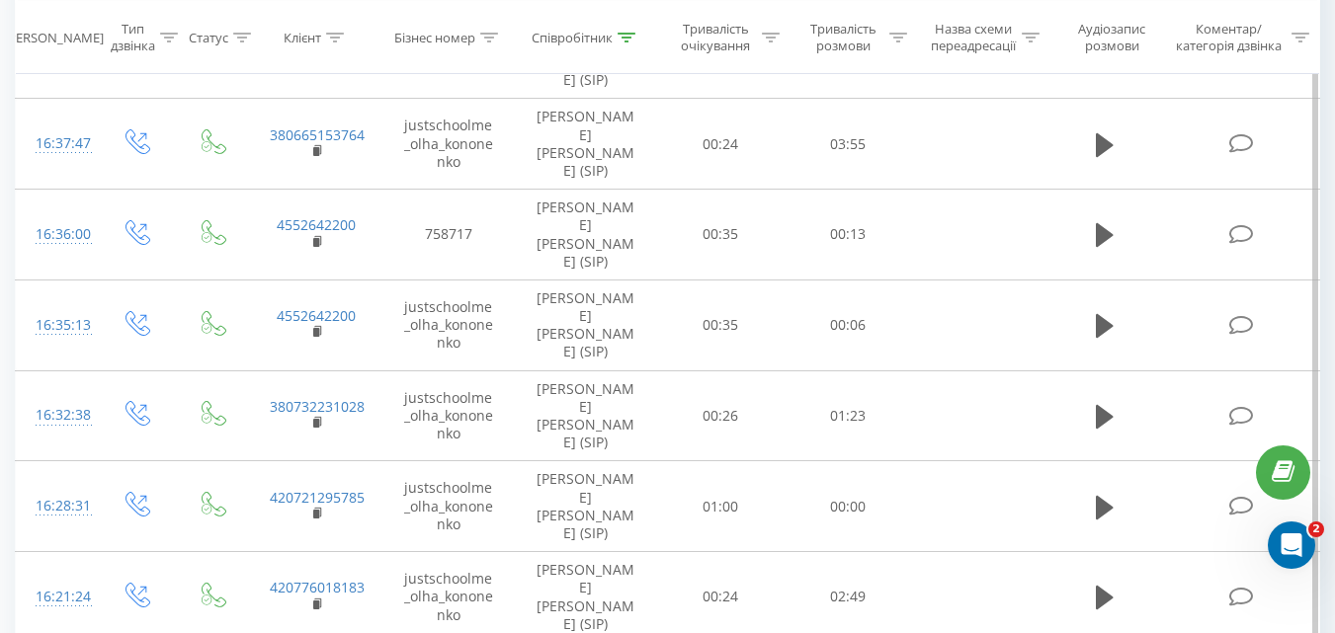
scroll to position [1448, 0]
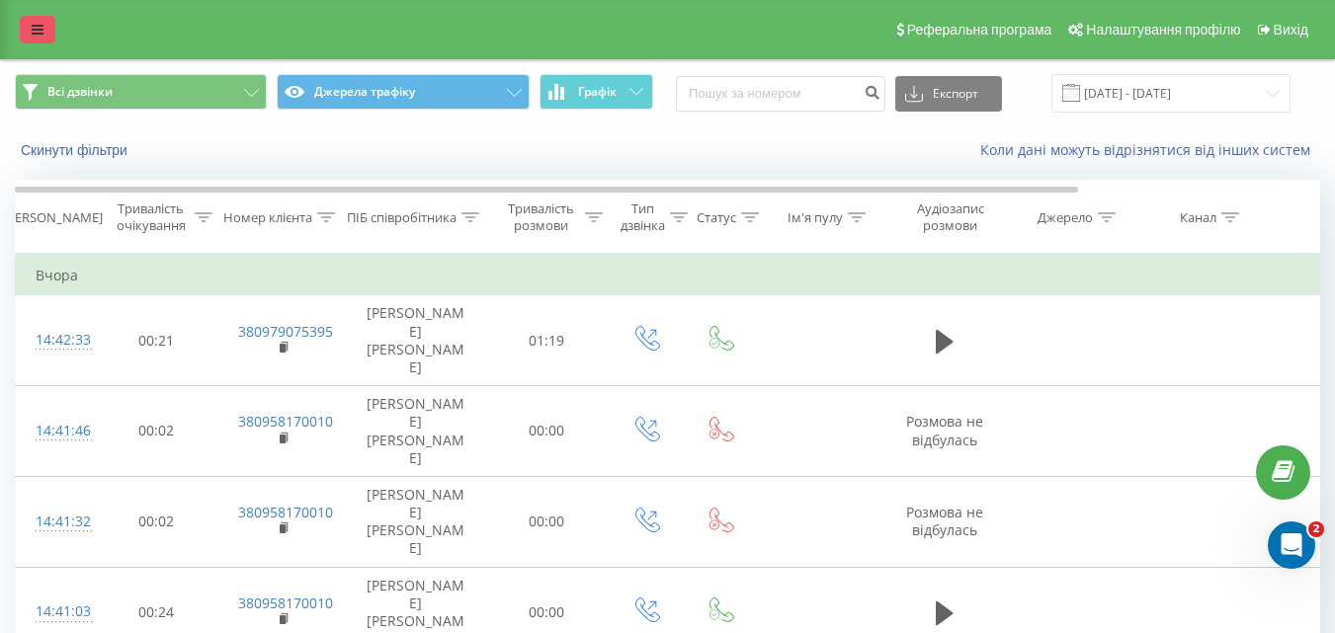
click at [39, 30] on icon at bounding box center [38, 30] width 12 height 14
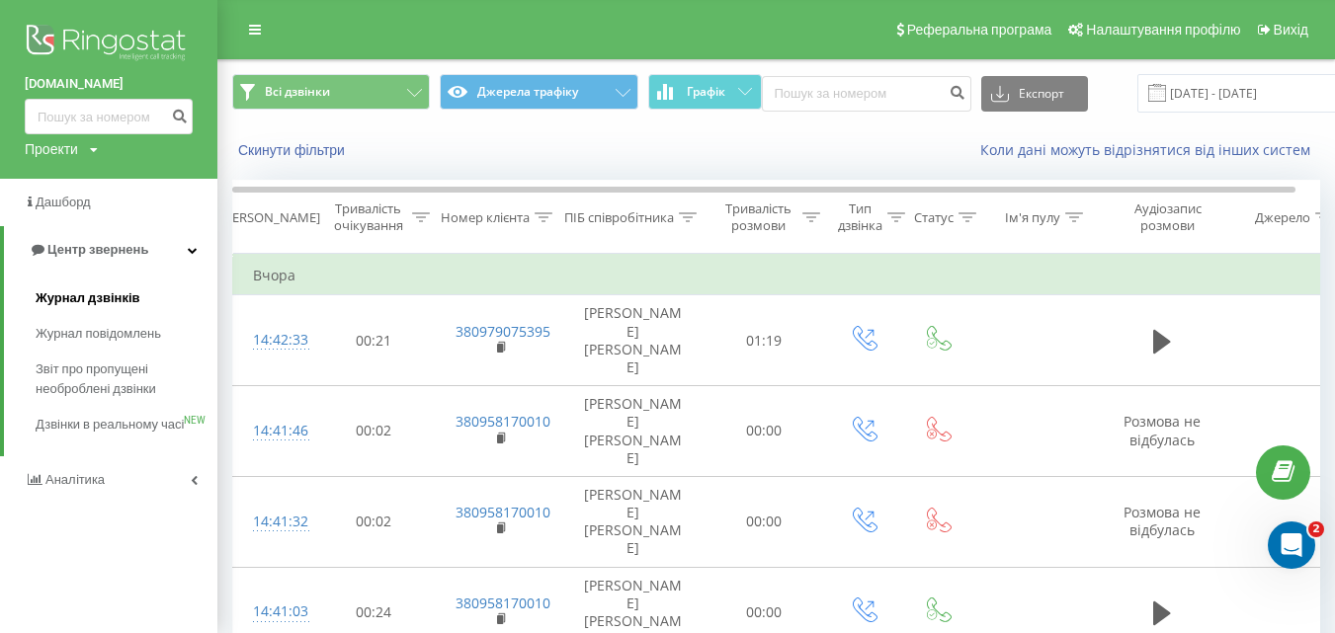
click at [117, 295] on span "Журнал дзвінків" at bounding box center [88, 299] width 105 height 20
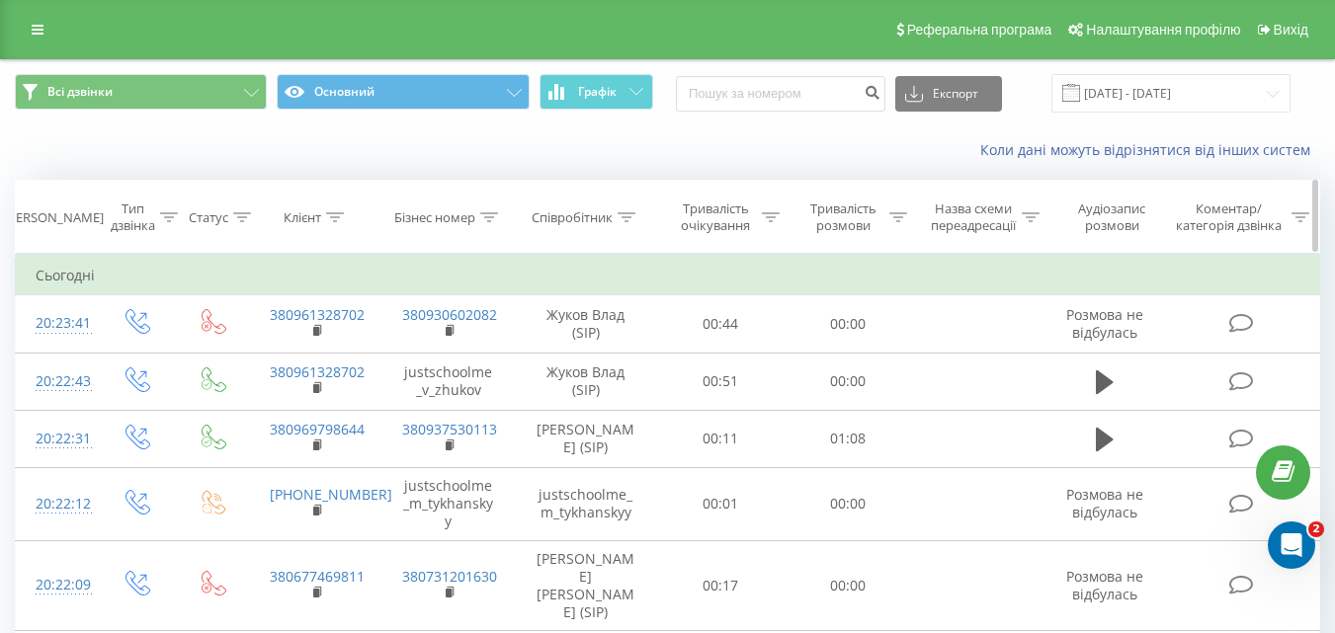
click at [627, 212] on icon at bounding box center [627, 217] width 18 height 10
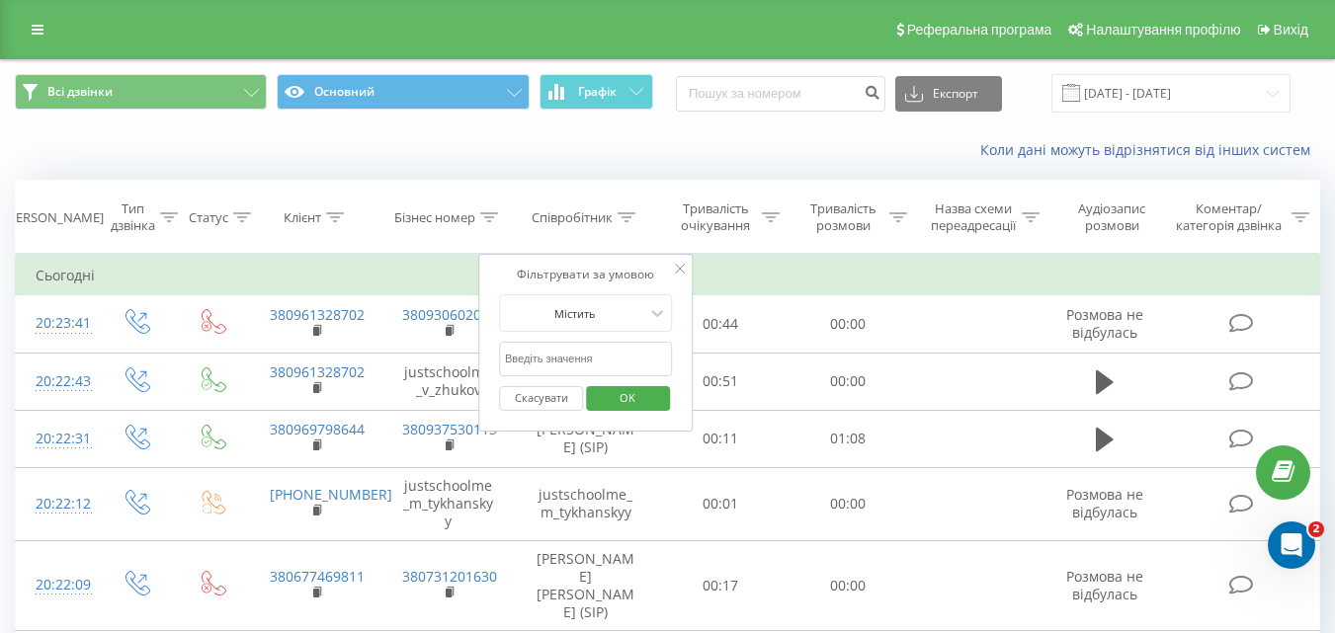
click at [588, 344] on input "text" at bounding box center [586, 359] width 174 height 35
type input "Александров"
click at [1275, 97] on input "[DATE] - [DATE]" at bounding box center [1171, 93] width 239 height 39
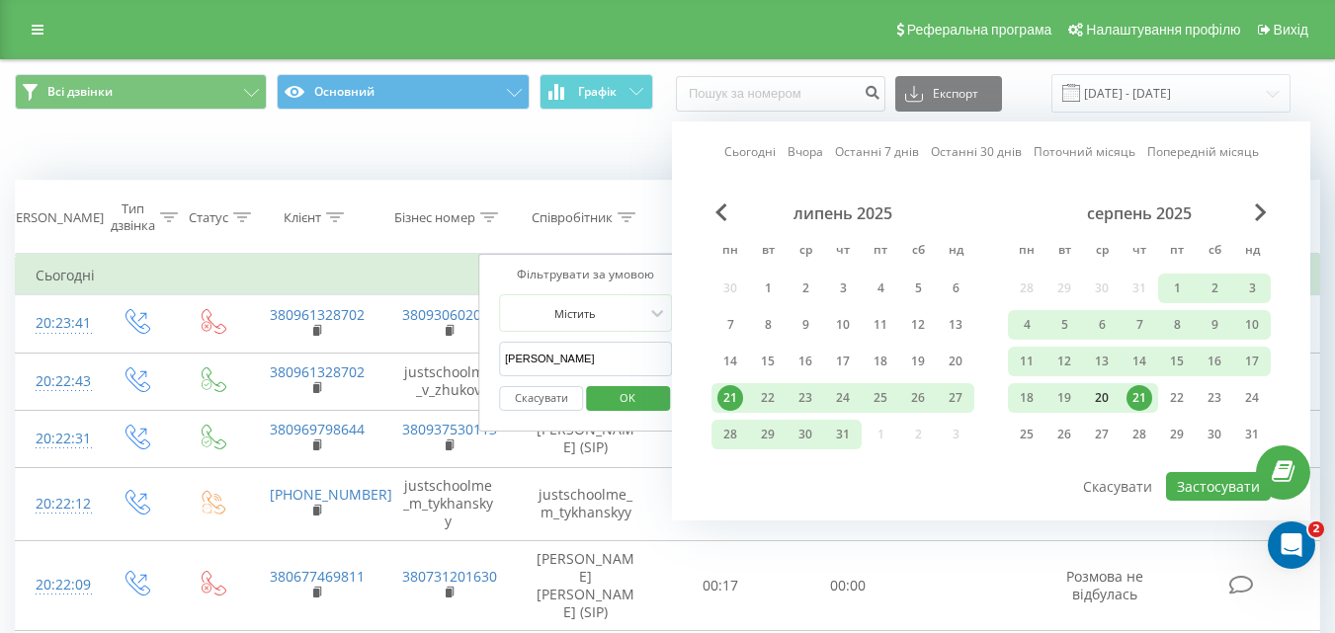
click at [1110, 398] on div "20" at bounding box center [1102, 398] width 26 height 26
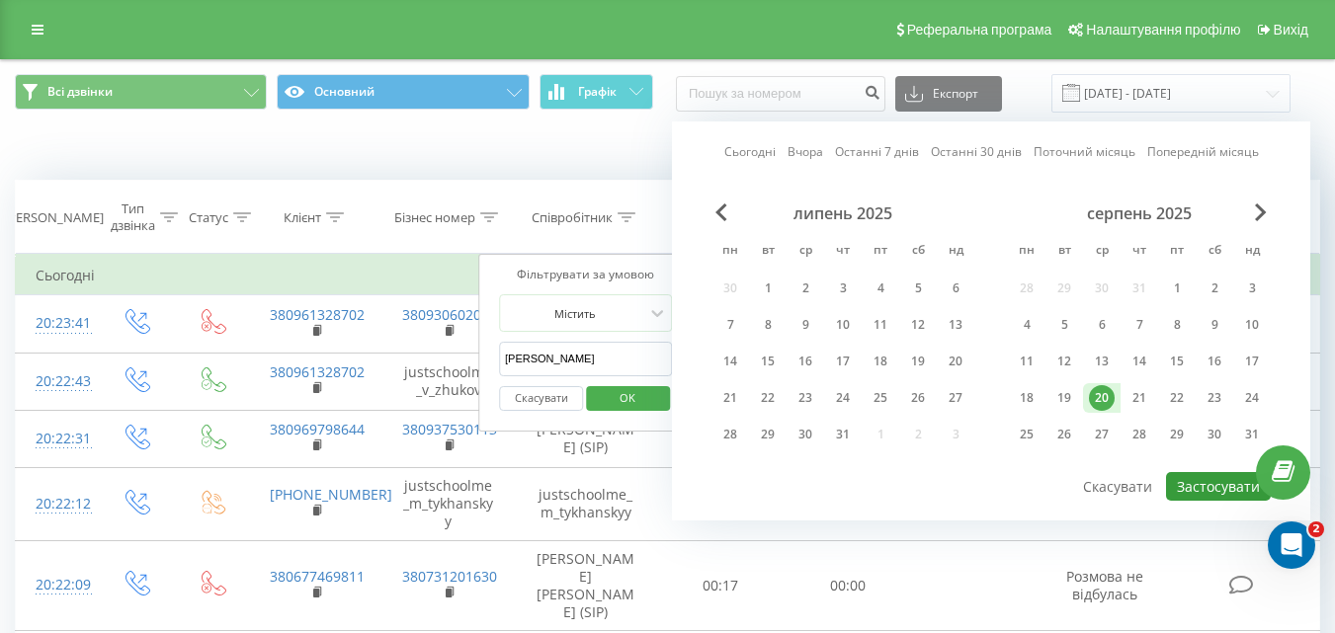
click at [1196, 482] on button "Застосувати" at bounding box center [1218, 486] width 105 height 29
type input "[DATE] - [DATE]"
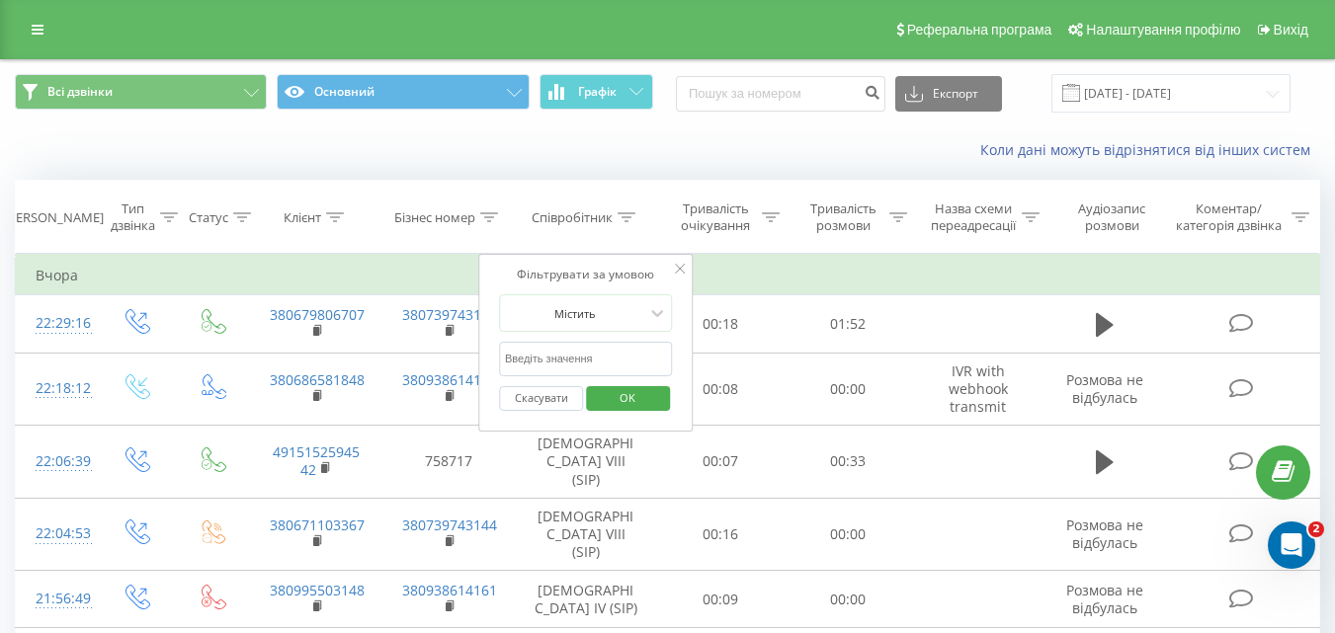
click at [607, 366] on input "text" at bounding box center [586, 359] width 174 height 35
type input "Александров"
click at [639, 410] on span "OK" at bounding box center [627, 397] width 55 height 31
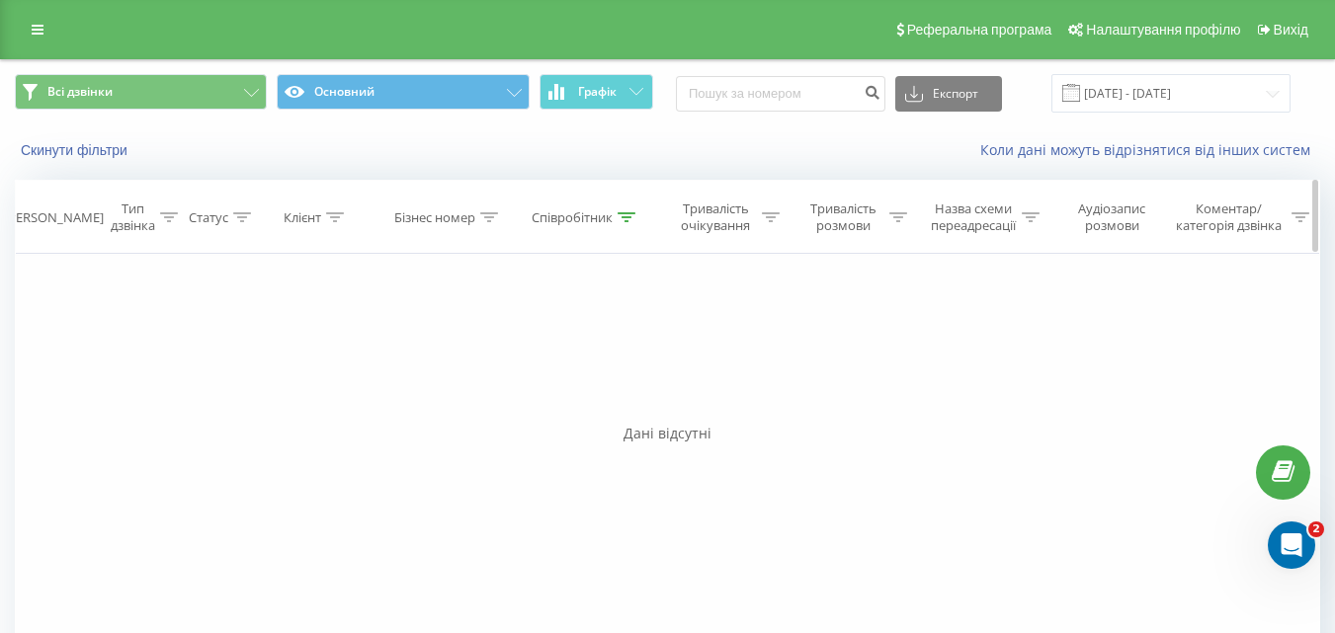
click at [627, 216] on icon at bounding box center [627, 217] width 18 height 10
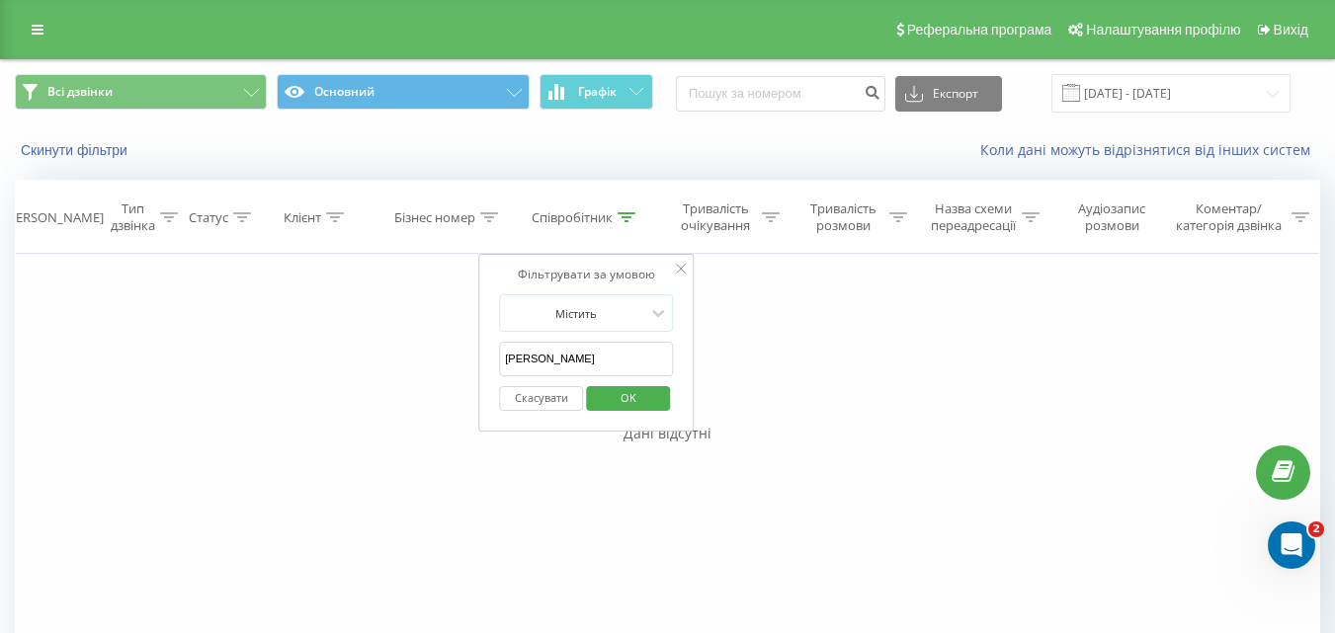
drag, startPoint x: 601, startPoint y: 356, endPoint x: 468, endPoint y: 356, distance: 132.4
click at [465, 358] on div "Фільтрувати за умовою Дорівнює Введіть значення Скасувати OK Фільтрувати за умо…" at bounding box center [667, 476] width 1305 height 445
type input "Рожко"
click at [628, 398] on span "OK" at bounding box center [628, 397] width 55 height 31
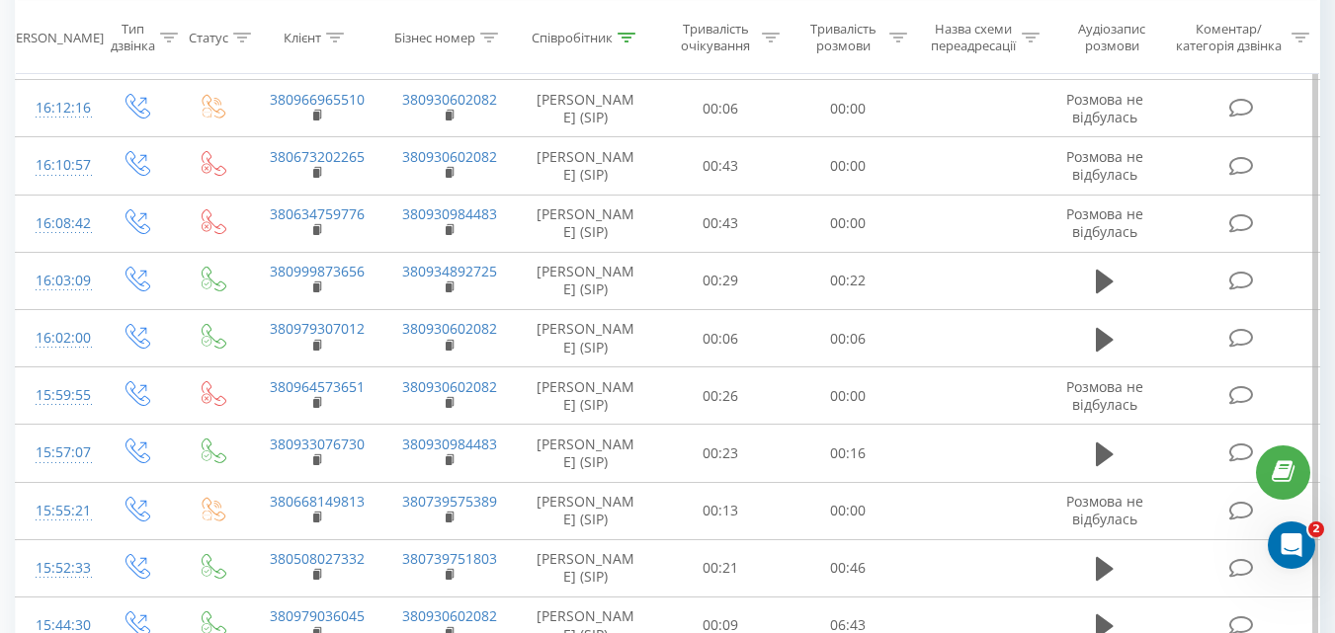
scroll to position [1174, 0]
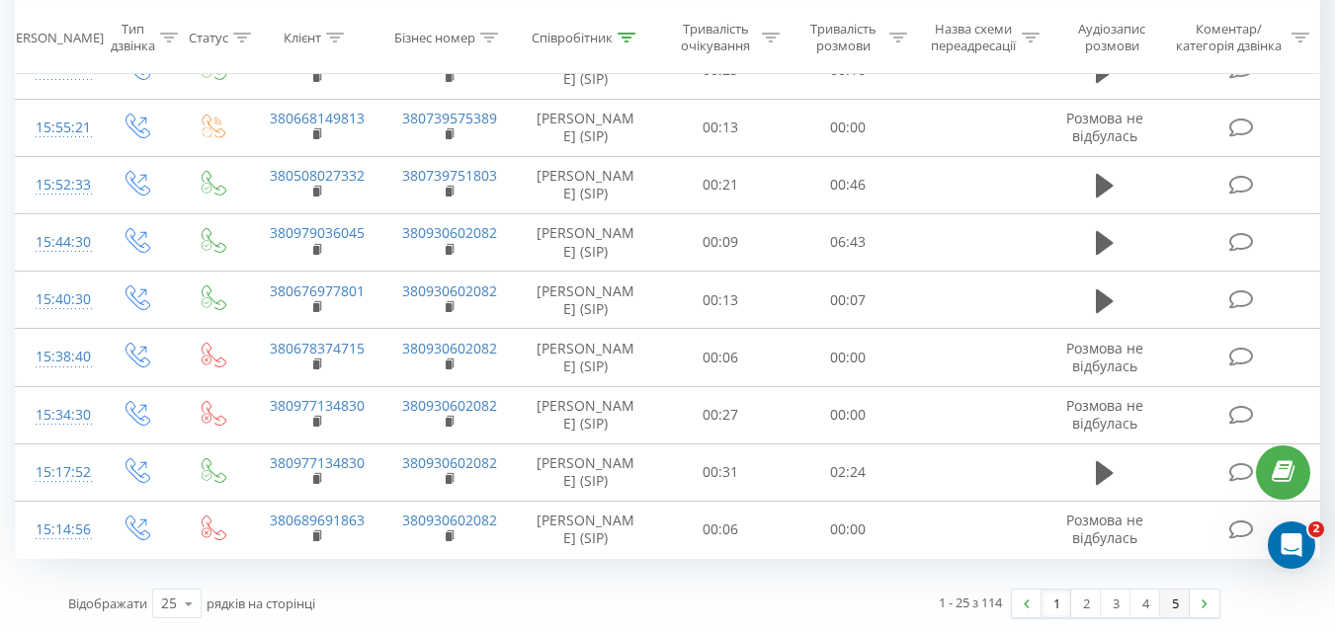
click at [1181, 606] on link "5" at bounding box center [1175, 604] width 30 height 28
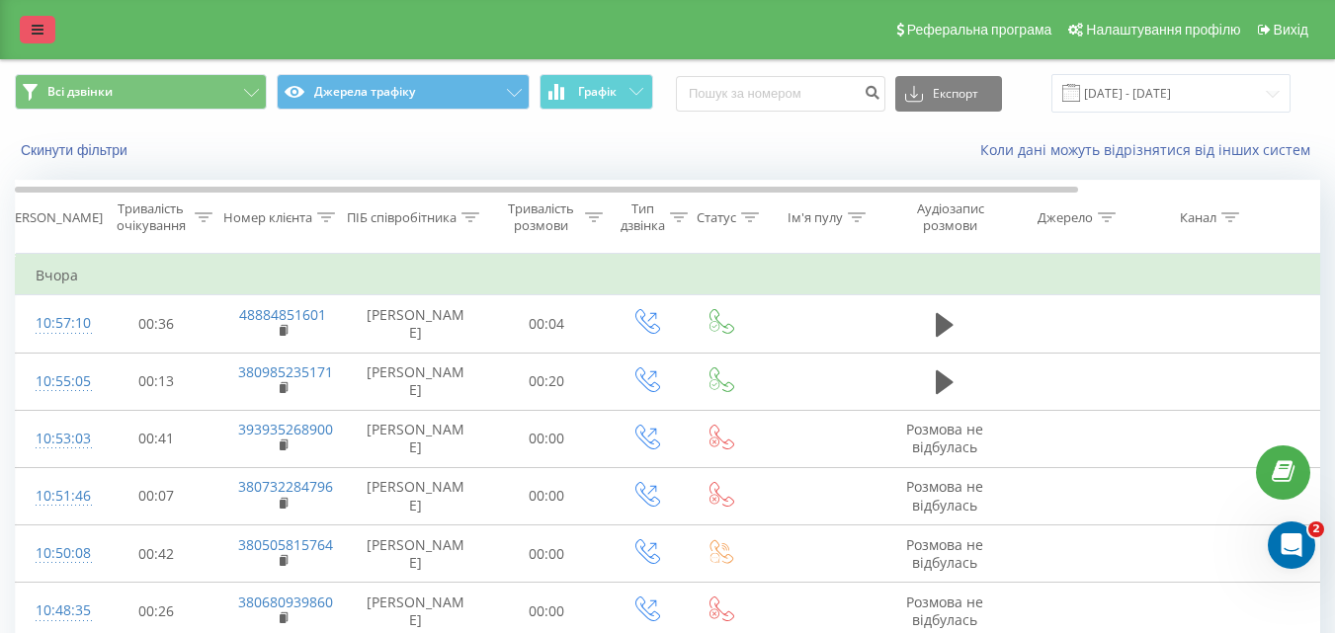
click at [23, 25] on link at bounding box center [38, 30] width 36 height 28
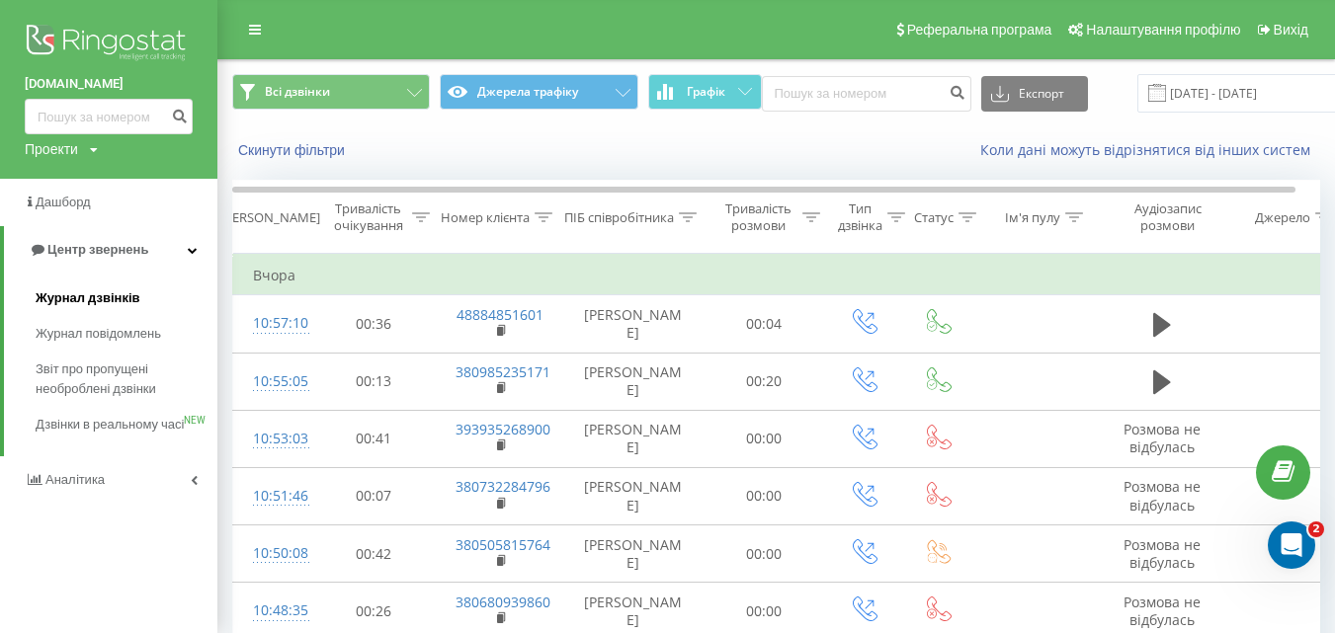
click at [126, 301] on span "Журнал дзвінків" at bounding box center [88, 299] width 105 height 20
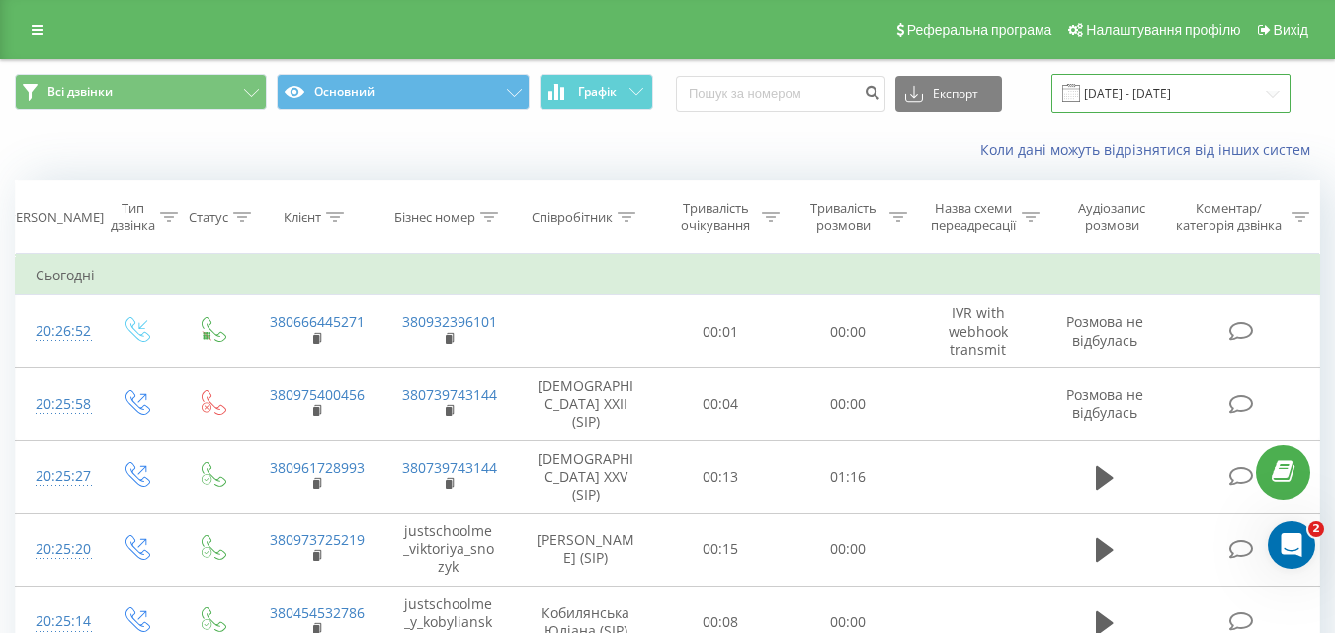
click at [1198, 93] on input "[DATE] - [DATE]" at bounding box center [1171, 93] width 239 height 39
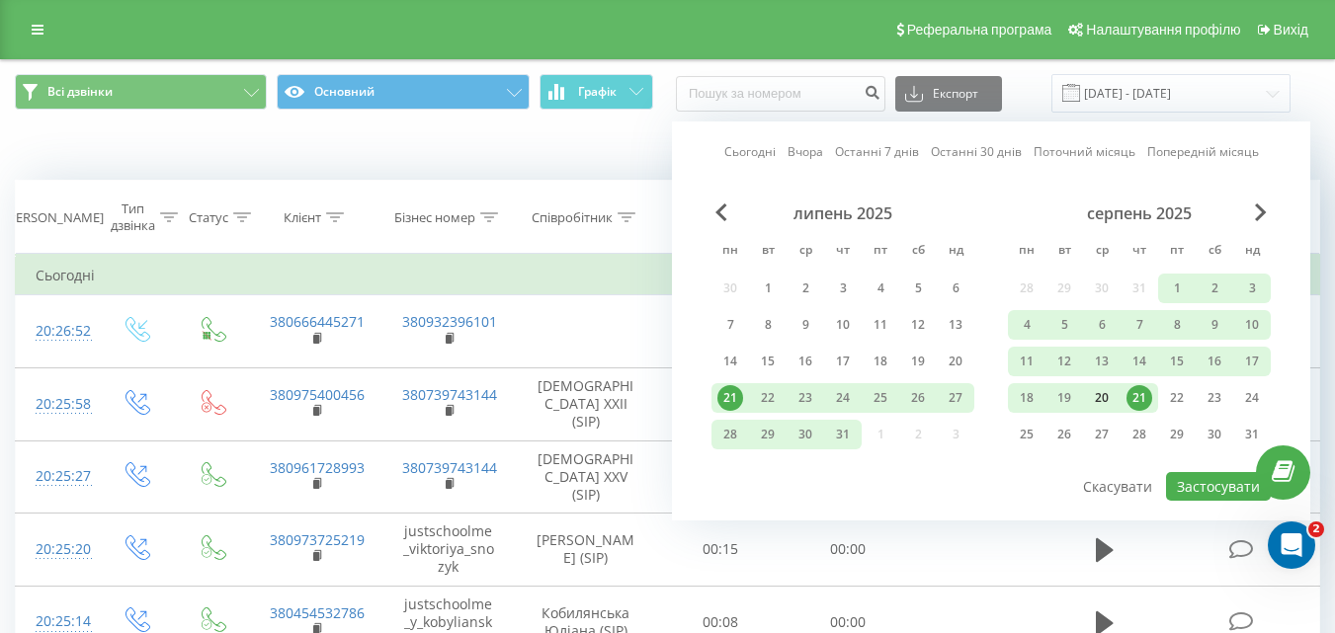
click at [1095, 391] on div "20" at bounding box center [1102, 398] width 26 height 26
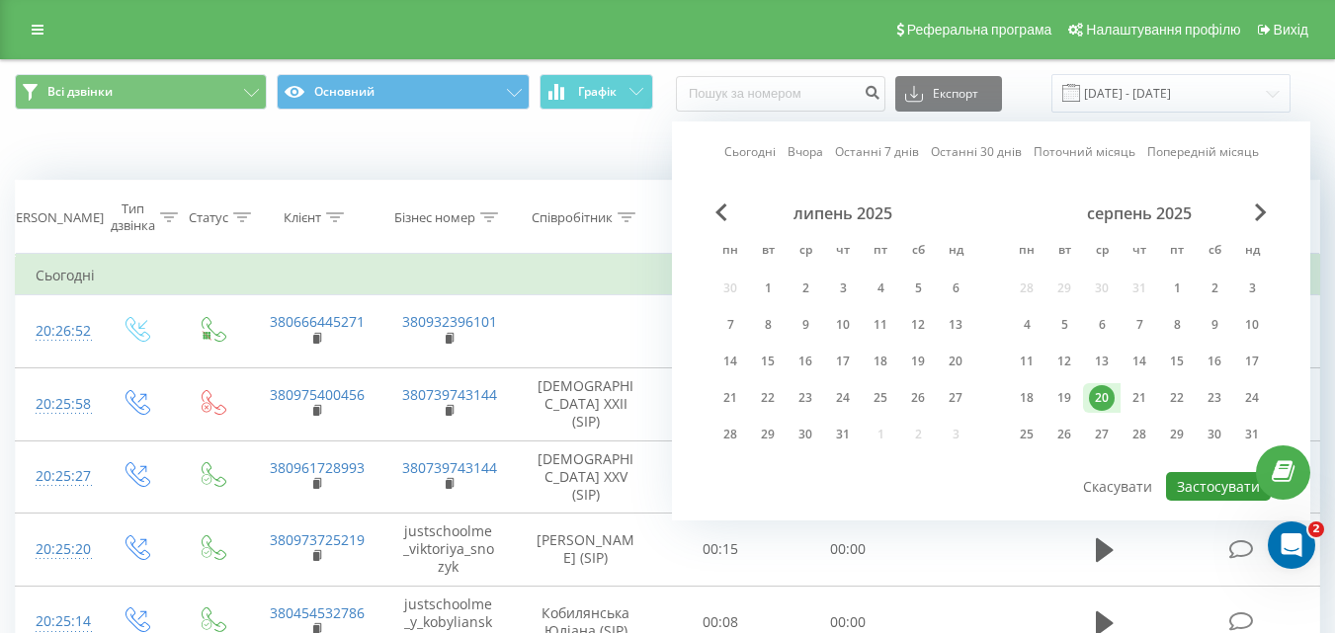
click at [1205, 495] on button "Застосувати" at bounding box center [1218, 486] width 105 height 29
type input "[DATE] - [DATE]"
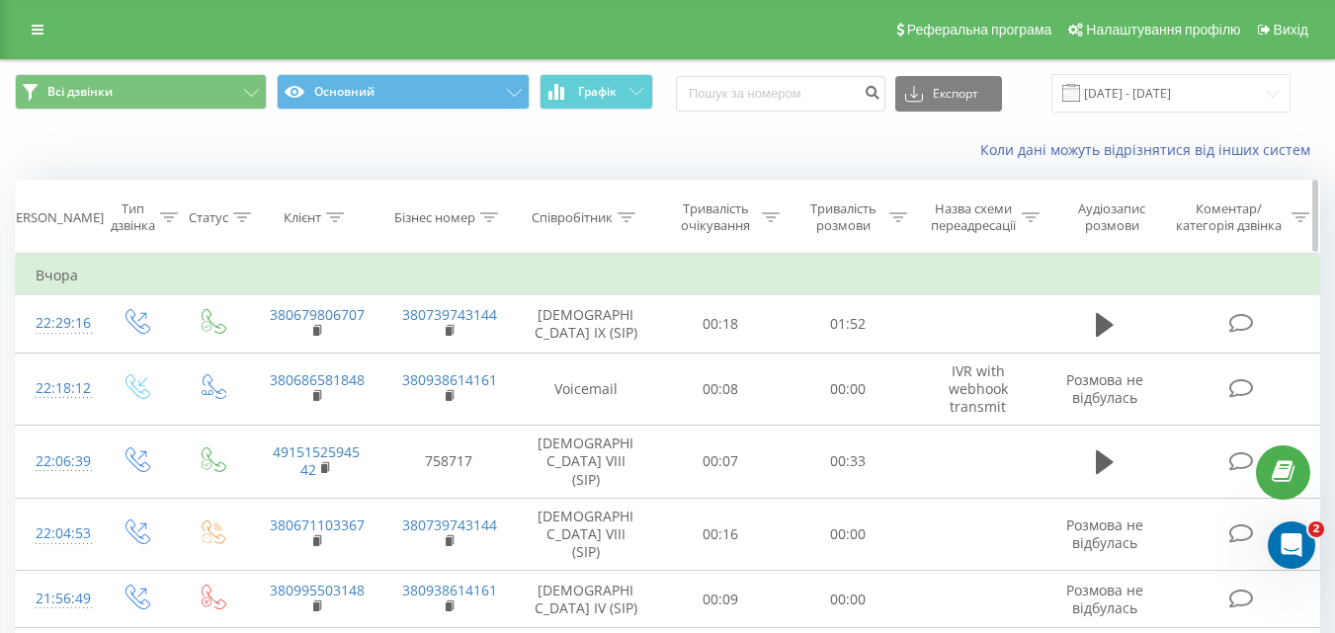
click at [626, 220] on icon at bounding box center [627, 217] width 18 height 10
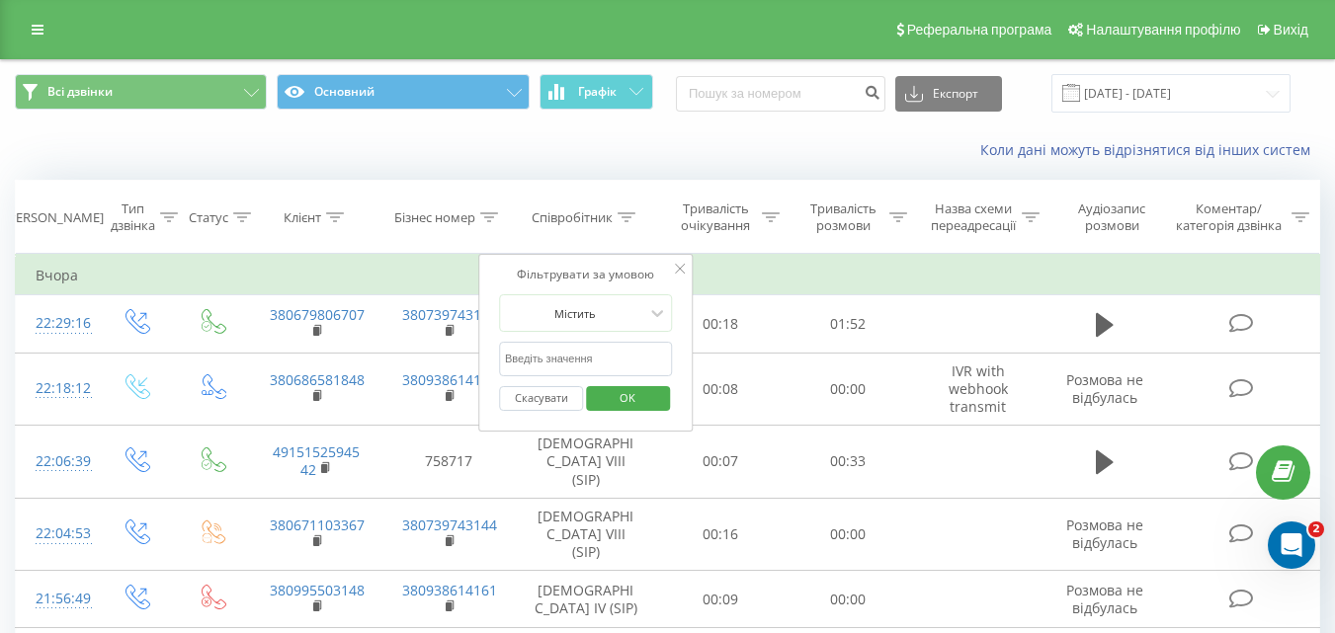
click at [616, 352] on input "text" at bounding box center [586, 359] width 174 height 35
click at [618, 400] on span "OK" at bounding box center [627, 397] width 55 height 31
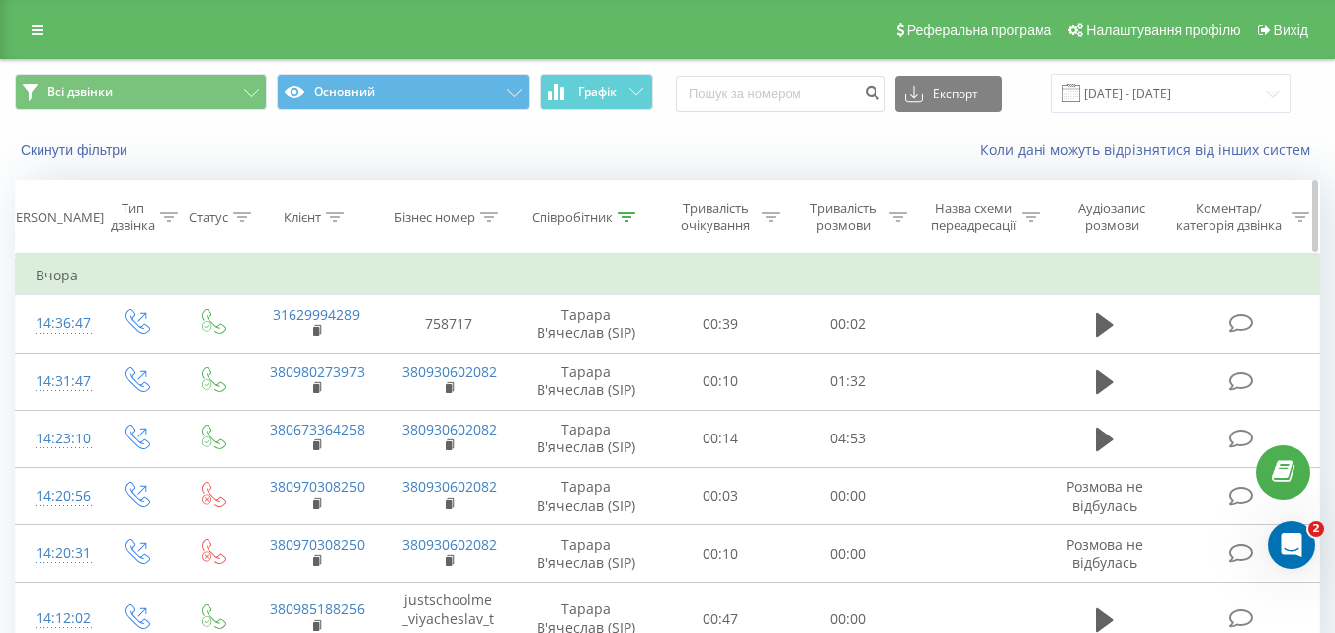
click at [620, 220] on icon at bounding box center [627, 217] width 18 height 10
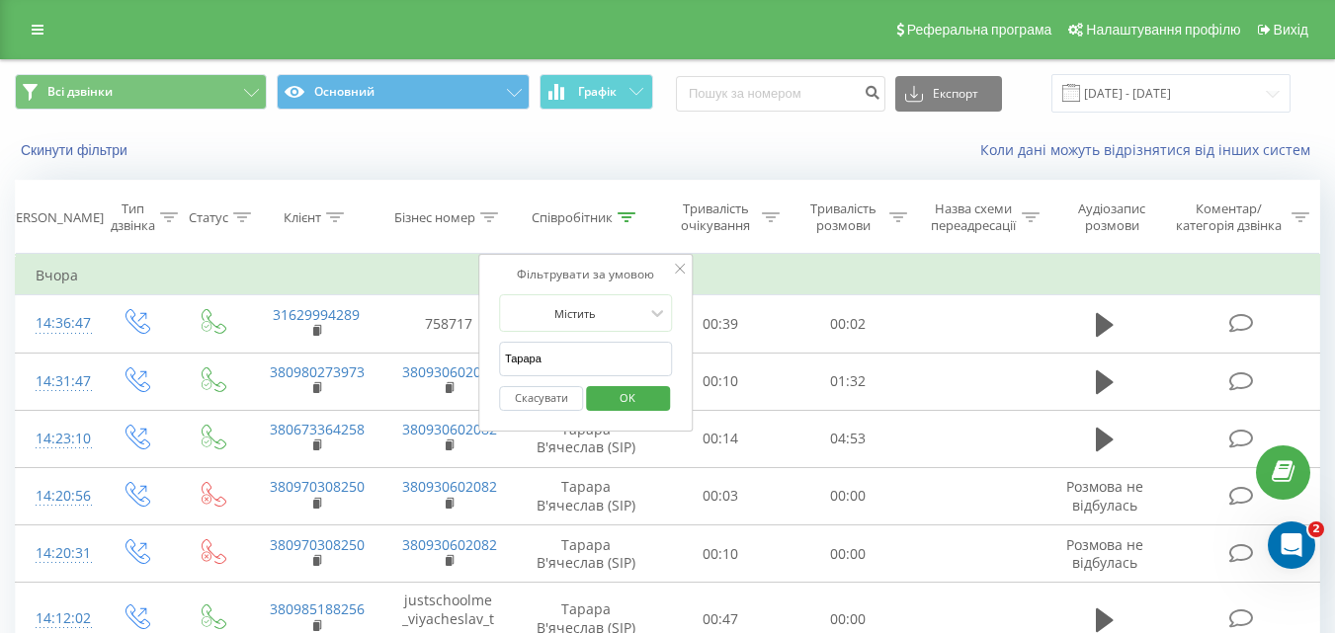
click at [571, 359] on input "Тарара" at bounding box center [586, 359] width 174 height 35
type input "Т"
type input "u"
type input "д"
click at [648, 390] on span "OK" at bounding box center [627, 397] width 55 height 31
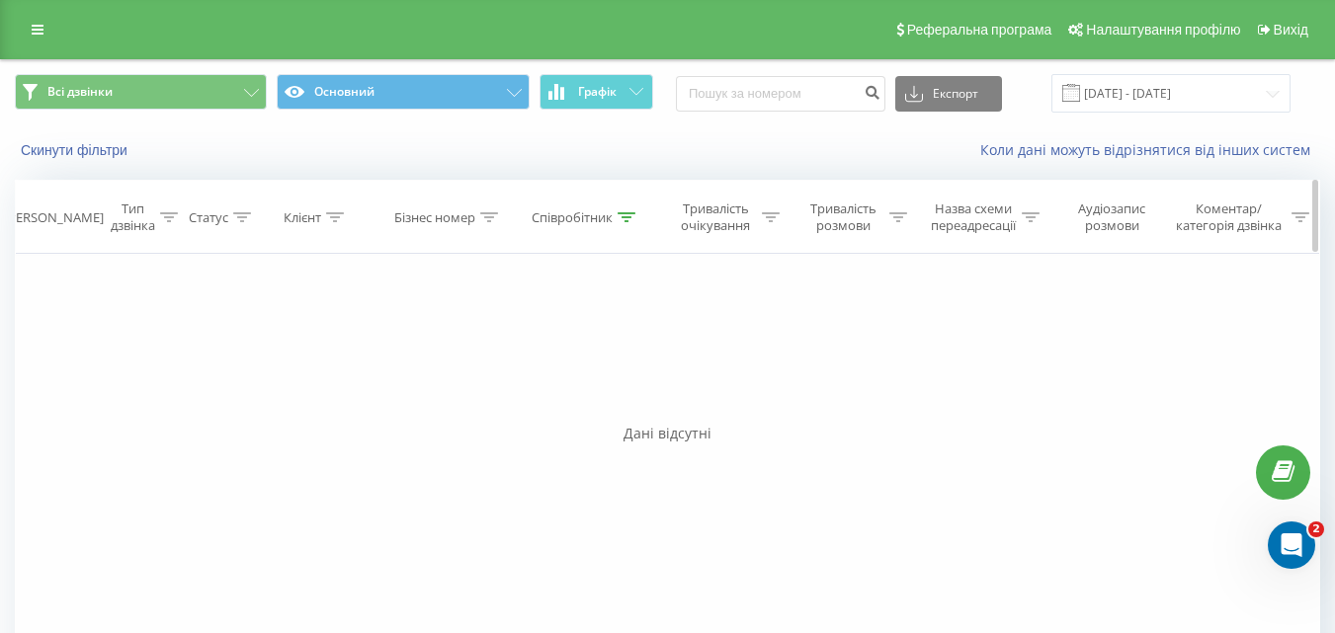
click at [625, 231] on th "Співробітник" at bounding box center [586, 217] width 142 height 73
click at [626, 222] on div at bounding box center [627, 218] width 18 height 17
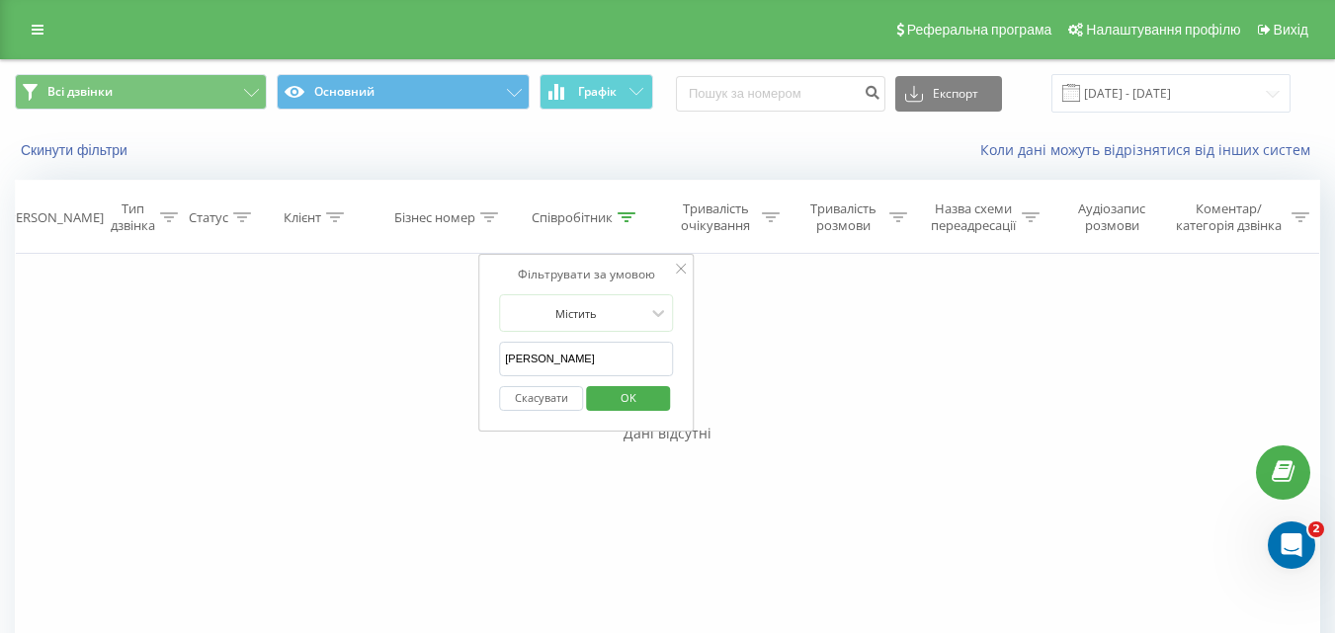
click at [584, 362] on input "[PERSON_NAME]" at bounding box center [586, 359] width 174 height 35
type input "Г"
click at [637, 402] on span "OK" at bounding box center [628, 397] width 55 height 31
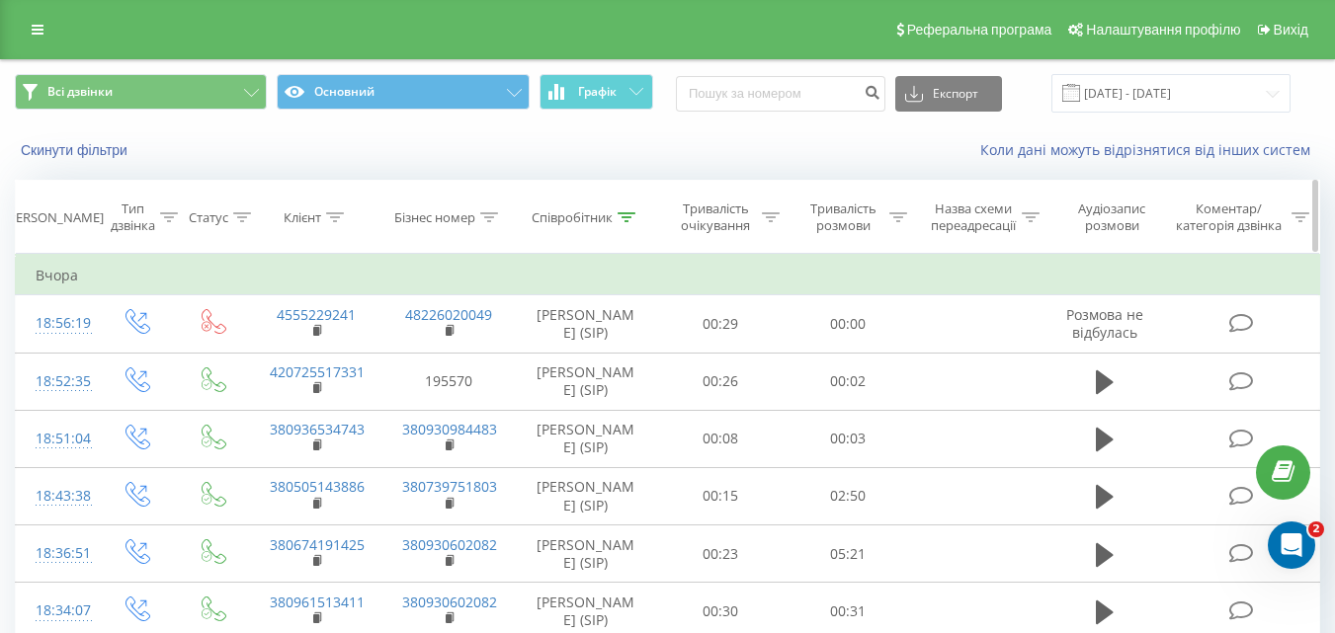
click at [630, 210] on div at bounding box center [627, 218] width 18 height 17
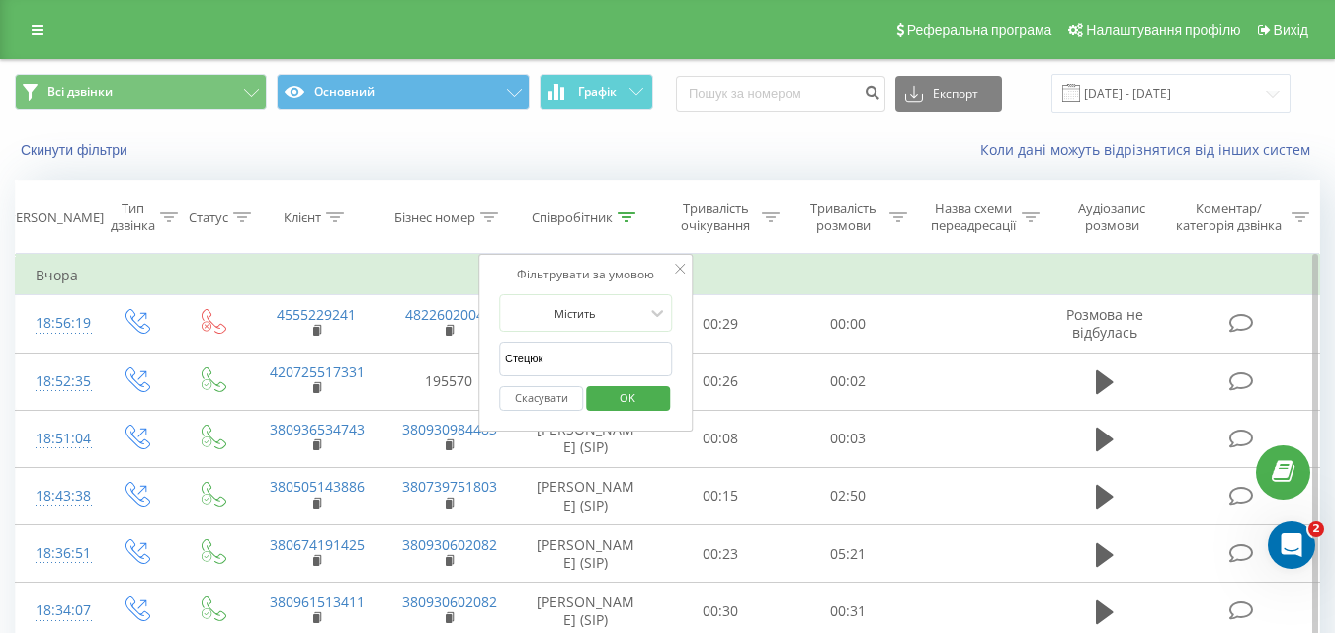
click at [577, 351] on input "Стецюк" at bounding box center [586, 359] width 174 height 35
click at [613, 391] on span "OK" at bounding box center [627, 397] width 55 height 31
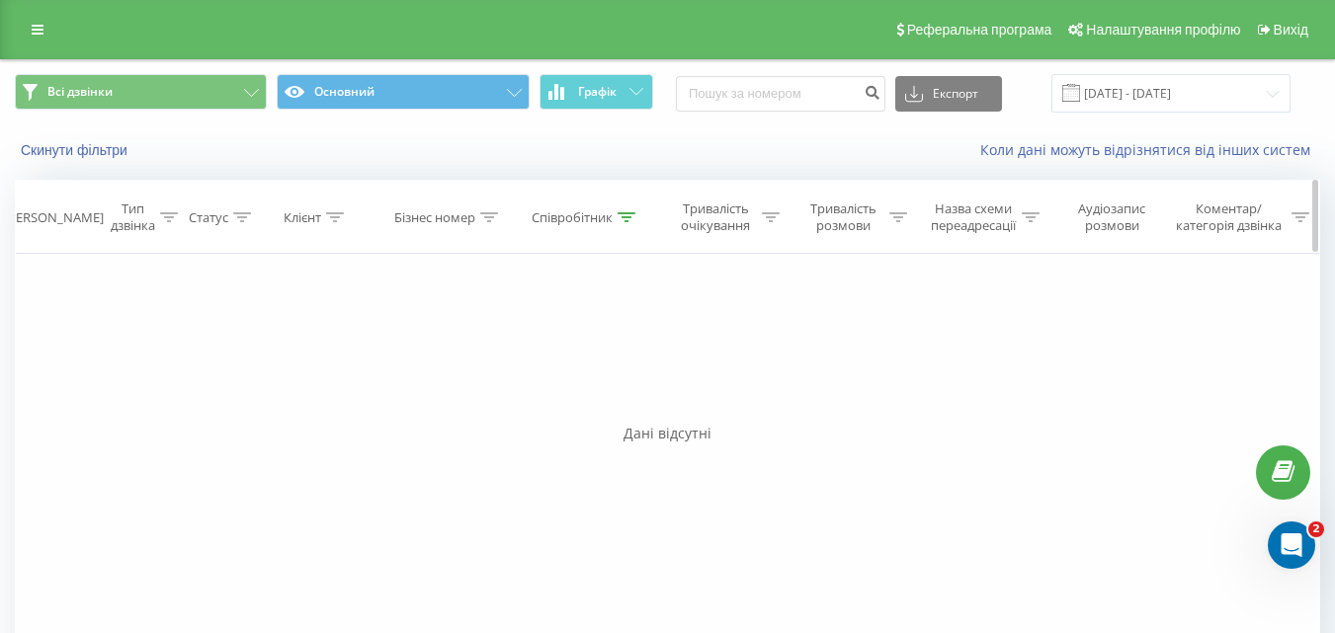
click at [631, 216] on icon at bounding box center [627, 217] width 18 height 10
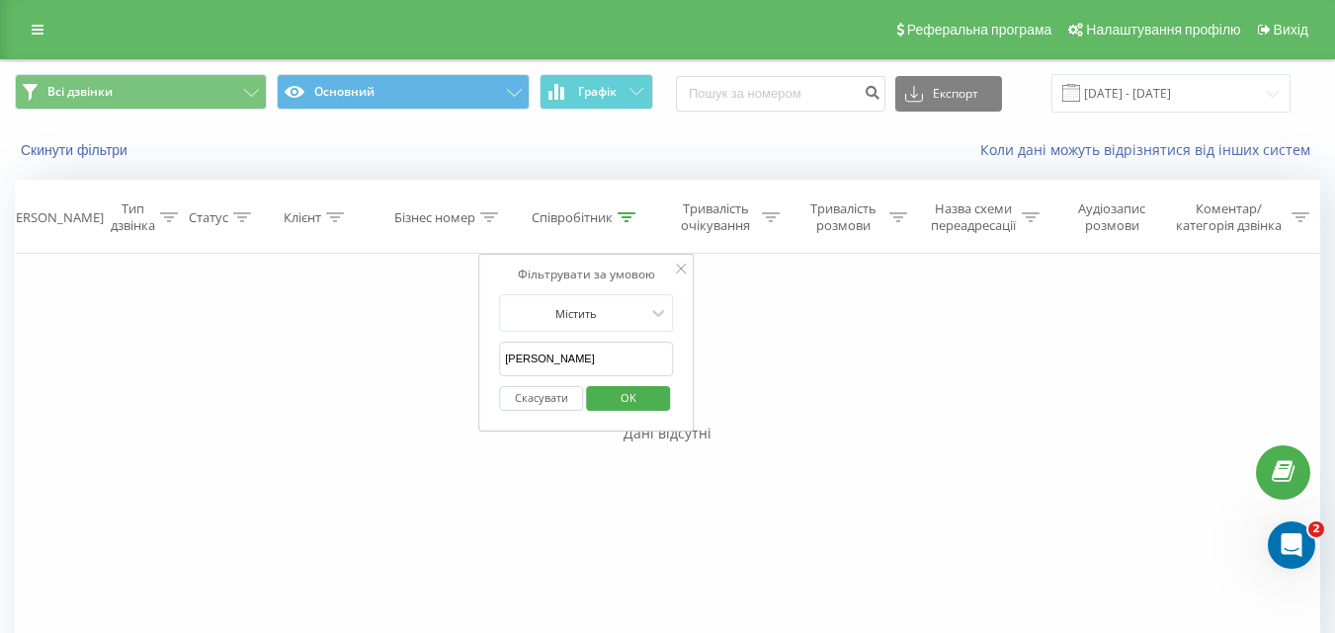
click at [578, 357] on input "[PERSON_NAME]" at bounding box center [586, 359] width 174 height 35
click button "OK" at bounding box center [628, 398] width 84 height 25
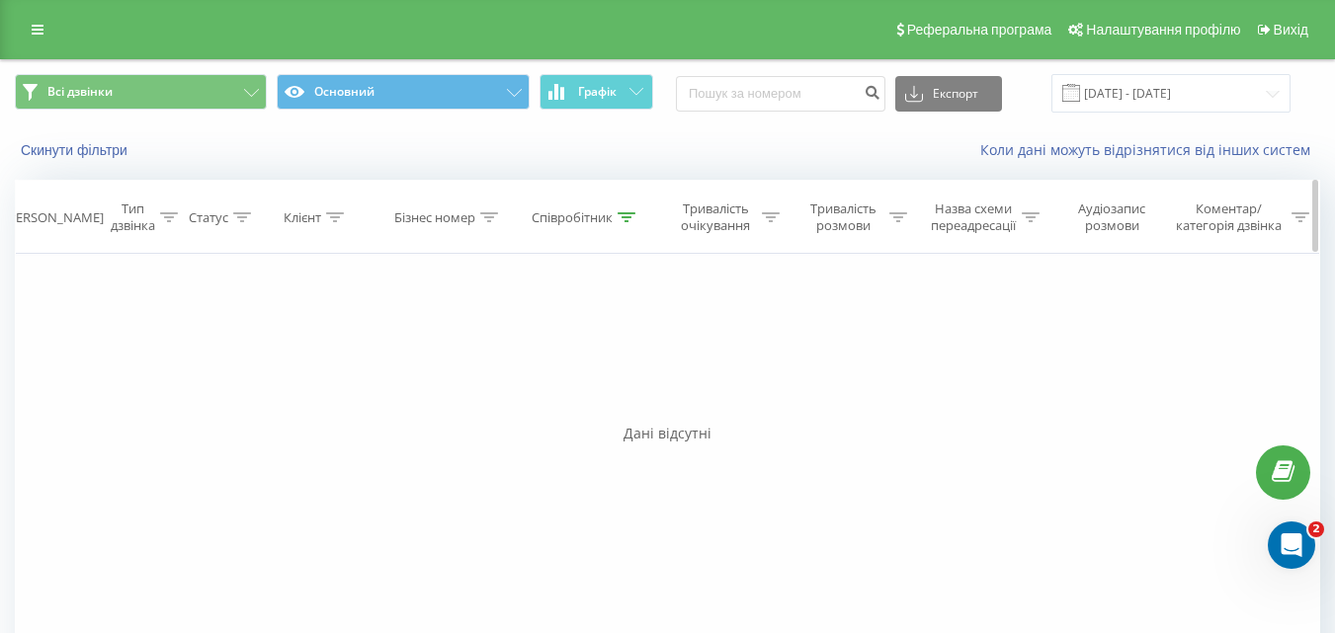
click at [631, 216] on icon at bounding box center [627, 217] width 18 height 10
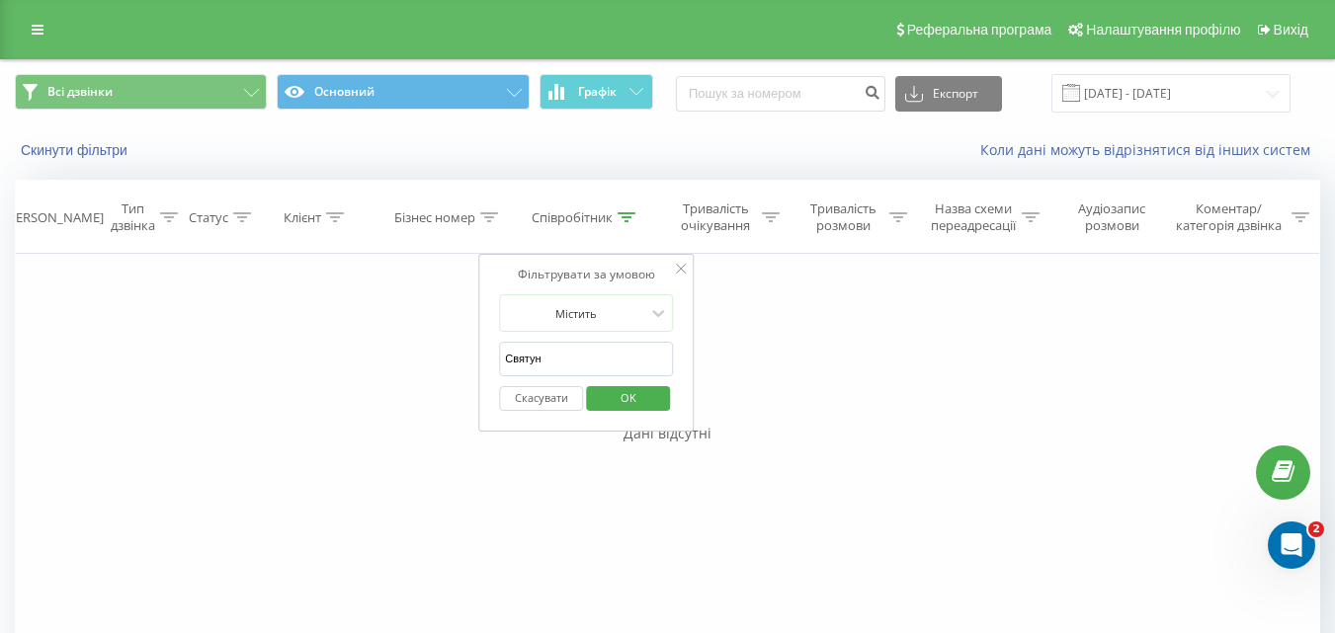
click at [565, 369] on input "Святун" at bounding box center [586, 359] width 174 height 35
type input "С"
type input "test"
click at [611, 389] on span "OK" at bounding box center [628, 397] width 55 height 31
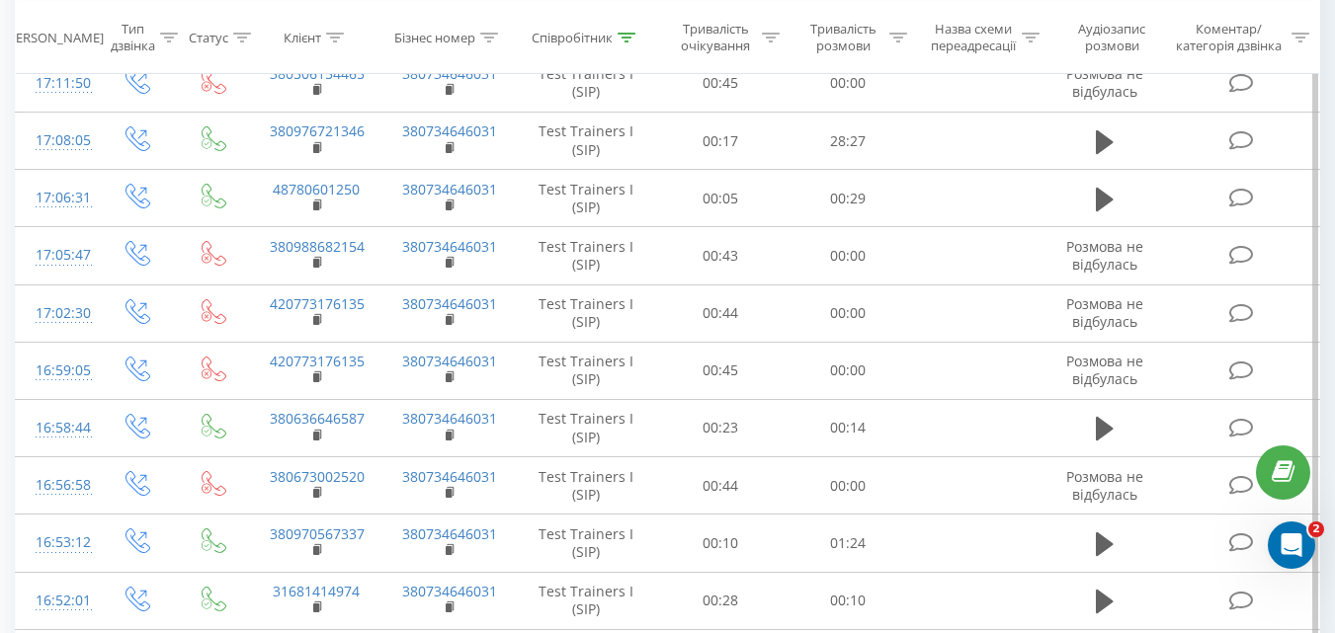
scroll to position [1174, 0]
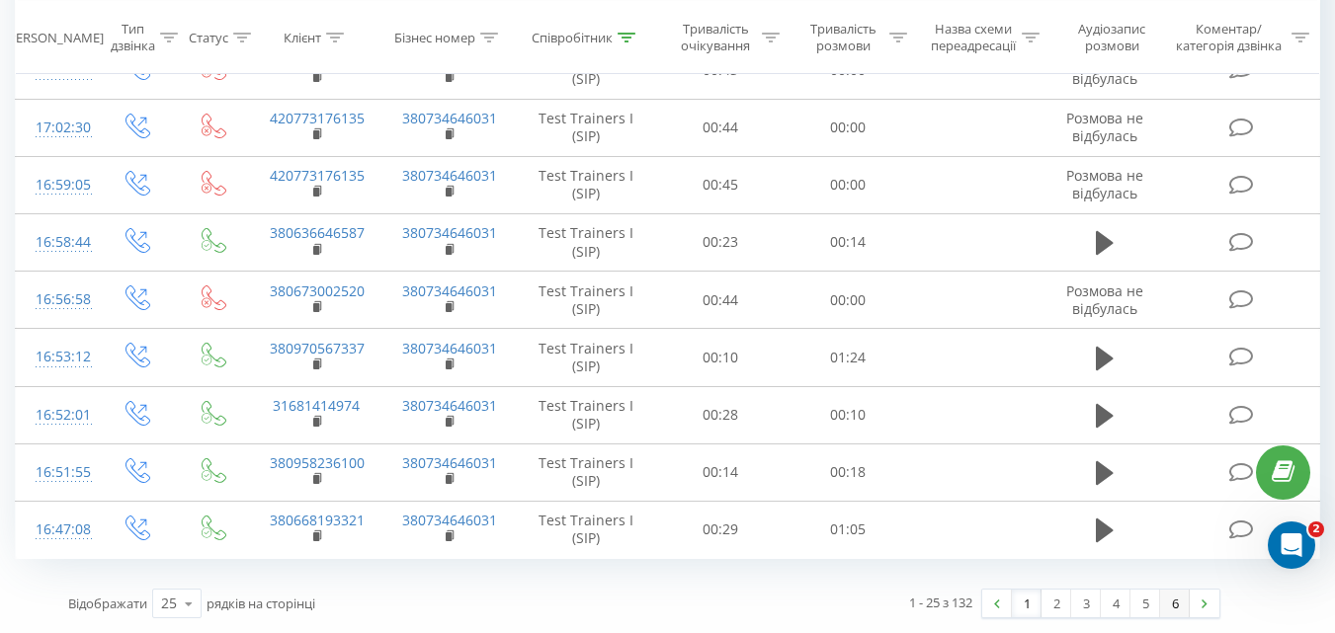
click at [1172, 604] on link "6" at bounding box center [1175, 604] width 30 height 28
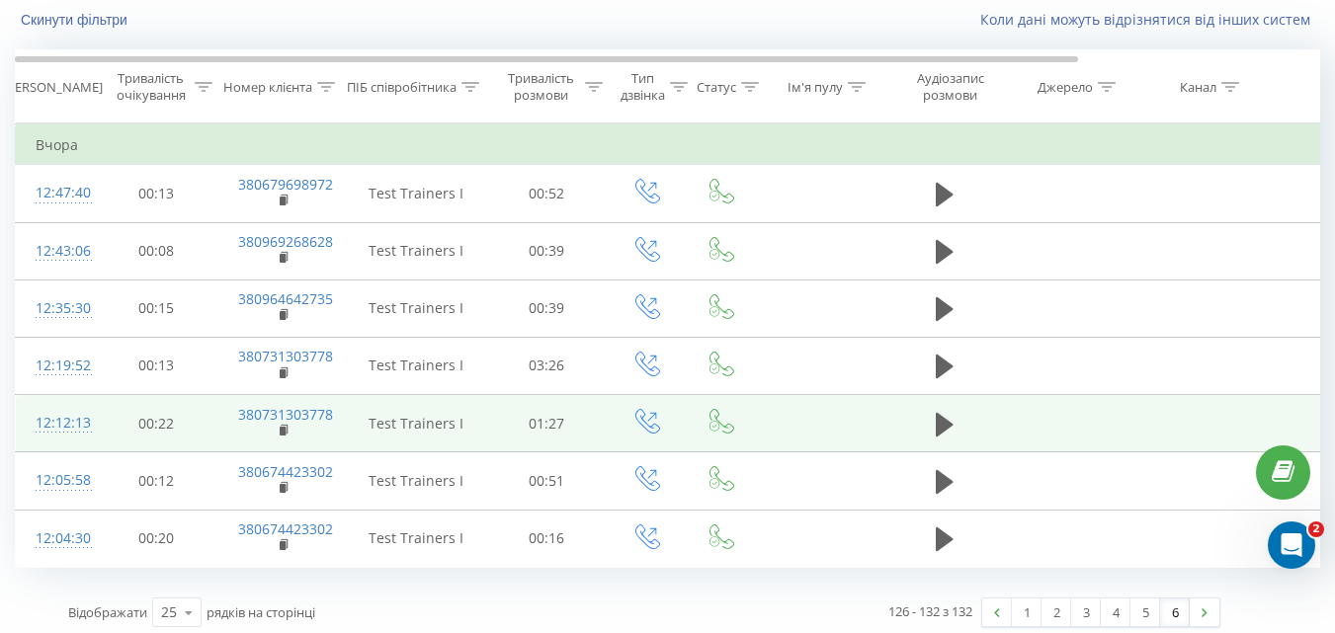
scroll to position [139, 0]
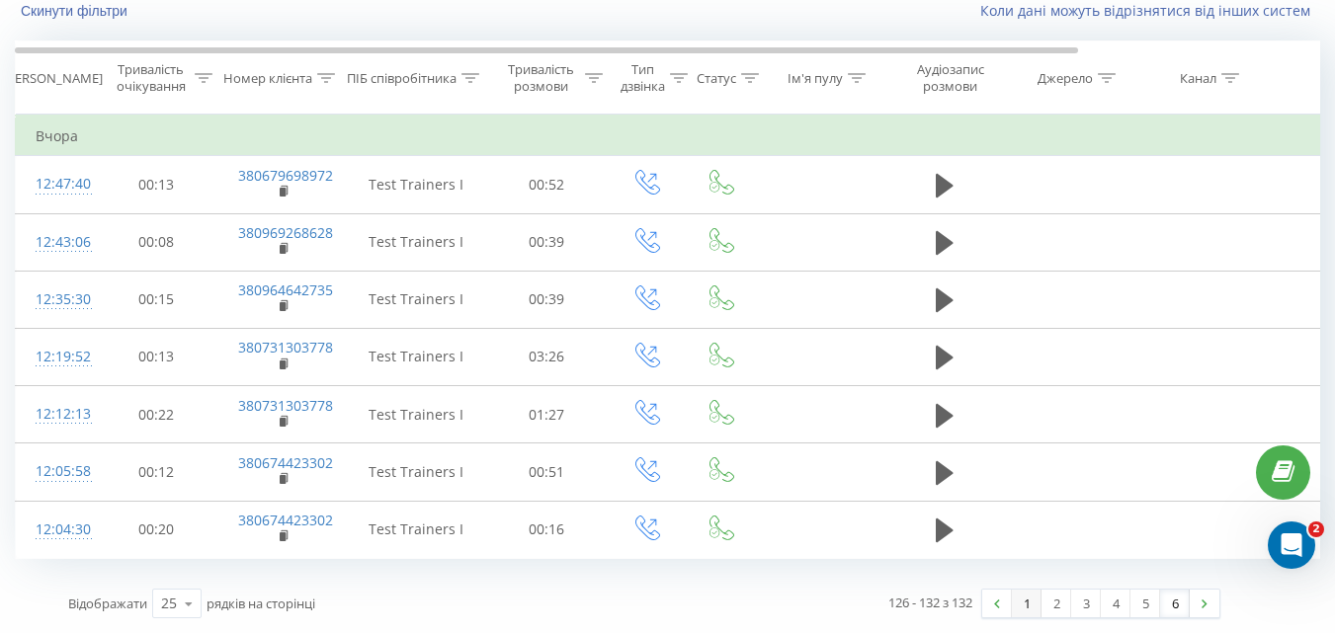
click at [1028, 603] on link "1" at bounding box center [1027, 604] width 30 height 28
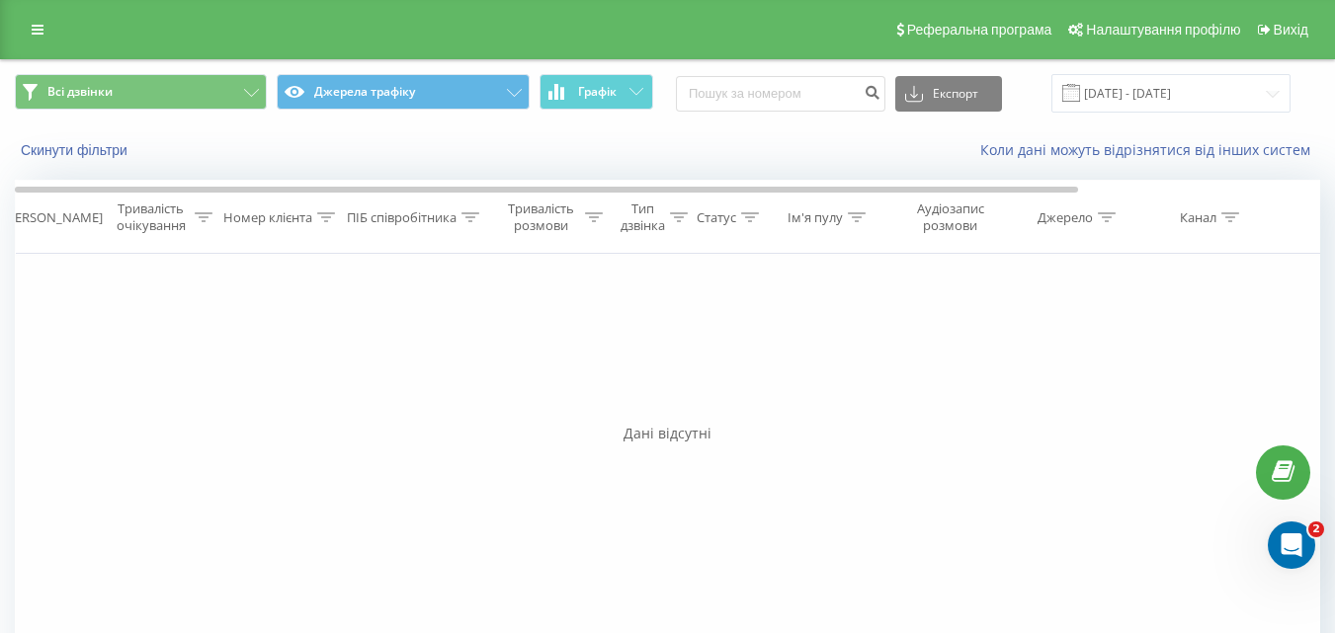
scroll to position [82, 0]
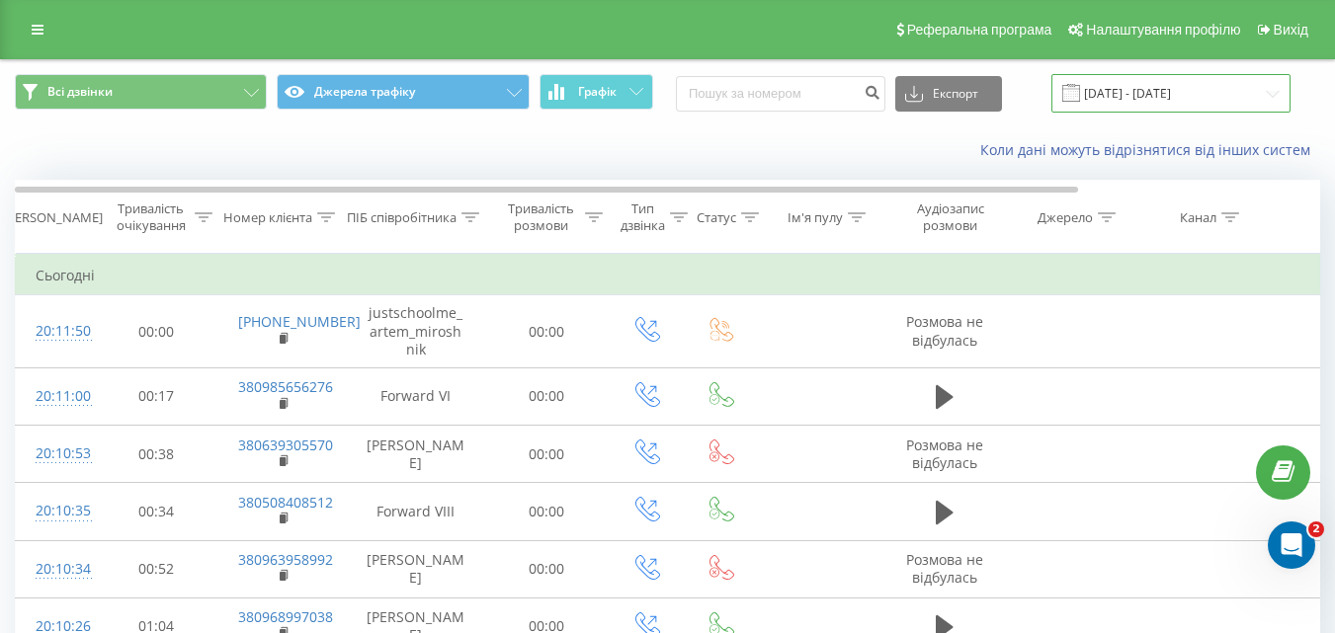
click at [1252, 89] on input "[DATE] - [DATE]" at bounding box center [1171, 93] width 239 height 39
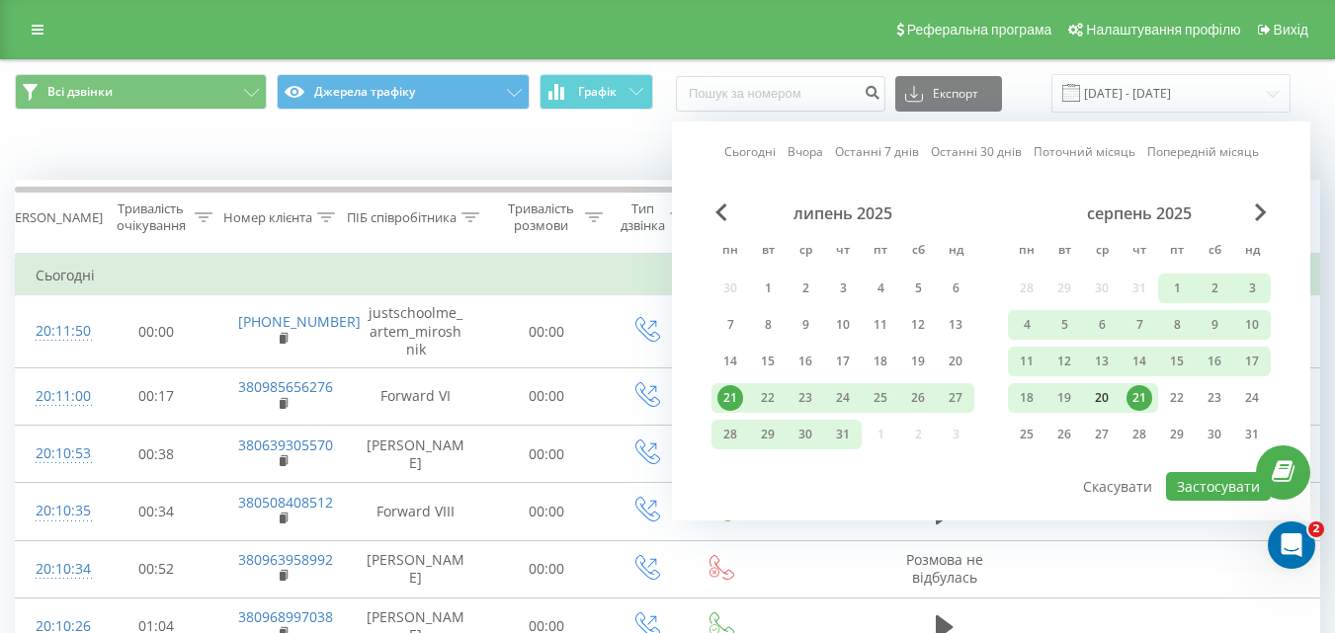
click at [1101, 400] on div "20" at bounding box center [1102, 398] width 26 height 26
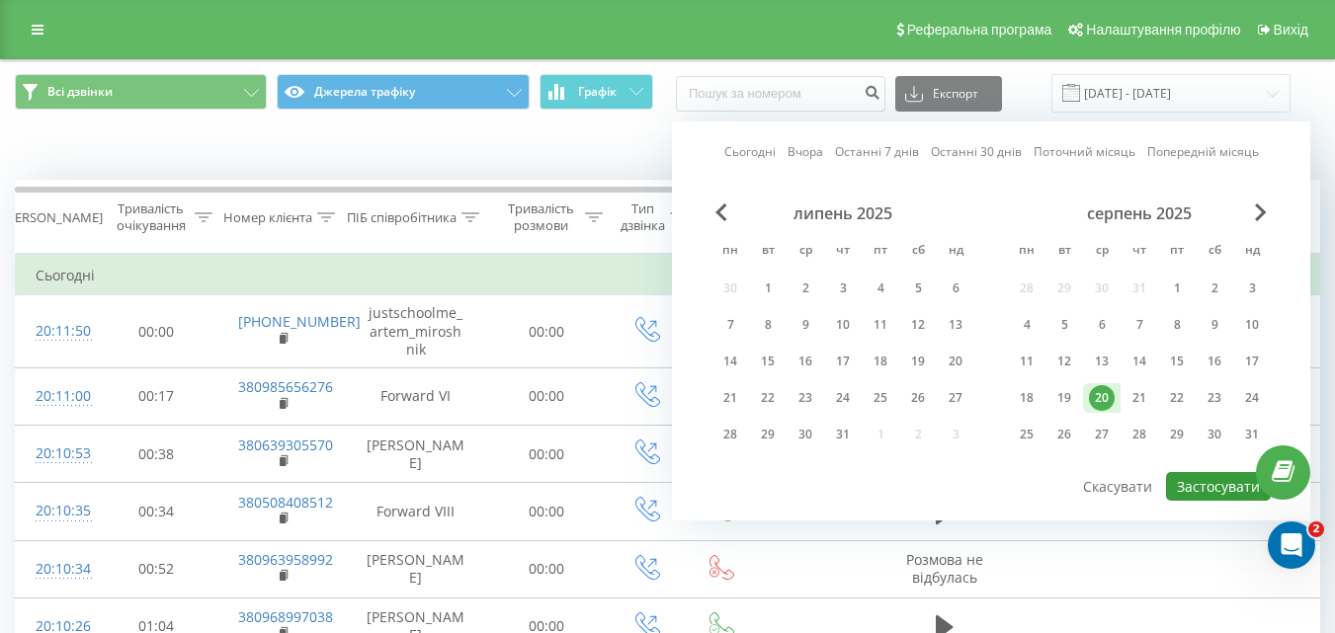
click at [1213, 487] on button "Застосувати" at bounding box center [1218, 486] width 105 height 29
type input "[DATE] - [DATE]"
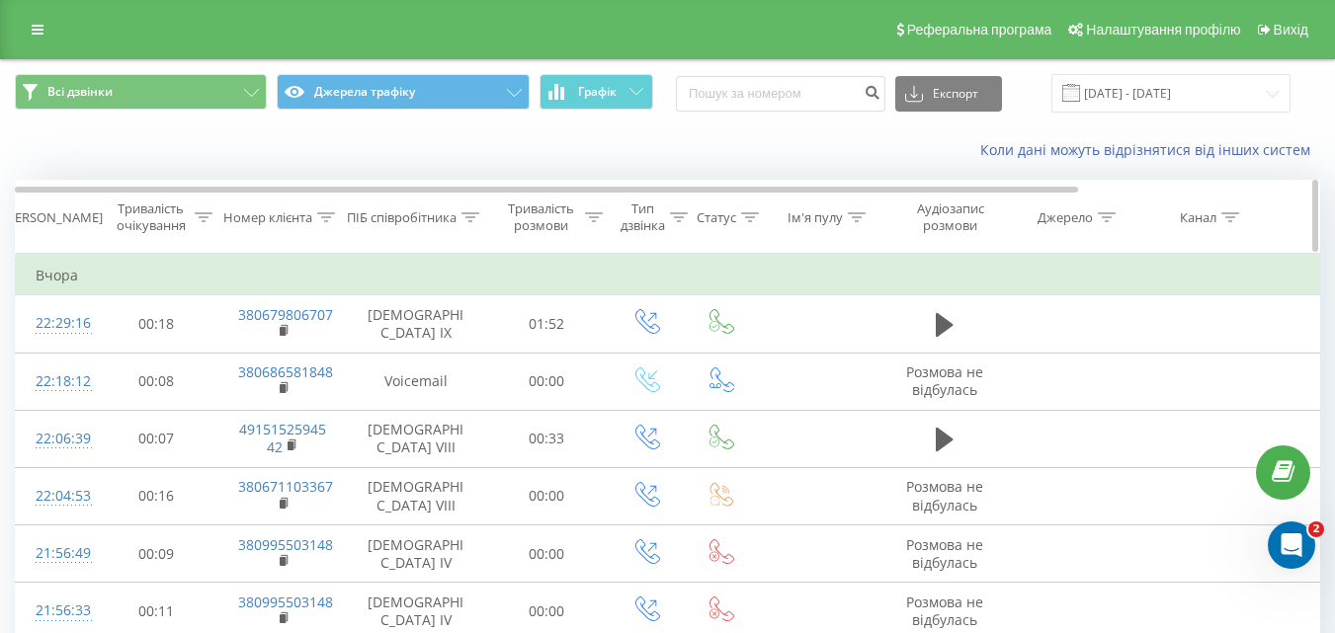
click at [467, 217] on icon at bounding box center [471, 217] width 18 height 10
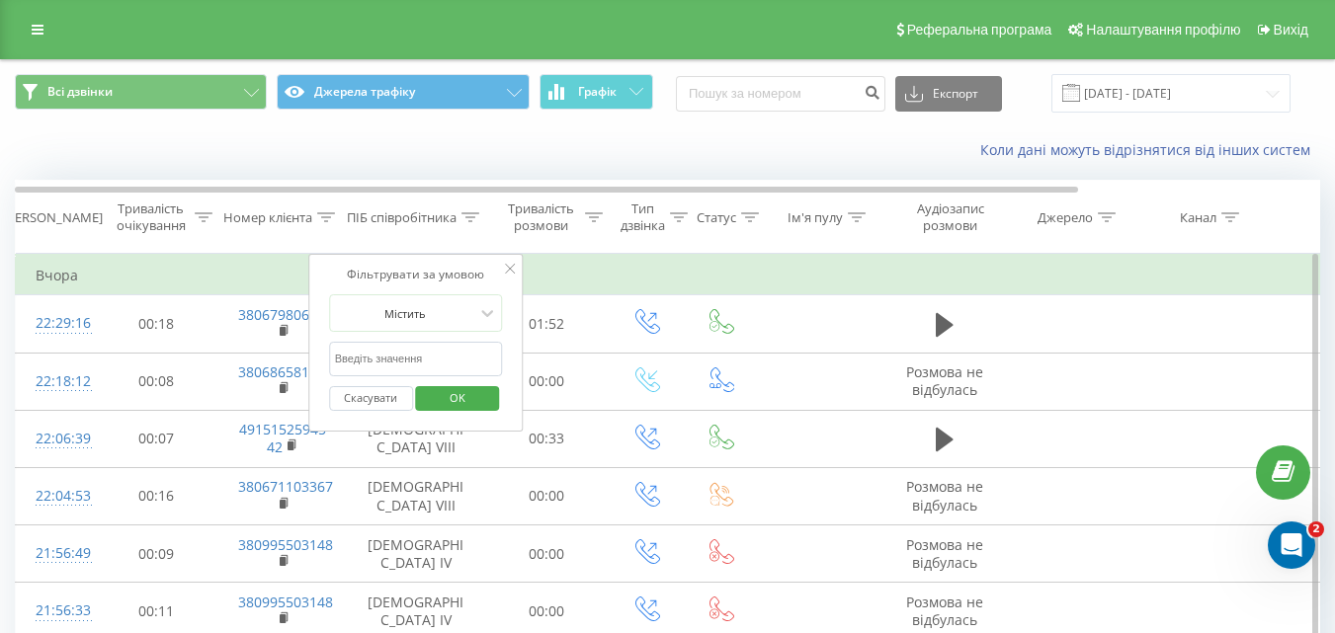
click at [395, 355] on input "text" at bounding box center [416, 359] width 174 height 35
type input "test"
click at [451, 396] on span "OK" at bounding box center [457, 397] width 55 height 31
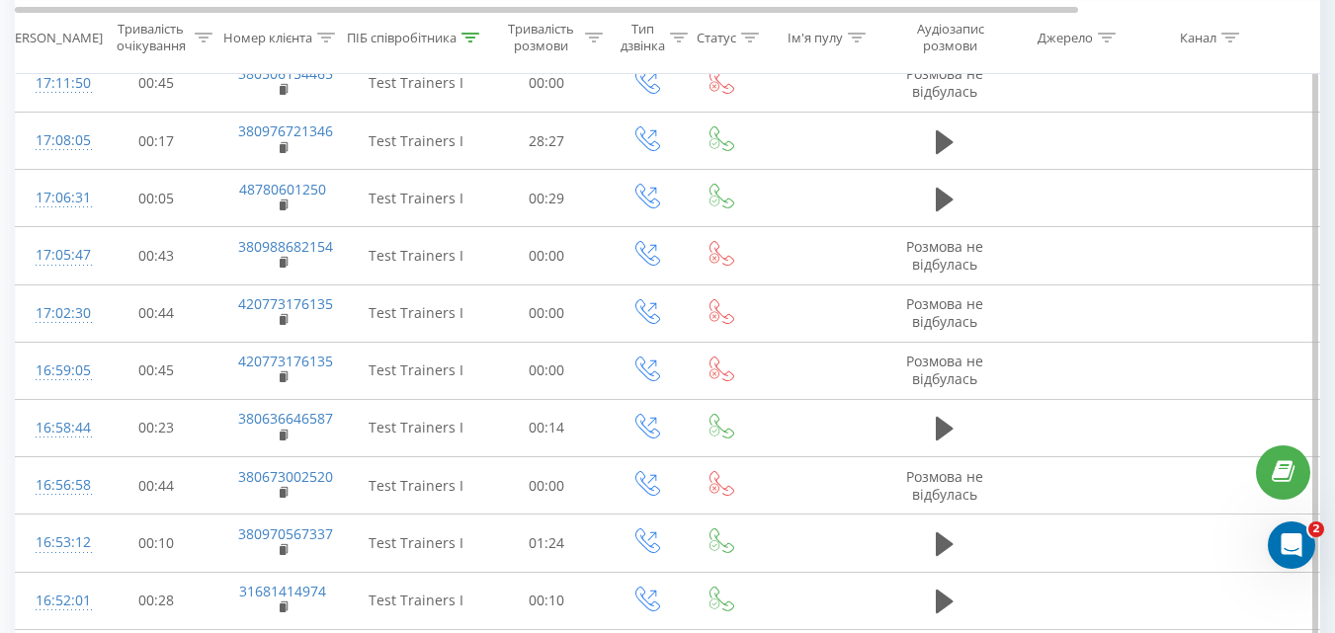
scroll to position [1174, 0]
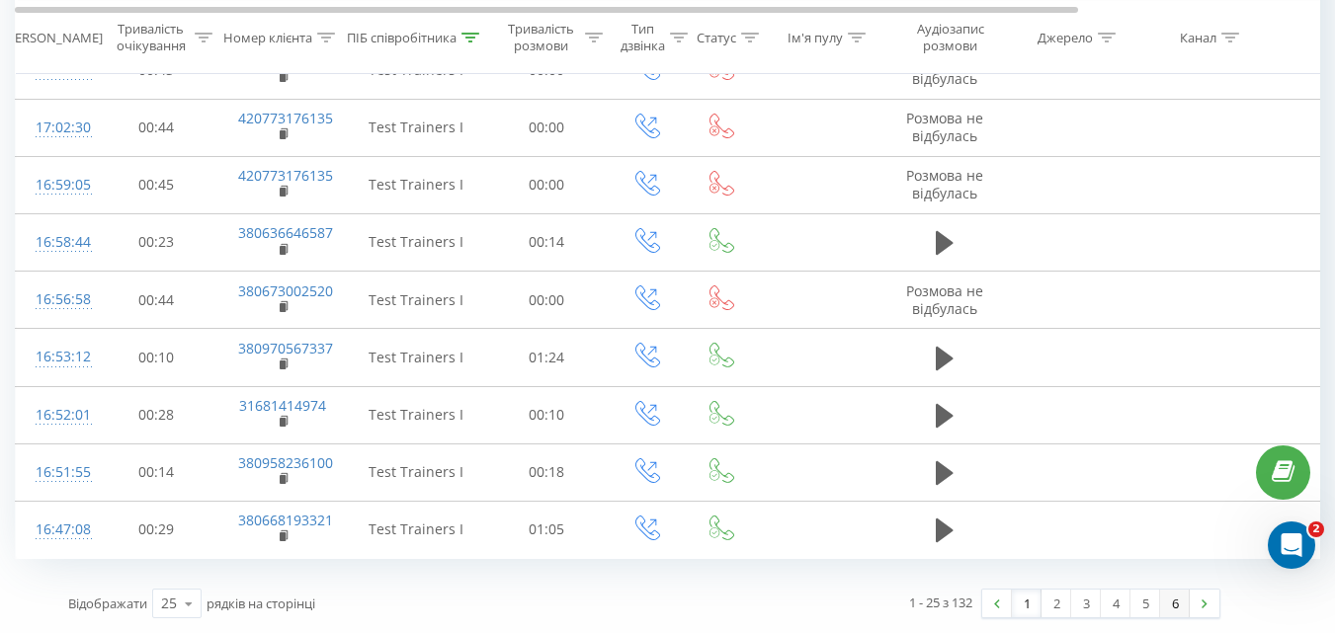
click at [1175, 606] on link "6" at bounding box center [1175, 604] width 30 height 28
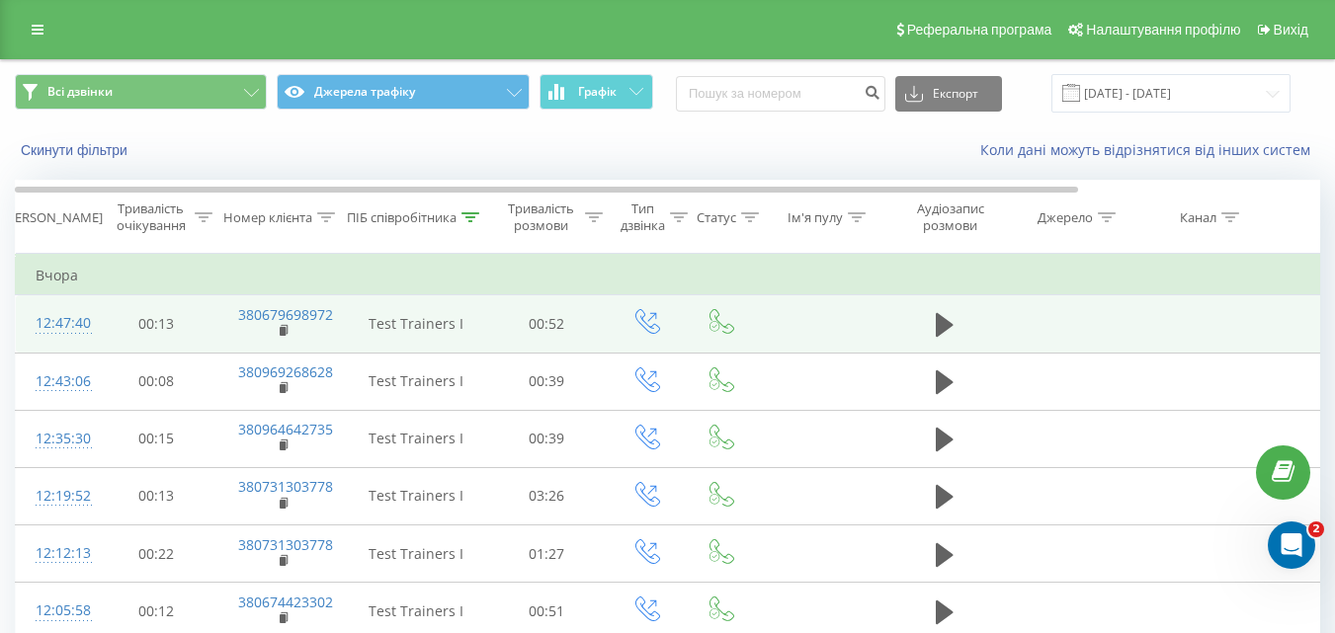
scroll to position [139, 0]
